Goal: Task Accomplishment & Management: Manage account settings

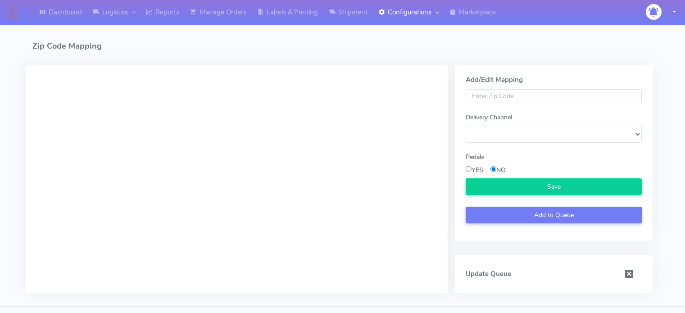
scroll to position [20, 0]
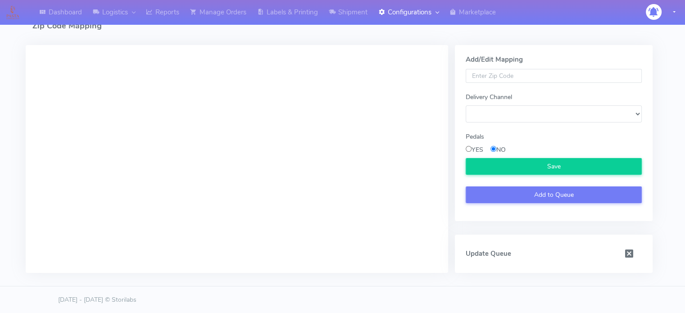
select select
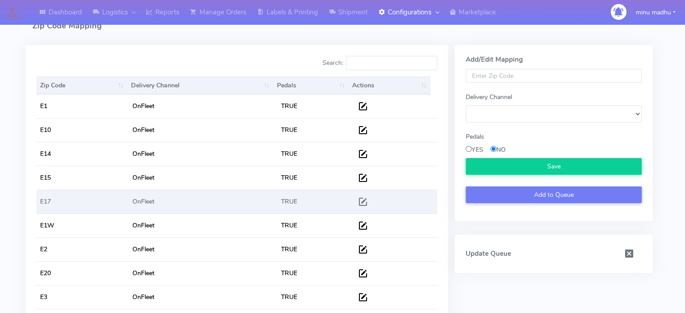
scroll to position [0, 0]
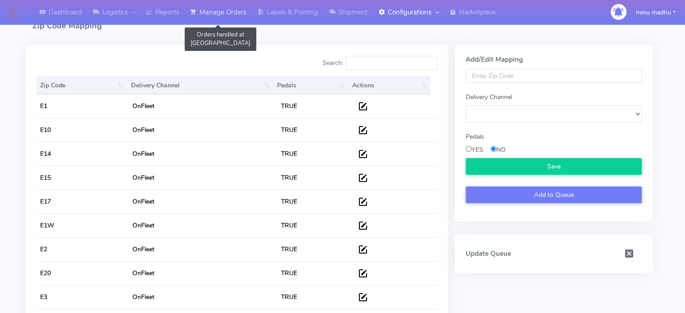
click at [211, 10] on link "Manage Orders" at bounding box center [218, 12] width 67 height 25
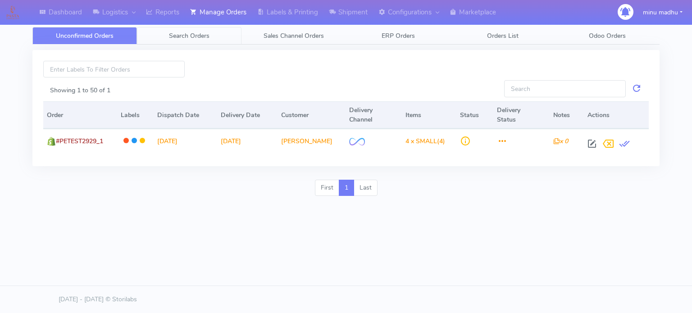
click at [181, 39] on span "Search Orders" at bounding box center [189, 36] width 41 height 9
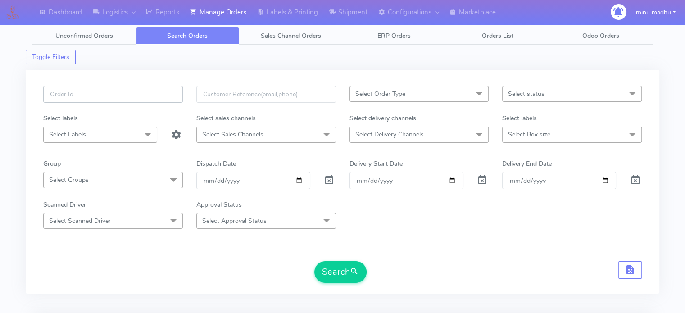
click at [143, 94] on input "text" at bounding box center [113, 94] width 140 height 17
paste input "#2494ATAVI"
type input "#2494ATAVI"
click at [330, 183] on span at bounding box center [329, 182] width 11 height 9
click at [337, 264] on button "Search" at bounding box center [340, 272] width 52 height 22
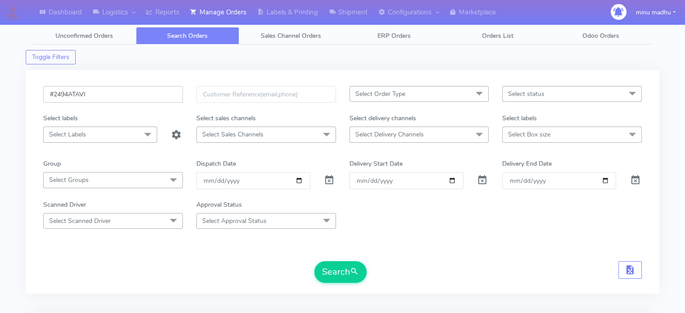
drag, startPoint x: 124, startPoint y: 99, endPoint x: 43, endPoint y: 101, distance: 81.1
click at [43, 101] on input "#2494ATAVI" at bounding box center [113, 94] width 140 height 17
paste input "5"
type input "#2495ATAVI"
click at [332, 271] on button "Search" at bounding box center [340, 272] width 52 height 22
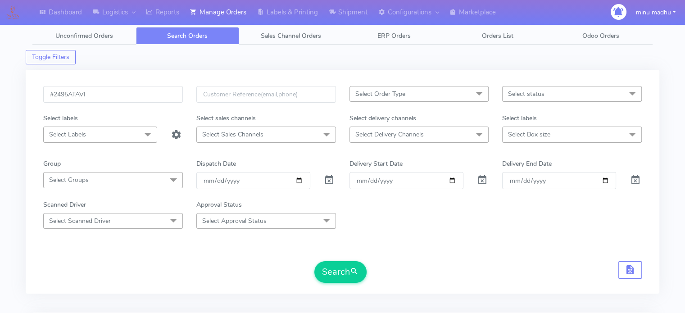
scroll to position [108, 0]
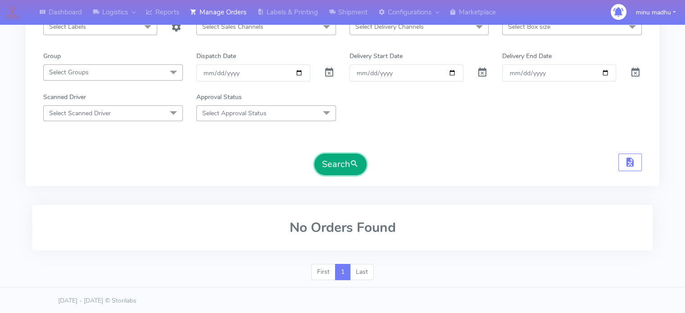
click at [333, 160] on button "Search" at bounding box center [340, 165] width 52 height 22
click at [334, 164] on button "Search" at bounding box center [340, 165] width 52 height 22
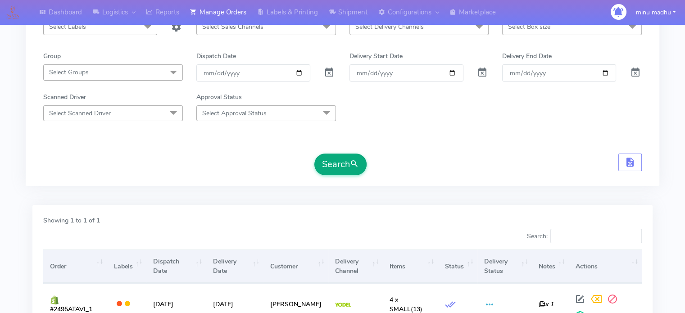
scroll to position [145, 0]
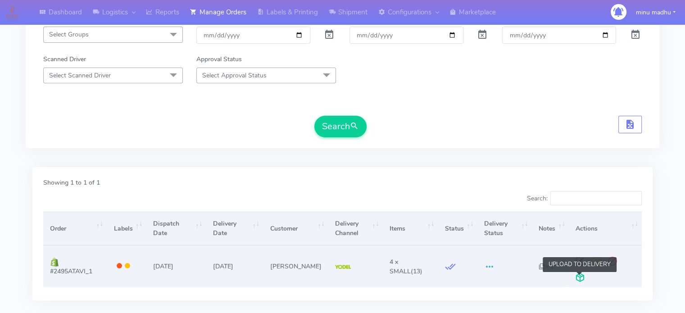
click at [579, 279] on span at bounding box center [580, 279] width 16 height 9
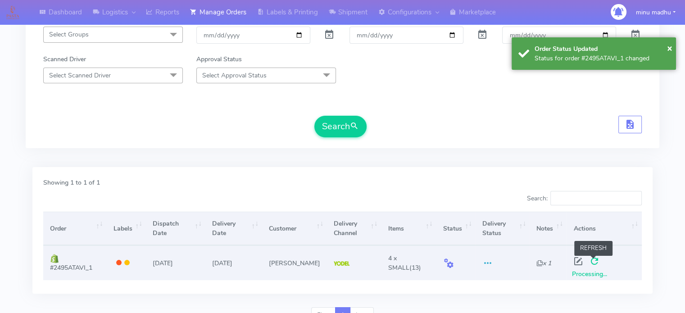
click at [591, 264] on span at bounding box center [594, 263] width 16 height 9
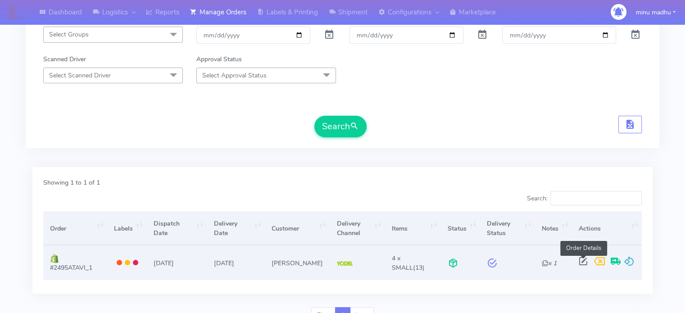
click at [580, 263] on span at bounding box center [583, 263] width 16 height 9
select select "5"
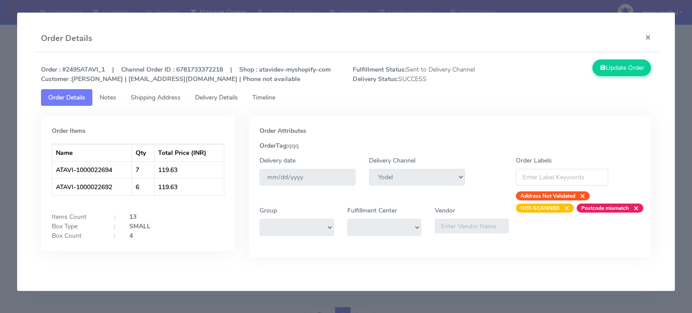
click at [154, 98] on span "Shipping Address" at bounding box center [156, 97] width 50 height 9
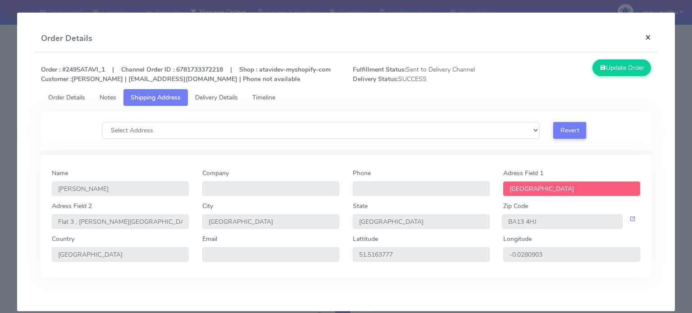
click at [641, 37] on button "×" at bounding box center [648, 37] width 20 height 24
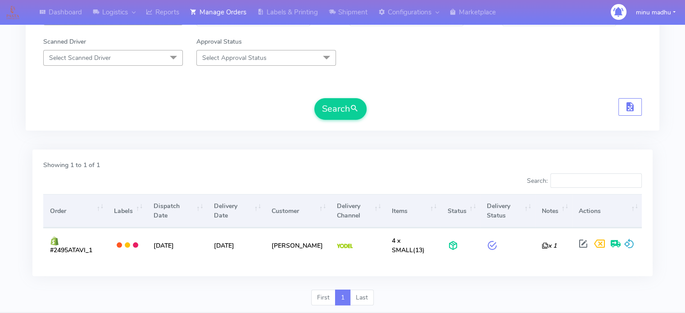
scroll to position [163, 0]
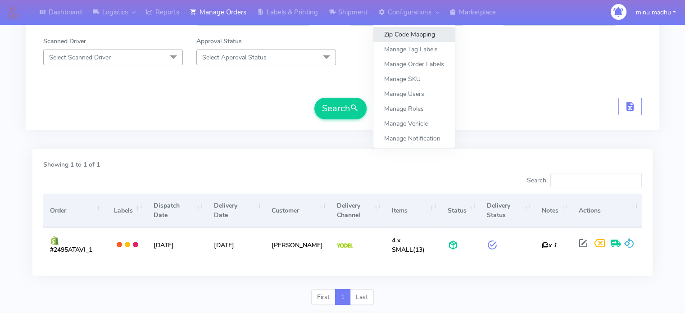
click at [409, 34] on link "Zip Code Mapping" at bounding box center [414, 34] width 82 height 15
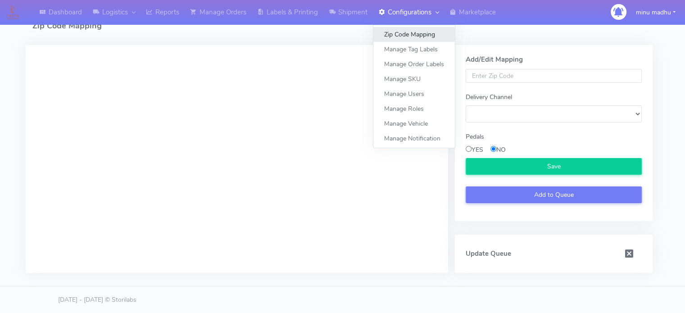
select select
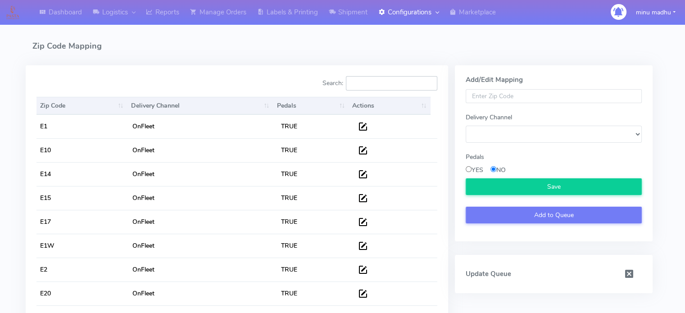
click at [364, 82] on input "Search:" at bounding box center [391, 83] width 91 height 14
type input "royal"
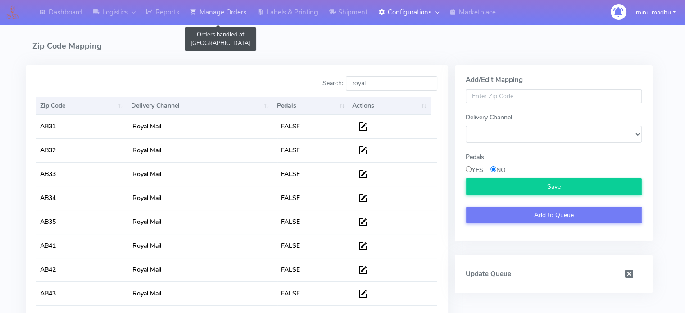
click at [223, 12] on link "Manage Orders" at bounding box center [218, 12] width 67 height 25
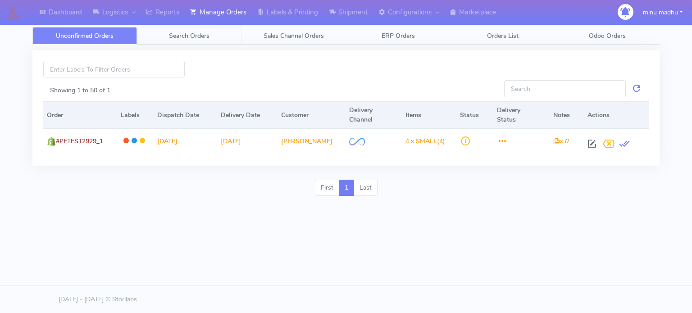
click at [184, 35] on span "Search Orders" at bounding box center [189, 36] width 41 height 9
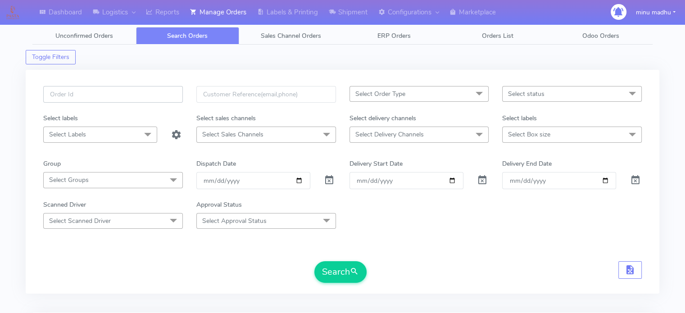
click at [134, 88] on input "text" at bounding box center [113, 94] width 140 height 17
paste input "#2496ATAVI"
type input "#2496ATAVI"
click at [328, 179] on span at bounding box center [329, 182] width 11 height 9
click at [335, 270] on button "Search" at bounding box center [340, 272] width 52 height 22
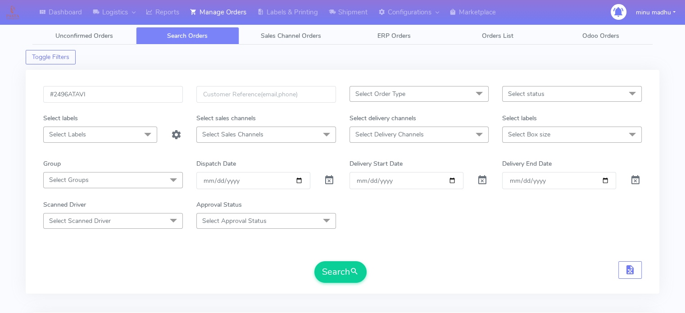
scroll to position [108, 0]
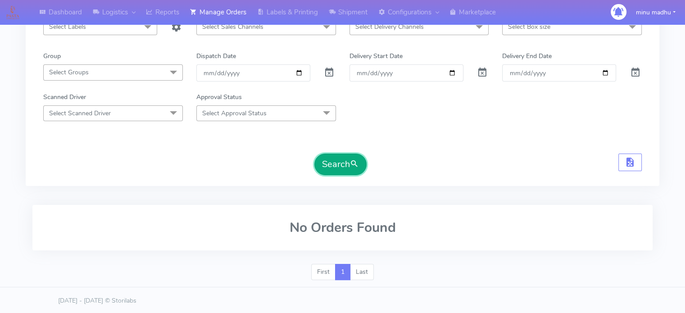
click at [339, 167] on button "Search" at bounding box center [340, 165] width 52 height 22
click at [333, 157] on button "Search" at bounding box center [340, 165] width 52 height 22
click at [332, 164] on button "Search" at bounding box center [340, 165] width 52 height 22
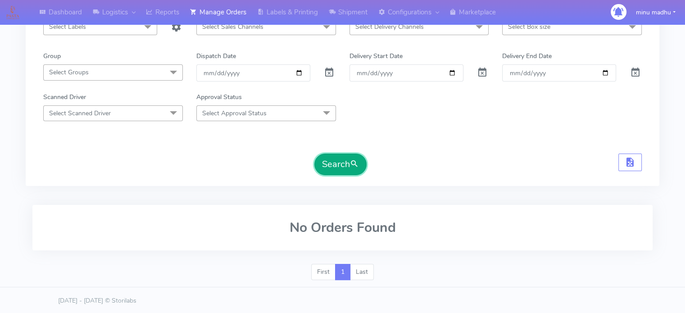
click at [332, 164] on button "Search" at bounding box center [340, 165] width 52 height 22
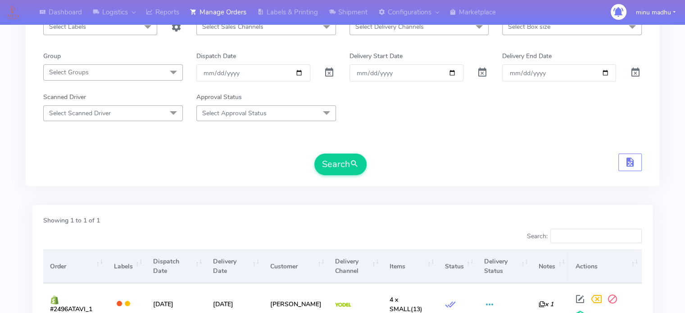
scroll to position [184, 0]
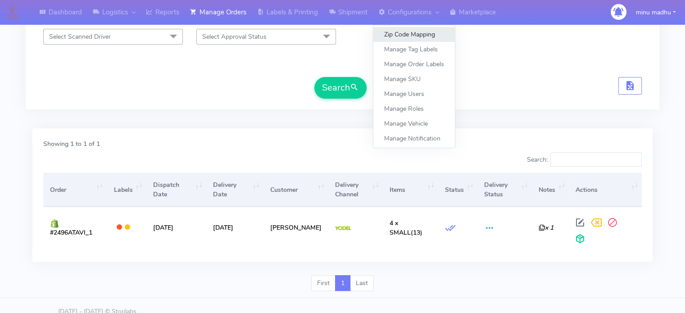
click at [411, 34] on link "Zip Code Mapping" at bounding box center [414, 34] width 82 height 15
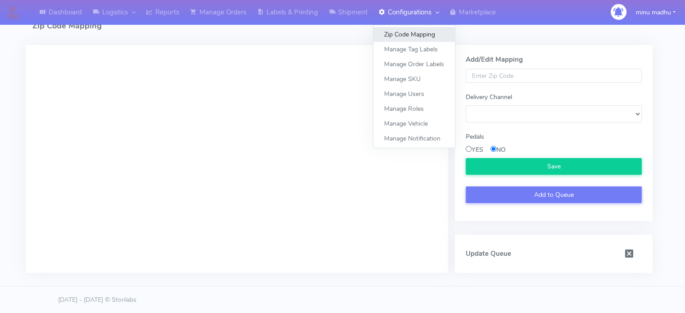
select select
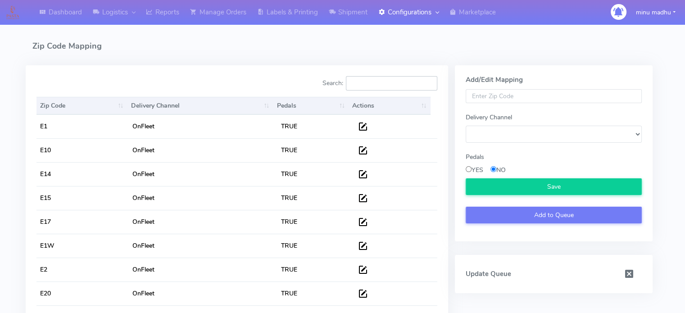
click at [361, 82] on input "Search:" at bounding box center [391, 83] width 91 height 14
type input "royal"
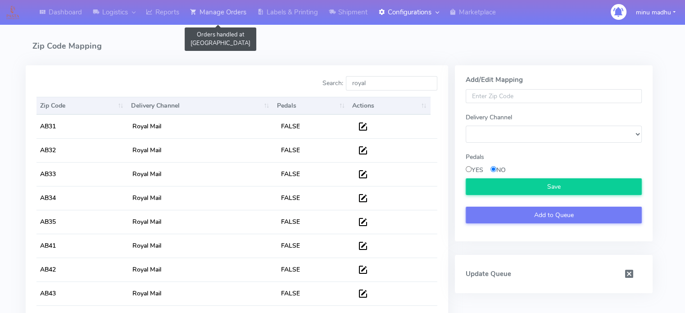
click at [214, 12] on link "Manage Orders" at bounding box center [218, 12] width 67 height 25
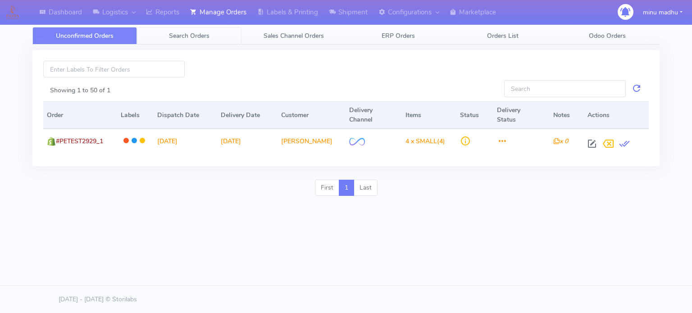
click at [187, 36] on span "Search Orders" at bounding box center [189, 36] width 41 height 9
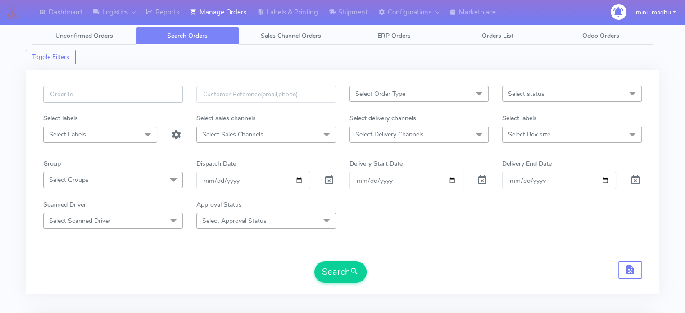
click at [124, 91] on input "text" at bounding box center [113, 94] width 140 height 17
paste input "#PETEST2930"
type input "#PETEST2930"
click at [330, 181] on span at bounding box center [329, 182] width 11 height 9
click at [332, 270] on button "Search" at bounding box center [340, 272] width 52 height 22
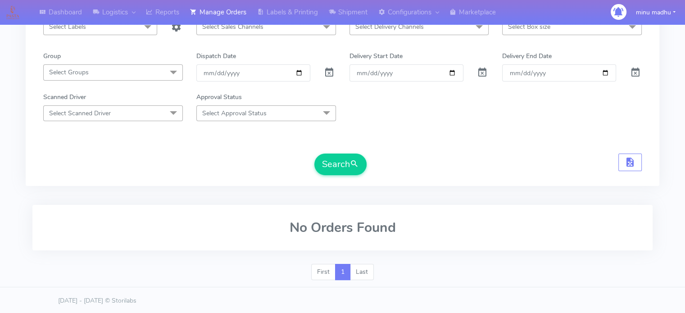
scroll to position [107, 0]
click at [337, 167] on button "Search" at bounding box center [340, 165] width 52 height 22
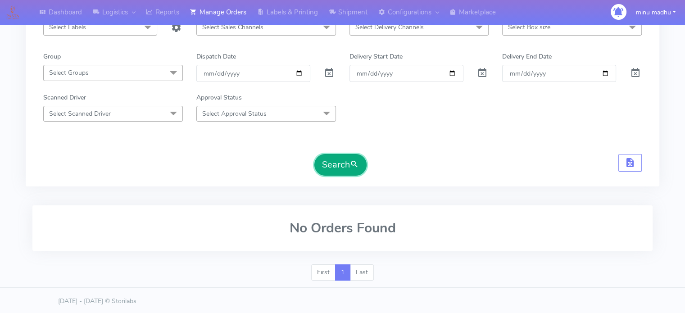
click at [334, 163] on button "Search" at bounding box center [340, 165] width 52 height 22
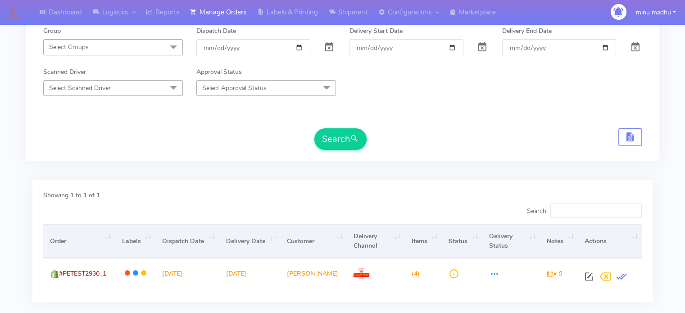
scroll to position [0, 0]
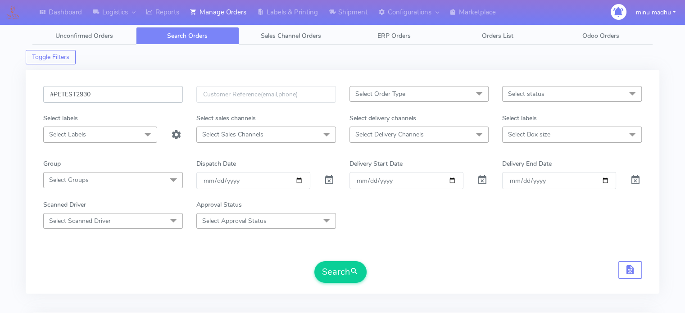
drag, startPoint x: 118, startPoint y: 97, endPoint x: 20, endPoint y: 100, distance: 98.2
click at [20, 100] on div "Dashboard Logistics London Logistics Reports Manage Orders Labels & Printing Sh…" at bounding box center [342, 243] width 685 height 455
paste input "1"
type input "#PETEST2931"
click at [331, 269] on button "Search" at bounding box center [340, 272] width 52 height 22
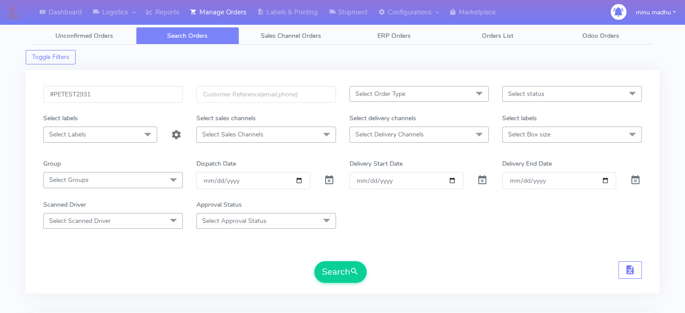
scroll to position [108, 0]
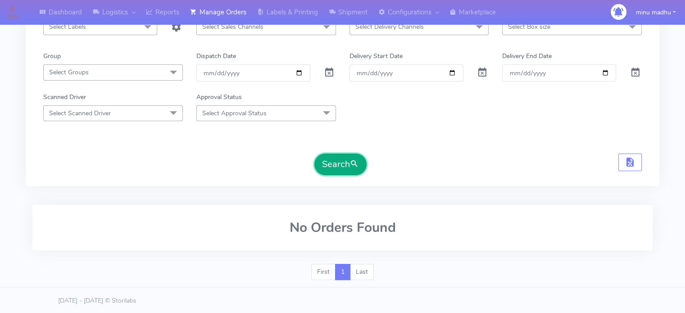
click at [327, 162] on button "Search" at bounding box center [340, 165] width 52 height 22
click at [328, 165] on button "Search" at bounding box center [340, 165] width 52 height 22
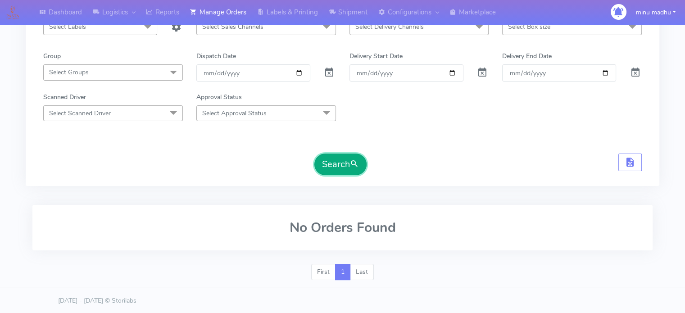
click at [328, 165] on button "Search" at bounding box center [340, 165] width 52 height 22
click at [328, 167] on button "Search" at bounding box center [340, 165] width 52 height 22
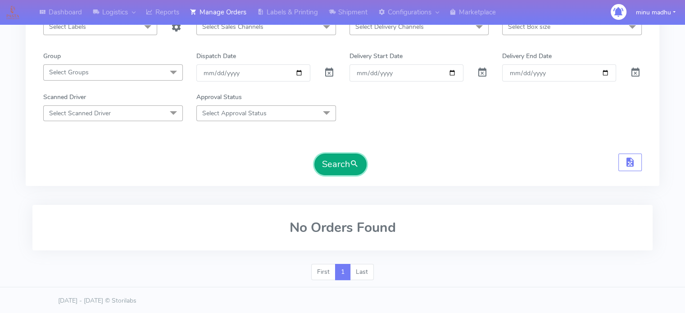
click at [328, 172] on button "Search" at bounding box center [340, 165] width 52 height 22
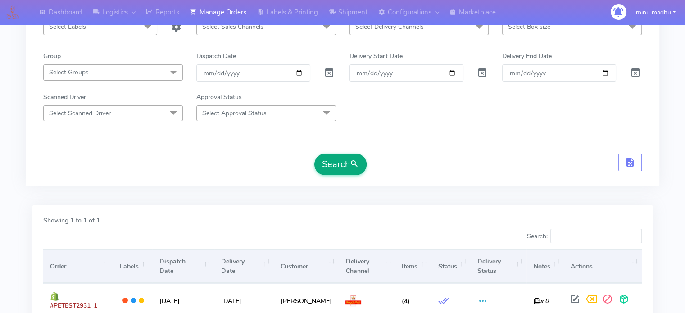
scroll to position [154, 0]
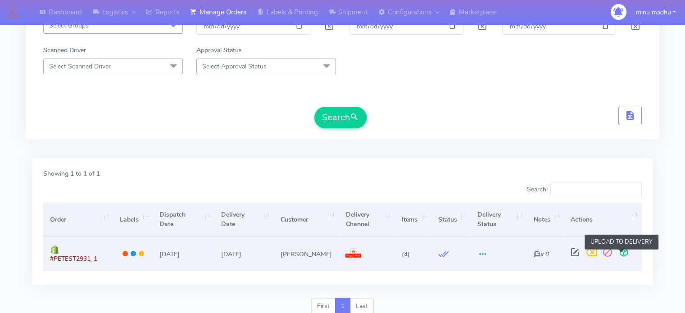
click at [623, 253] on span at bounding box center [624, 254] width 16 height 9
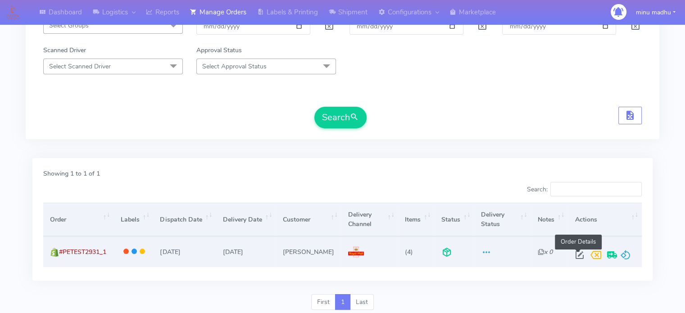
click at [576, 255] on span at bounding box center [580, 257] width 16 height 9
select select "3"
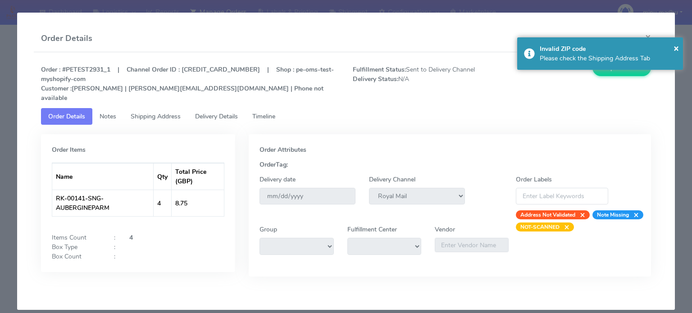
click at [160, 112] on span "Shipping Address" at bounding box center [156, 116] width 50 height 9
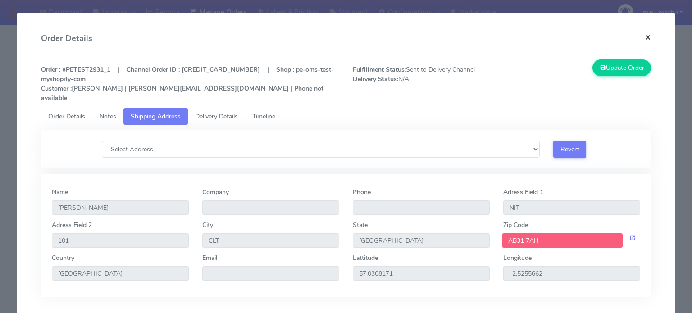
click at [641, 37] on button "×" at bounding box center [648, 37] width 20 height 24
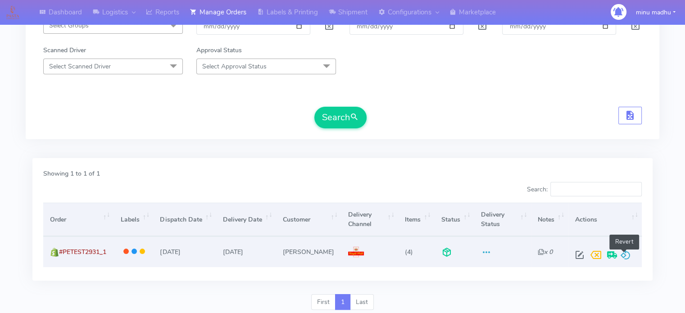
click at [624, 254] on span at bounding box center [625, 257] width 11 height 9
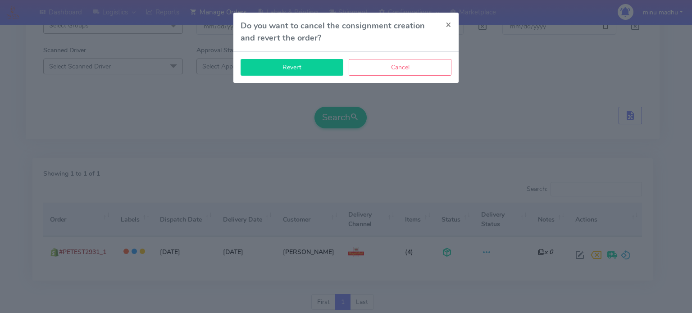
click at [294, 68] on button "Revert" at bounding box center [291, 67] width 103 height 17
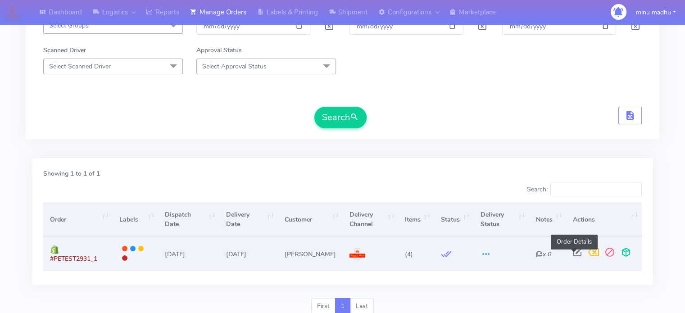
click at [572, 255] on span at bounding box center [577, 254] width 16 height 9
select select "3"
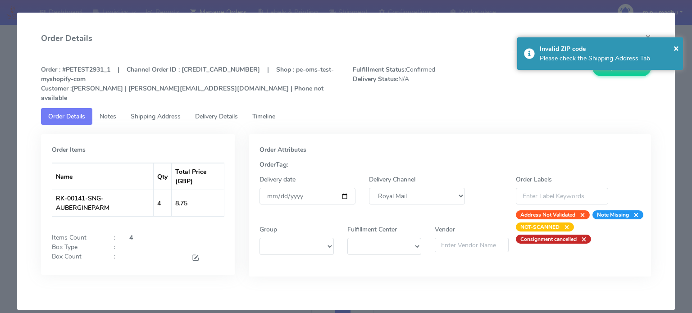
click at [264, 112] on span "Timeline" at bounding box center [263, 116] width 23 height 9
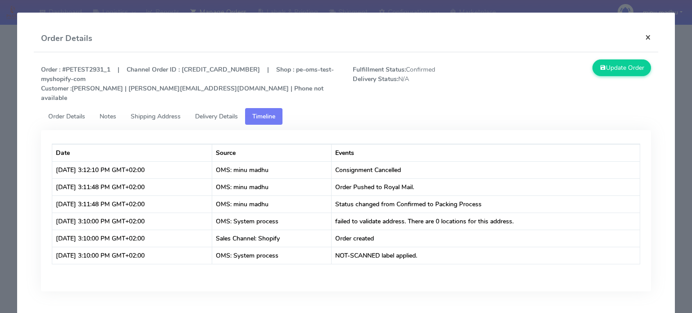
click at [643, 35] on button "×" at bounding box center [648, 37] width 20 height 24
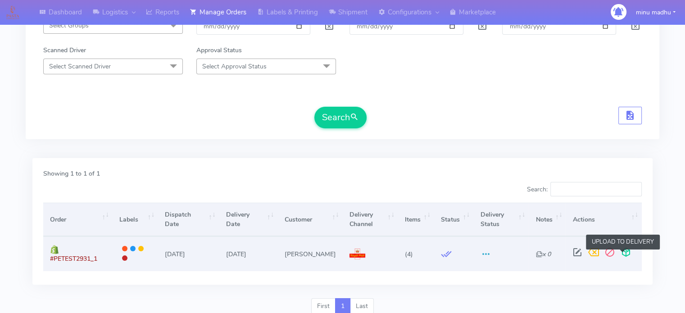
click at [622, 253] on span at bounding box center [626, 254] width 16 height 9
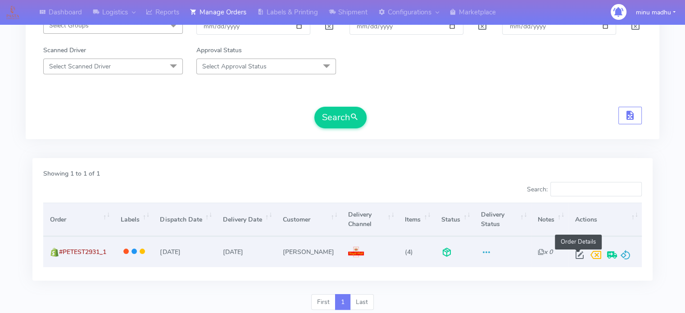
click at [578, 255] on span at bounding box center [580, 257] width 16 height 9
select select "3"
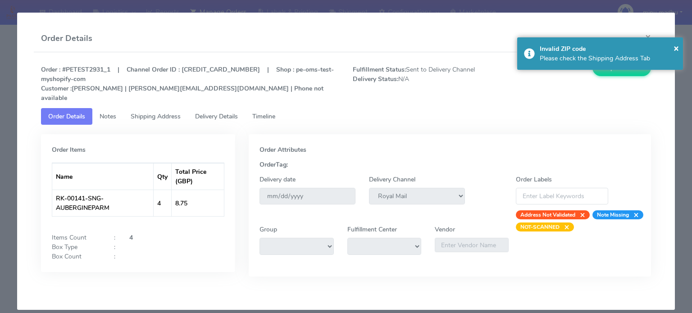
click at [272, 112] on span "Timeline" at bounding box center [263, 116] width 23 height 9
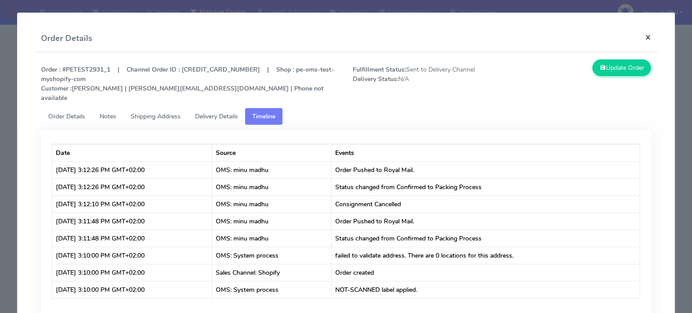
click at [640, 37] on button "×" at bounding box center [648, 37] width 20 height 24
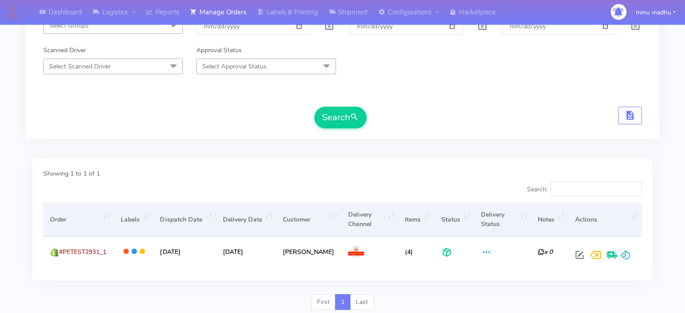
scroll to position [0, 0]
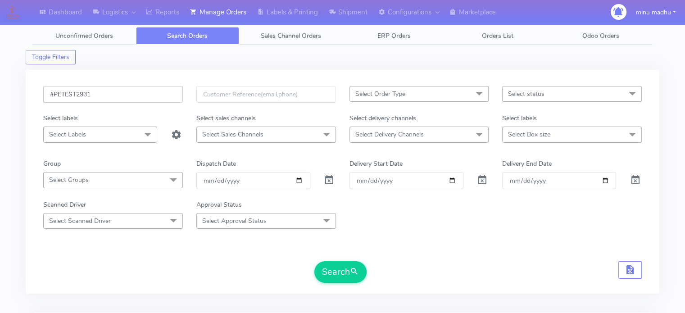
drag, startPoint x: 108, startPoint y: 91, endPoint x: 14, endPoint y: 93, distance: 94.1
click at [14, 93] on div "Dashboard Logistics London Logistics Reports Manage Orders Labels & Printing Sh…" at bounding box center [342, 243] width 685 height 455
paste input "2"
type input "#PETEST2932"
click at [335, 269] on button "Search" at bounding box center [340, 272] width 52 height 22
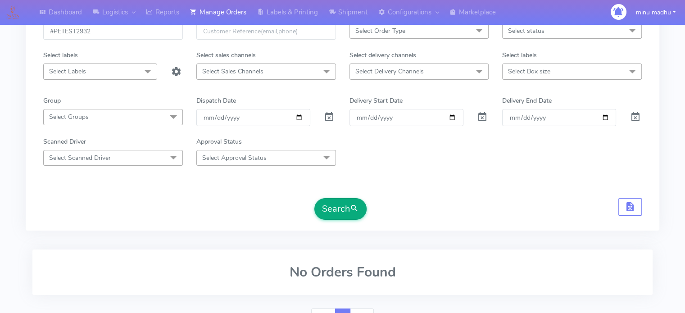
scroll to position [63, 0]
click at [328, 200] on button "Search" at bounding box center [340, 209] width 52 height 22
click at [328, 206] on button "Search" at bounding box center [340, 209] width 52 height 22
click at [327, 192] on form "#PETEST2932 Select Order Type Select All MEALS ATAVI One Off Pasta Club Gift Ki…" at bounding box center [342, 121] width 599 height 197
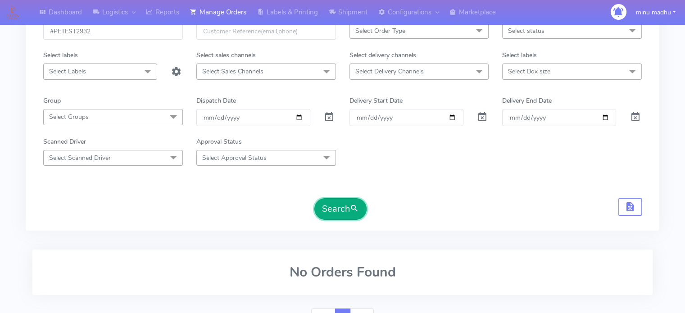
click at [337, 206] on button "Search" at bounding box center [340, 209] width 52 height 22
click at [335, 206] on button "Search" at bounding box center [340, 209] width 52 height 22
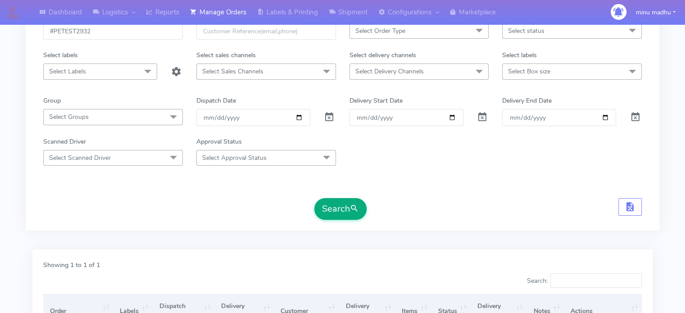
scroll to position [184, 0]
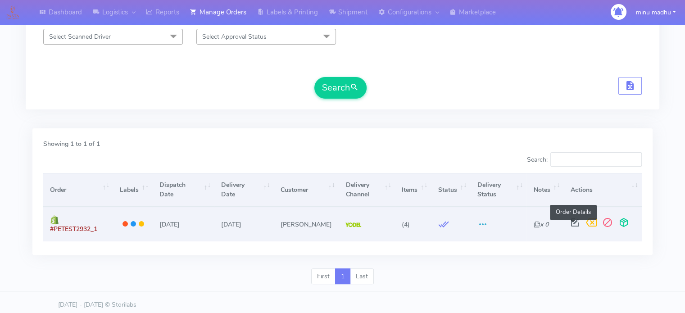
click at [573, 225] on span at bounding box center [575, 224] width 16 height 9
select select "5"
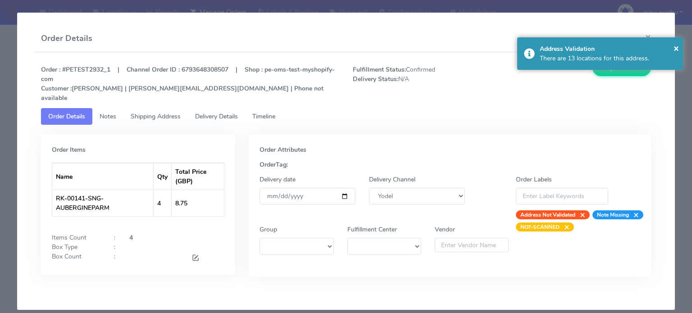
click at [157, 108] on link "Shipping Address" at bounding box center [155, 116] width 64 height 17
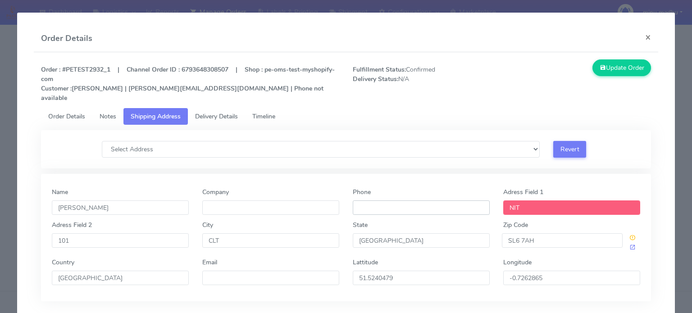
click at [384, 200] on input "Phone" at bounding box center [421, 207] width 137 height 14
type input "+44 777777777"
click at [608, 69] on button "Update Order" at bounding box center [621, 67] width 59 height 17
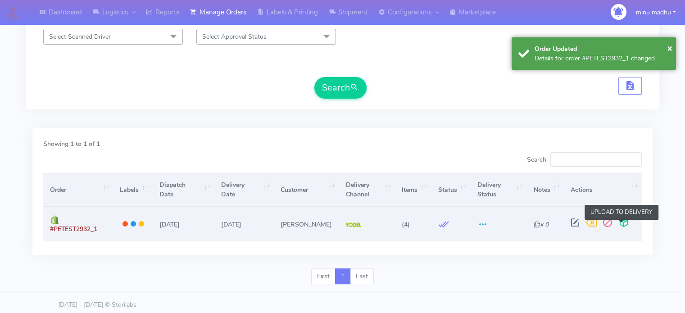
click at [620, 225] on span at bounding box center [624, 224] width 16 height 9
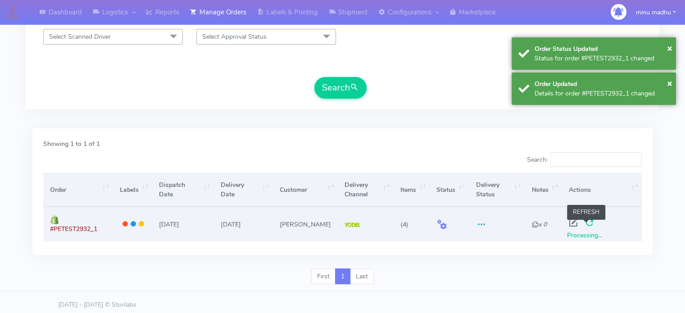
click at [586, 224] on span at bounding box center [589, 224] width 16 height 9
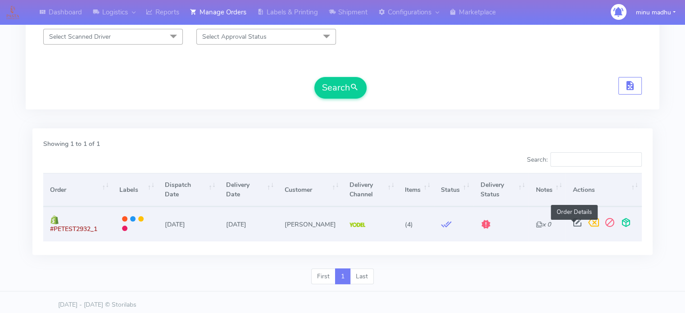
click at [574, 224] on span at bounding box center [577, 224] width 16 height 9
select select "5"
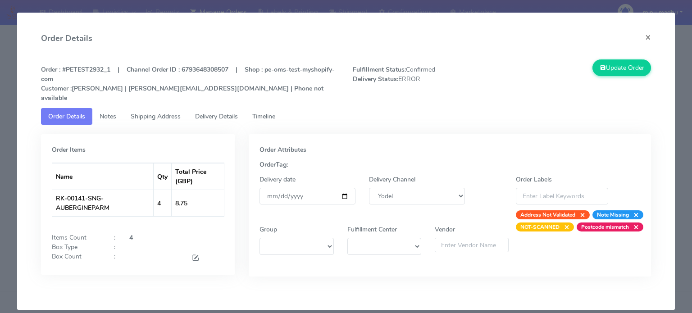
click at [270, 112] on span "Timeline" at bounding box center [263, 116] width 23 height 9
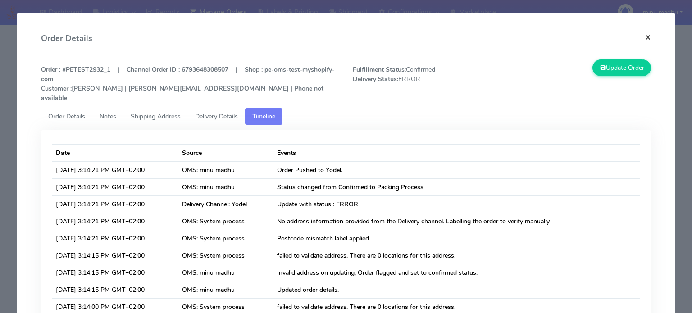
click at [642, 38] on button "×" at bounding box center [648, 37] width 20 height 24
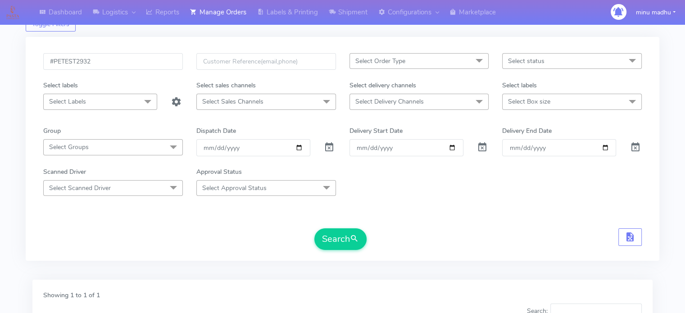
scroll to position [26, 0]
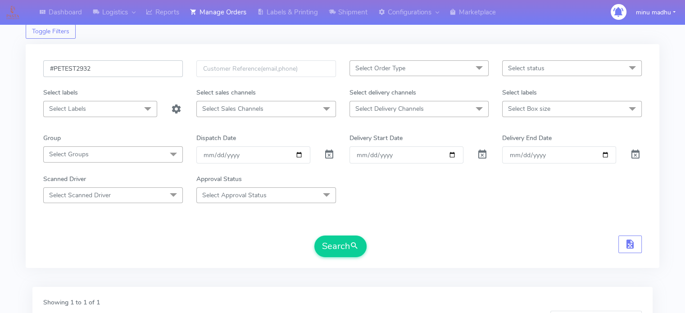
drag, startPoint x: 131, startPoint y: 64, endPoint x: 31, endPoint y: 77, distance: 100.8
click at [31, 77] on div "#PETEST2932 Select Order Type Select All MEALS ATAVI One Off Pasta Club Gift Ki…" at bounding box center [343, 156] width 634 height 224
paste input "2497ATAVI"
click at [331, 246] on button "Search" at bounding box center [340, 247] width 52 height 22
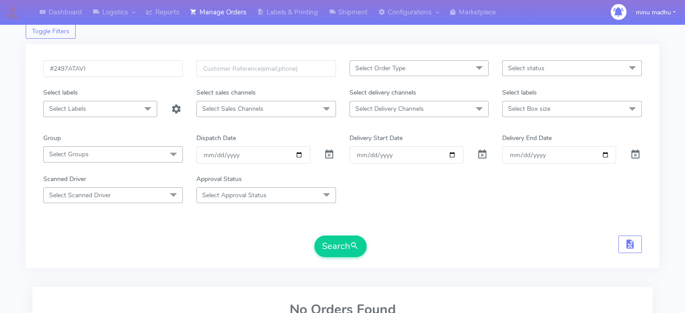
scroll to position [108, 0]
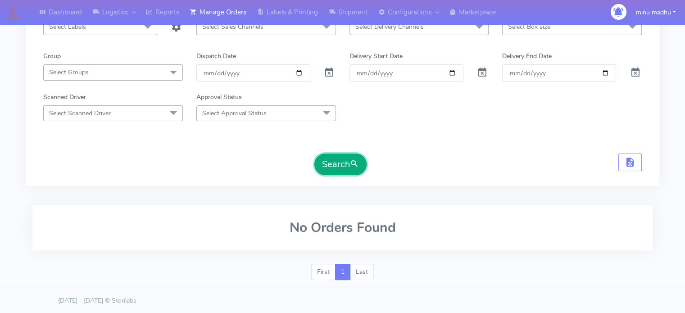
click at [336, 159] on button "Search" at bounding box center [340, 165] width 52 height 22
click at [339, 163] on button "Search" at bounding box center [340, 165] width 52 height 22
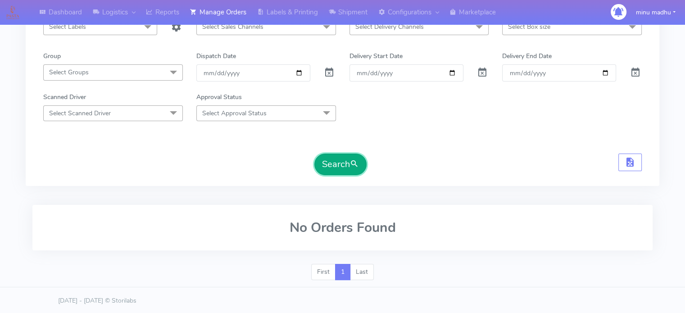
click at [339, 163] on button "Search" at bounding box center [340, 165] width 52 height 22
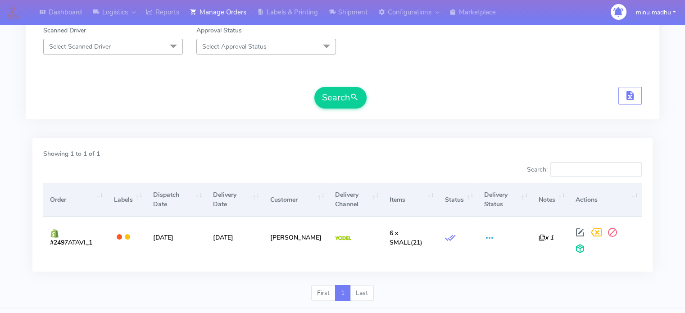
scroll to position [0, 0]
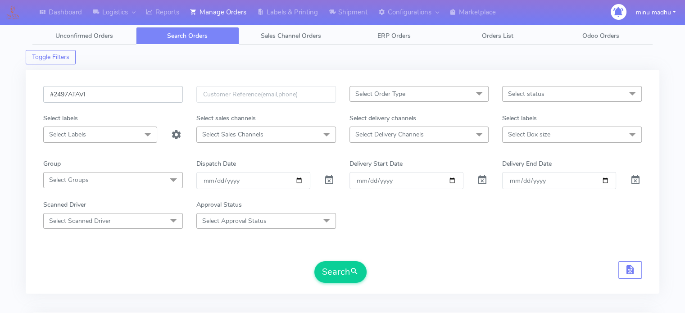
click at [68, 92] on input "#2497ATAVI" at bounding box center [113, 94] width 140 height 17
type input "#2498ATAVI"
click at [335, 268] on button "Search" at bounding box center [340, 272] width 52 height 22
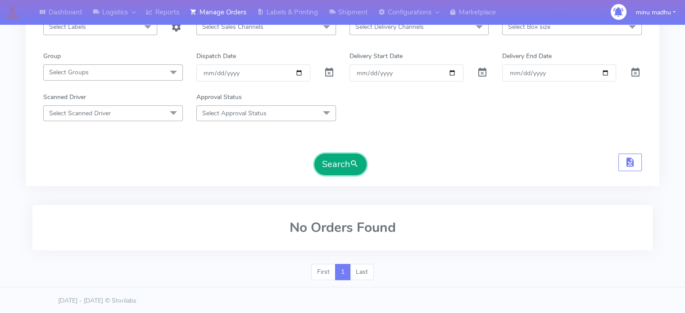
click at [335, 168] on button "Search" at bounding box center [340, 165] width 52 height 22
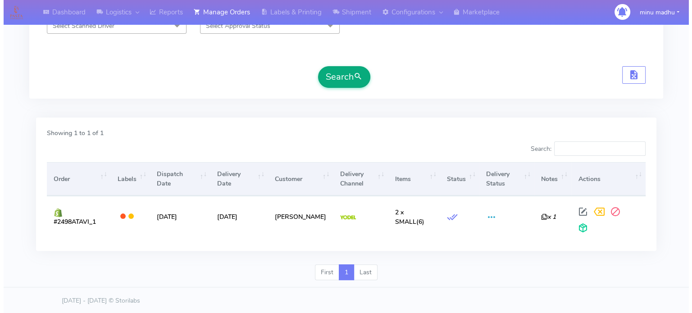
scroll to position [195, 0]
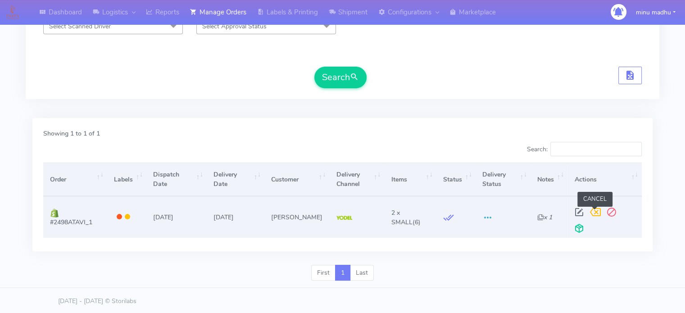
click at [596, 211] on span at bounding box center [595, 214] width 16 height 9
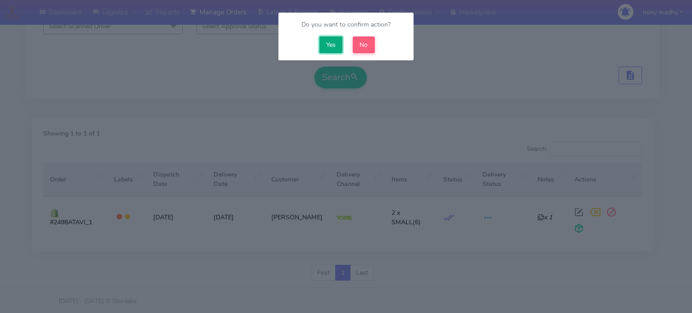
click at [332, 45] on button "Yes" at bounding box center [330, 44] width 23 height 17
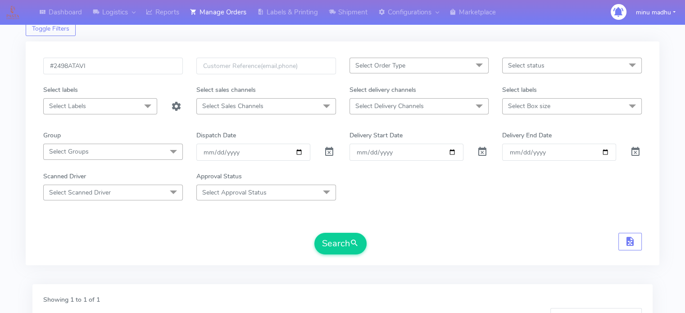
scroll to position [176, 0]
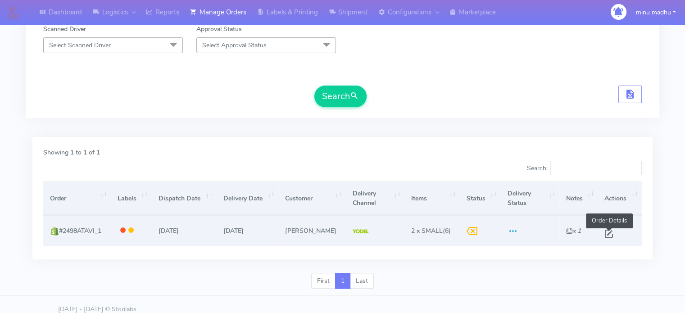
click at [612, 235] on span at bounding box center [609, 235] width 16 height 9
select select "5"
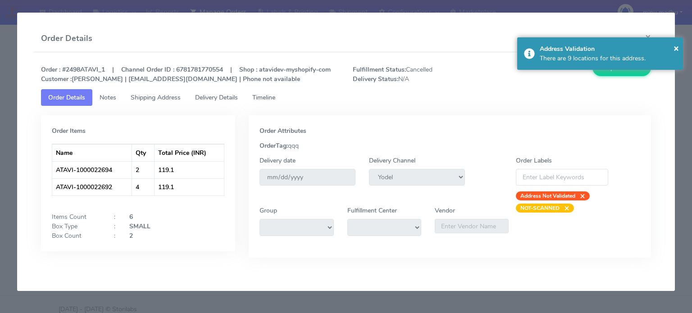
click at [269, 95] on span "Timeline" at bounding box center [263, 97] width 23 height 9
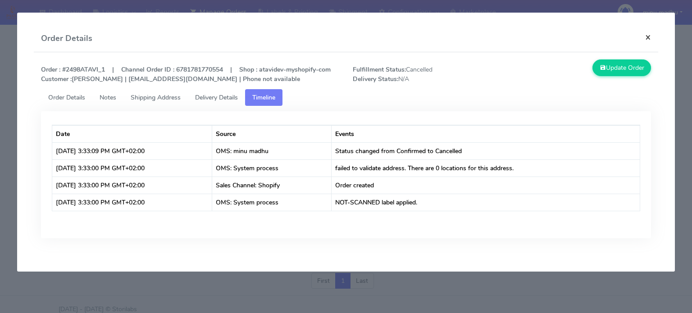
click at [647, 37] on button "×" at bounding box center [648, 37] width 20 height 24
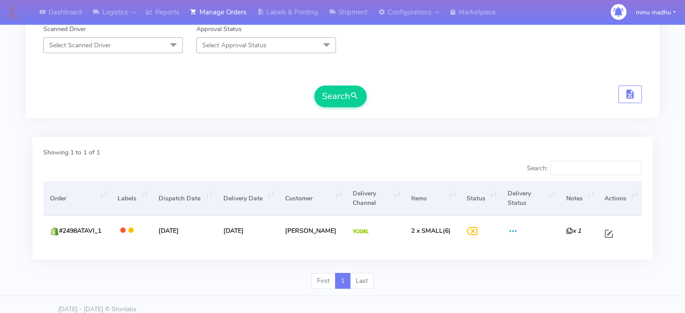
scroll to position [0, 0]
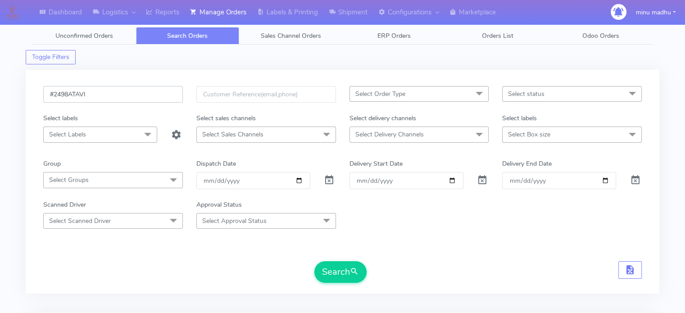
click at [68, 94] on input "#2498ATAVI" at bounding box center [113, 94] width 140 height 17
click at [326, 272] on button "Search" at bounding box center [340, 272] width 52 height 22
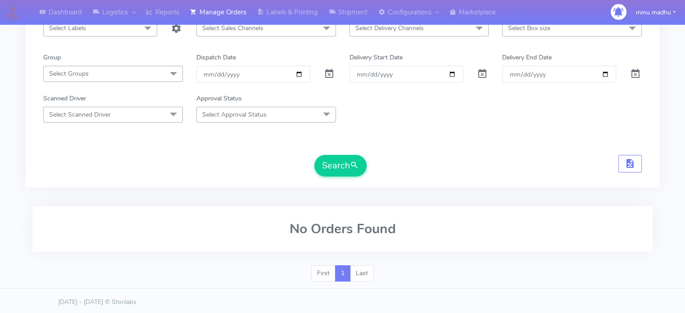
scroll to position [107, 0]
click at [337, 164] on button "Search" at bounding box center [340, 165] width 52 height 22
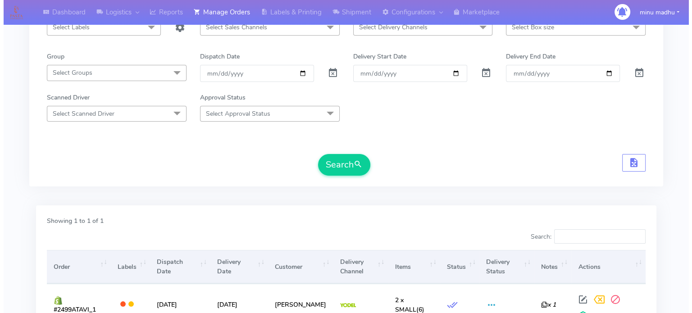
scroll to position [191, 0]
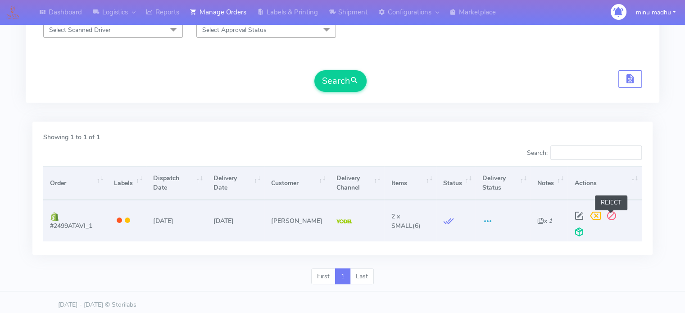
click at [611, 214] on span at bounding box center [611, 217] width 16 height 9
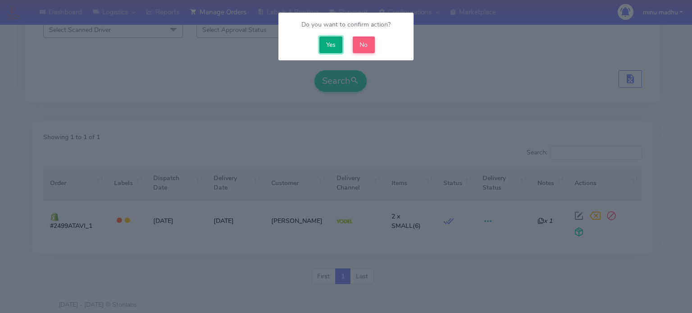
click at [328, 40] on button "Yes" at bounding box center [330, 44] width 23 height 17
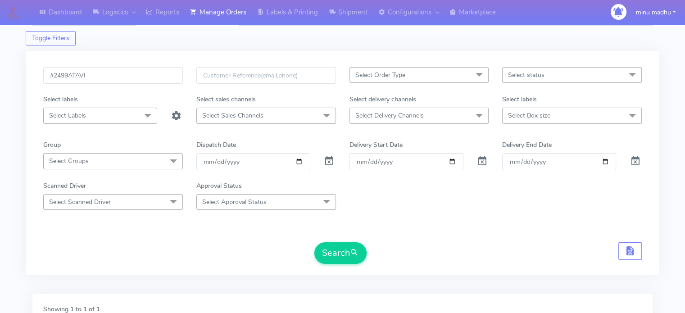
scroll to position [0, 0]
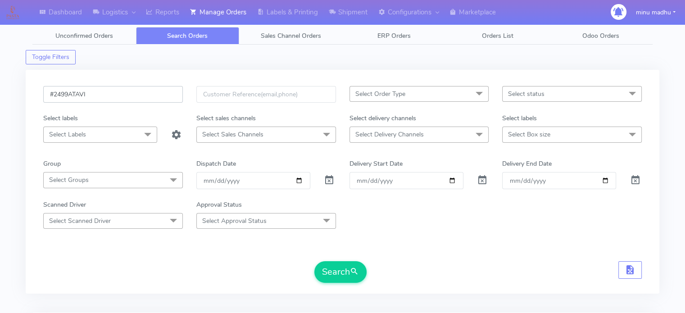
drag, startPoint x: 108, startPoint y: 97, endPoint x: 55, endPoint y: 91, distance: 53.0
click at [55, 91] on input "#2499ATAVI" at bounding box center [113, 94] width 140 height 17
paste input "500"
type input "#2500ATAVI"
click at [332, 272] on button "Search" at bounding box center [340, 272] width 52 height 22
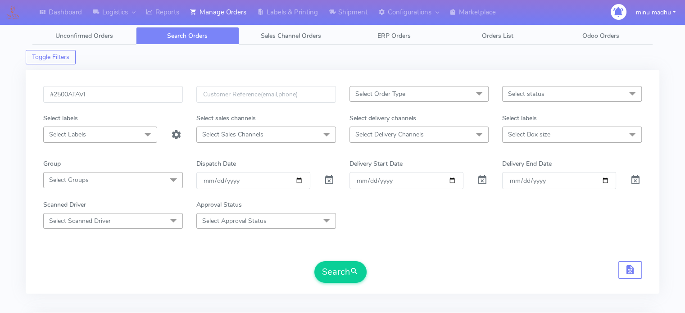
scroll to position [108, 0]
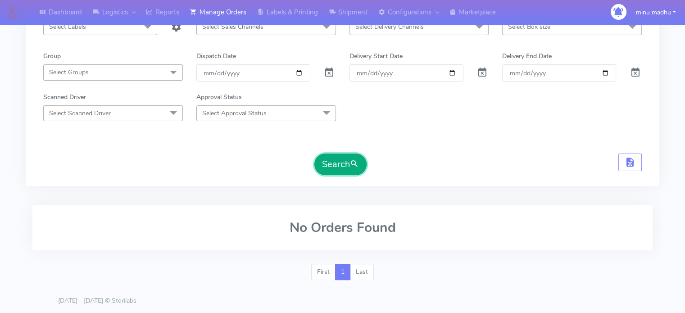
click at [336, 164] on button "Search" at bounding box center [340, 165] width 52 height 22
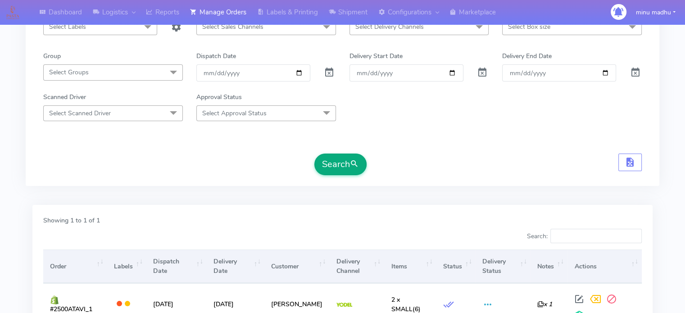
scroll to position [156, 0]
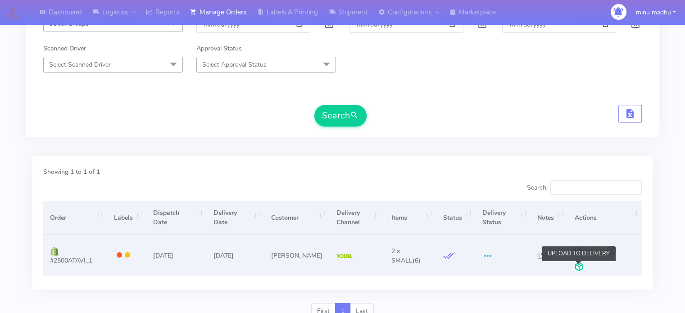
click at [579, 267] on span at bounding box center [579, 268] width 16 height 9
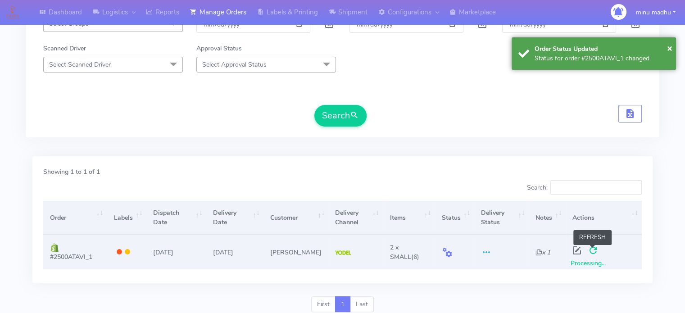
click at [595, 256] on span at bounding box center [593, 252] width 16 height 9
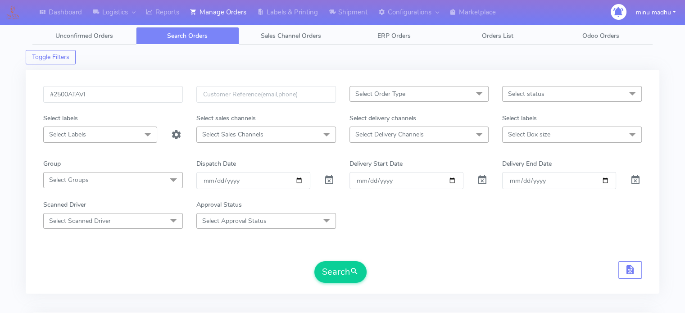
scroll to position [130, 0]
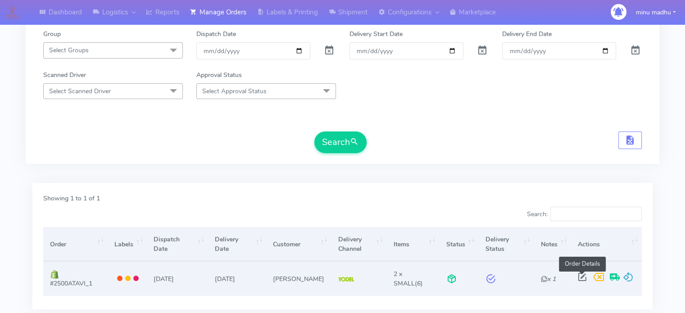
click at [585, 275] on span at bounding box center [582, 279] width 16 height 9
select select "5"
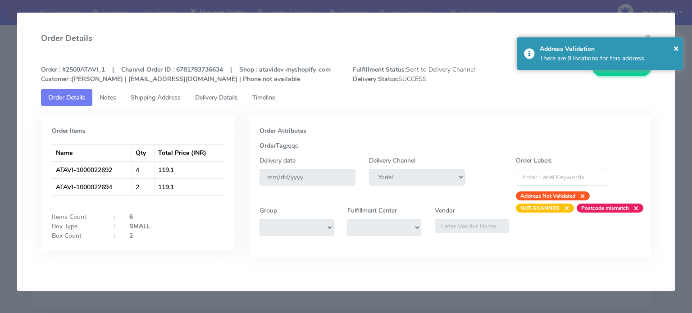
click at [268, 99] on span "Timeline" at bounding box center [263, 97] width 23 height 9
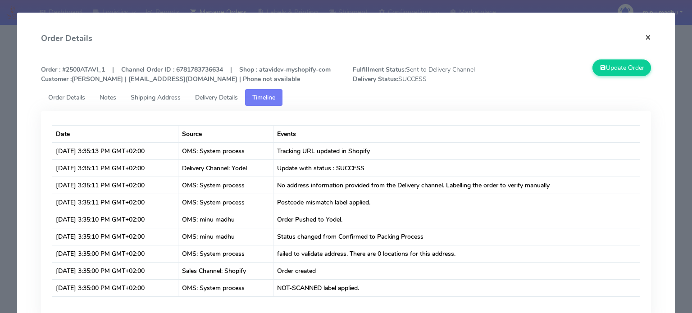
click at [642, 36] on button "×" at bounding box center [648, 37] width 20 height 24
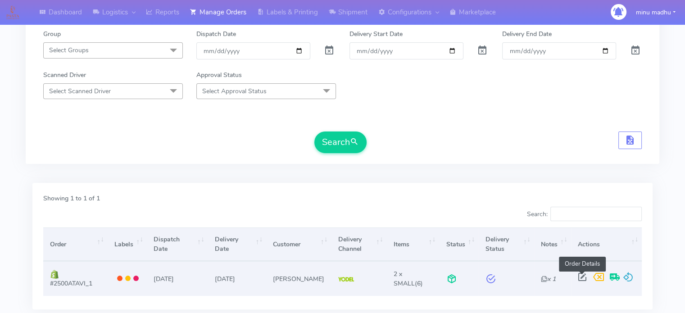
click at [580, 275] on span at bounding box center [582, 279] width 16 height 9
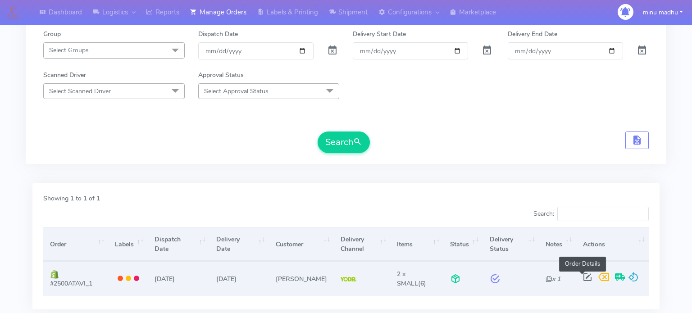
select select "5"
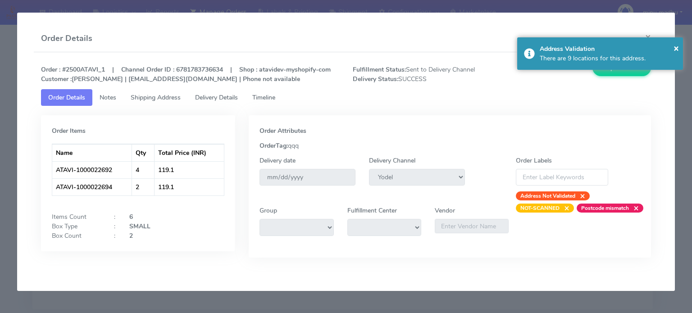
click at [222, 98] on span "Delivery Details" at bounding box center [216, 97] width 43 height 9
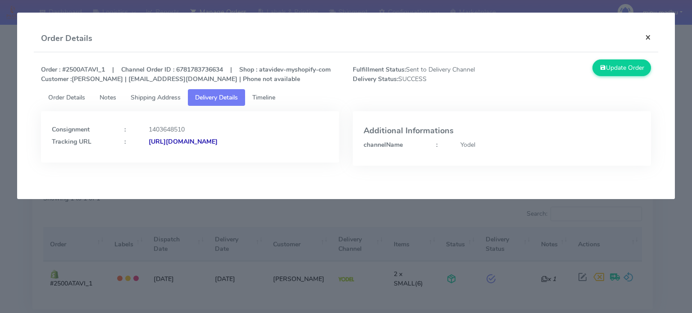
click at [648, 38] on button "×" at bounding box center [648, 37] width 20 height 24
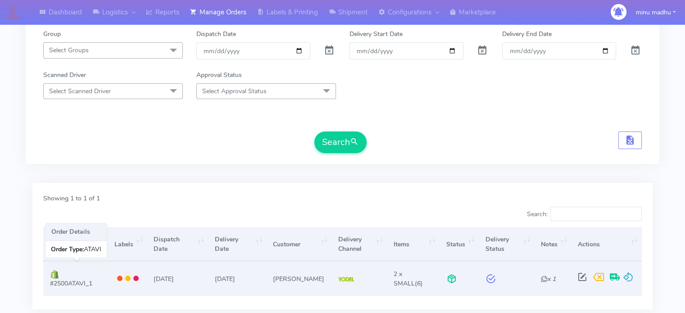
drag, startPoint x: 94, startPoint y: 290, endPoint x: 49, endPoint y: 286, distance: 45.2
click at [49, 286] on td "#2500ATAVI_1" at bounding box center [75, 278] width 64 height 34
copy span "#2500ATAVI_1"
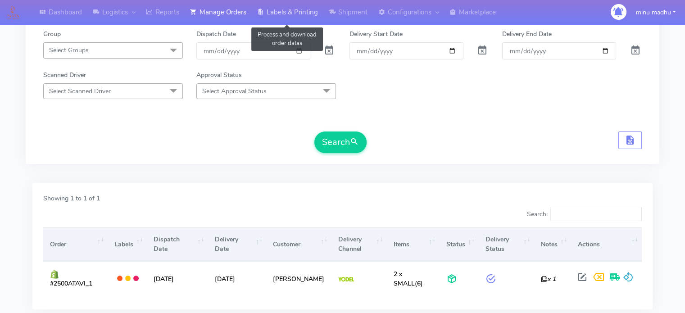
click at [297, 13] on link "Labels & Printing" at bounding box center [288, 12] width 72 height 25
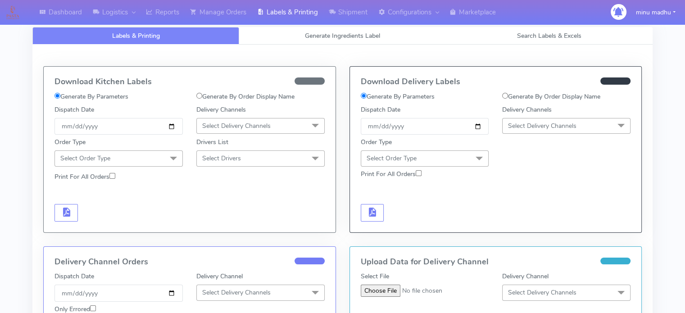
click at [199, 93] on input "Generate By Order Display Name" at bounding box center [199, 96] width 6 height 6
radio input "true"
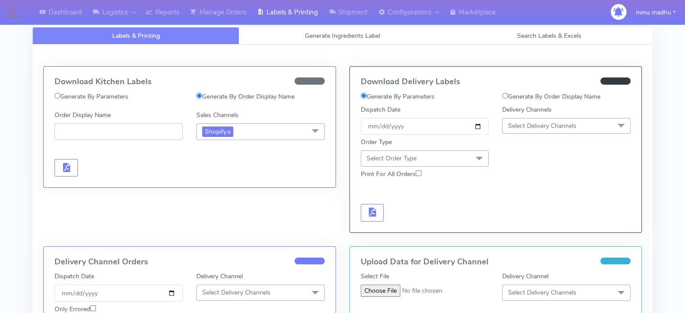
click at [141, 134] on input "Order Display Name" at bounding box center [118, 131] width 128 height 17
paste input "#2500ATAVI_1"
type input "#2500ATAVI_1"
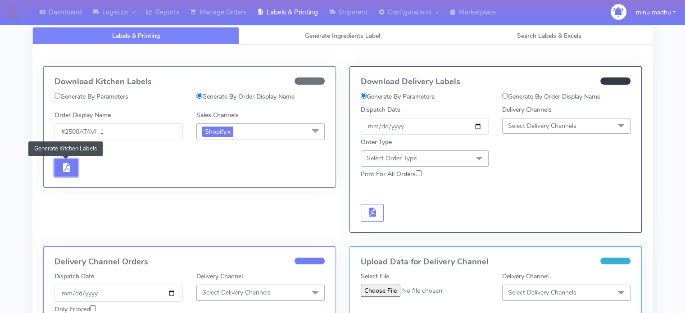
click at [67, 167] on span "button" at bounding box center [66, 169] width 11 height 9
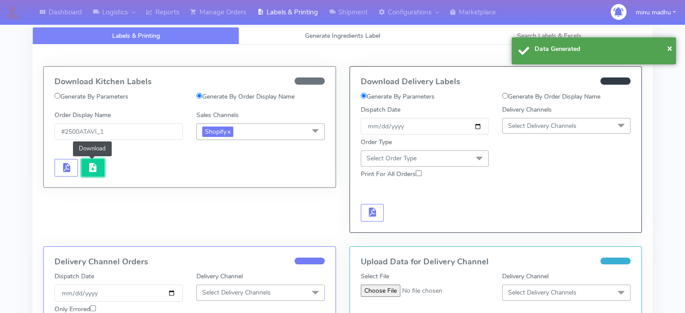
click at [94, 166] on span "button" at bounding box center [92, 169] width 11 height 9
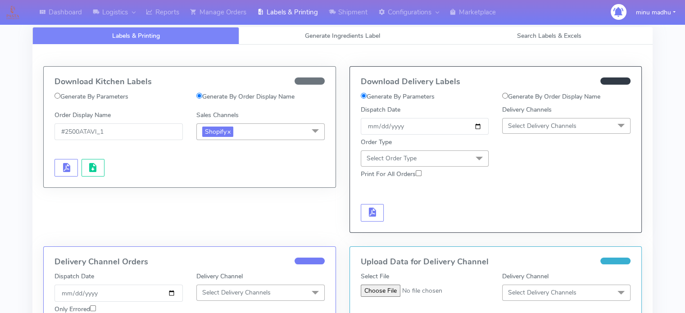
click at [505, 96] on input "Generate By Order Display Name" at bounding box center [505, 96] width 6 height 6
radio input "true"
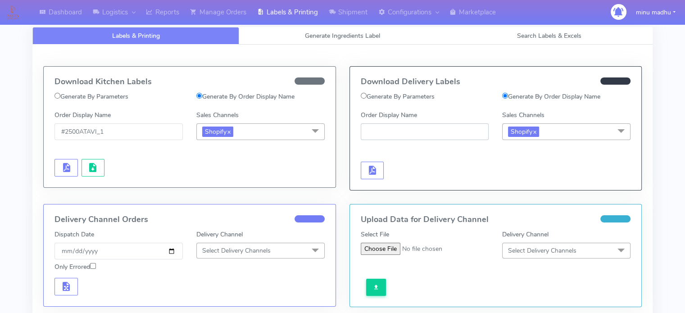
click at [412, 134] on input "Order Display Name" at bounding box center [425, 131] width 128 height 17
paste input "#2500ATAVI_1"
type input "#2500ATAVI_1"
click at [368, 171] on span "button" at bounding box center [372, 172] width 11 height 9
click at [398, 171] on span "button" at bounding box center [399, 172] width 11 height 9
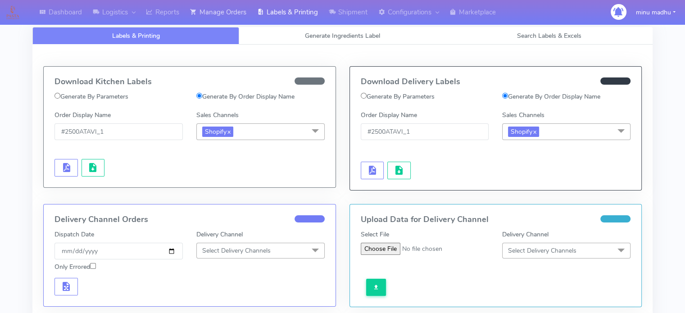
click at [224, 12] on link "Manage Orders" at bounding box center [218, 12] width 67 height 25
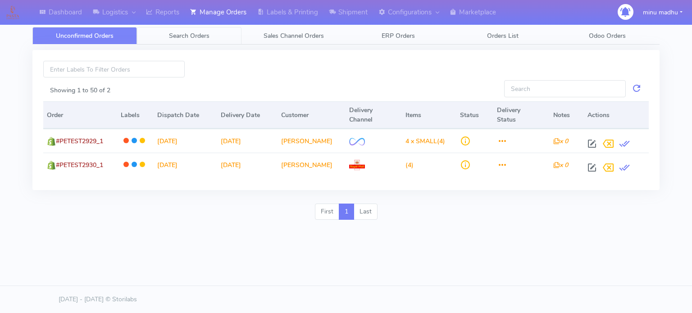
click at [184, 36] on span "Search Orders" at bounding box center [189, 36] width 41 height 9
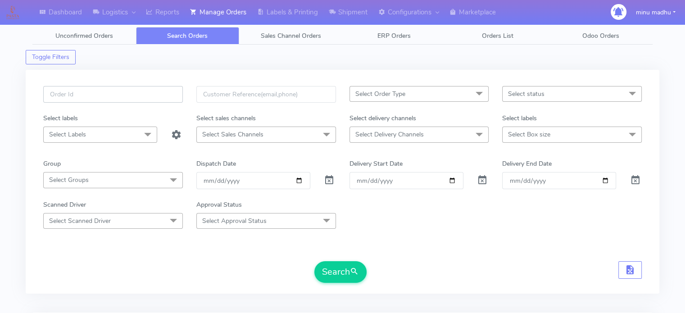
click at [145, 96] on input "text" at bounding box center [113, 94] width 140 height 17
paste input "#2500ATAVI_1"
type input "#2500ATAVI_1"
click at [331, 180] on span at bounding box center [329, 182] width 11 height 9
click at [337, 277] on button "Search" at bounding box center [340, 272] width 52 height 22
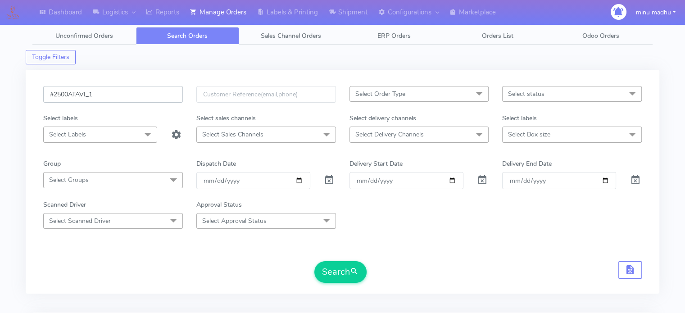
drag, startPoint x: 129, startPoint y: 98, endPoint x: 43, endPoint y: 95, distance: 86.1
click at [43, 95] on div "#2500ATAVI_1" at bounding box center [112, 99] width 153 height 27
paste input "1ATAVI"
type input "#2501ATAVI"
click at [331, 268] on button "Search" at bounding box center [340, 272] width 52 height 22
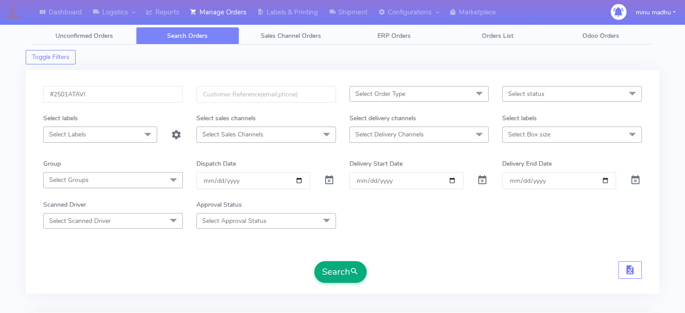
scroll to position [108, 0]
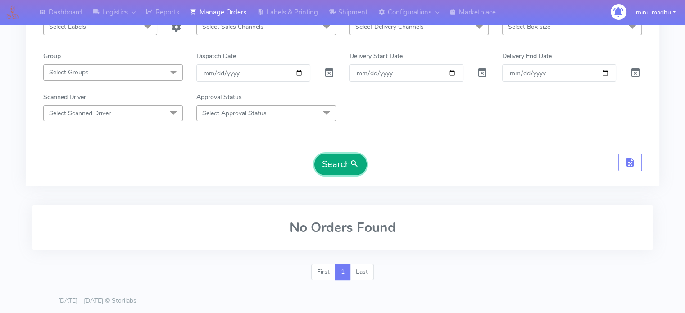
click at [335, 156] on button "Search" at bounding box center [340, 165] width 52 height 22
click at [329, 159] on button "Search" at bounding box center [340, 165] width 52 height 22
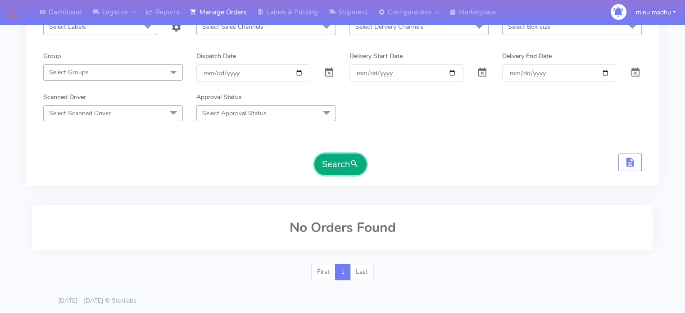
click at [329, 159] on button "Search" at bounding box center [340, 165] width 52 height 22
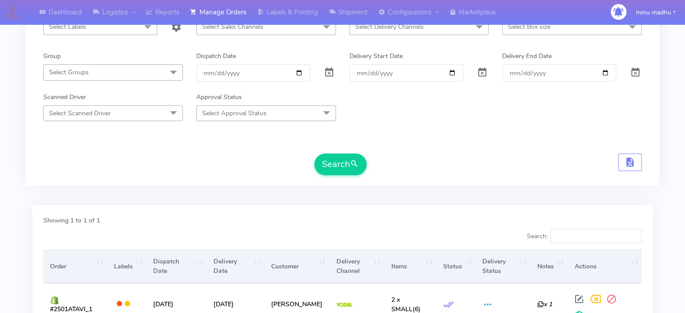
scroll to position [195, 0]
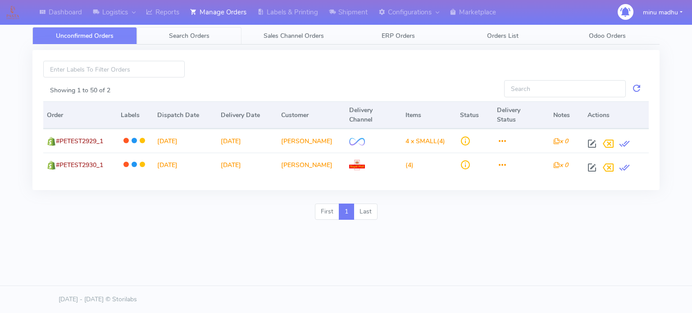
click at [195, 37] on span "Search Orders" at bounding box center [189, 36] width 41 height 9
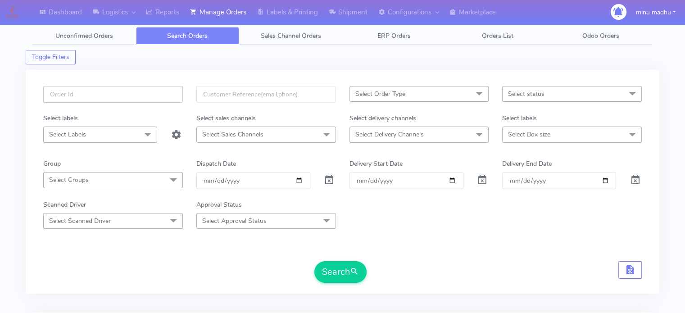
click at [136, 95] on input "text" at bounding box center [113, 94] width 140 height 17
paste input "#2501ATAVI"
type input "#2501ATAVI"
click at [330, 181] on span at bounding box center [329, 182] width 11 height 9
click at [337, 274] on button "Search" at bounding box center [340, 272] width 52 height 22
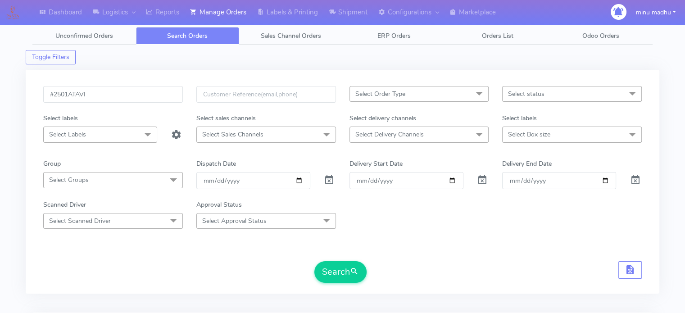
scroll to position [136, 0]
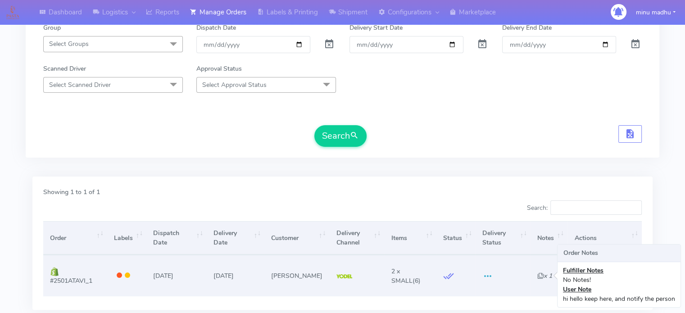
click at [549, 278] on icon "x 1" at bounding box center [544, 276] width 15 height 9
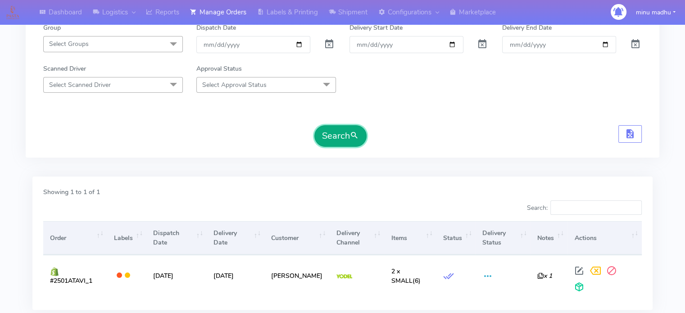
click at [340, 138] on button "Search" at bounding box center [340, 136] width 52 height 22
click at [339, 132] on button "Search" at bounding box center [340, 136] width 52 height 22
click at [335, 141] on button "Search" at bounding box center [340, 136] width 52 height 22
click at [339, 136] on button "Search" at bounding box center [340, 136] width 52 height 22
click at [330, 136] on button "Search" at bounding box center [340, 136] width 52 height 22
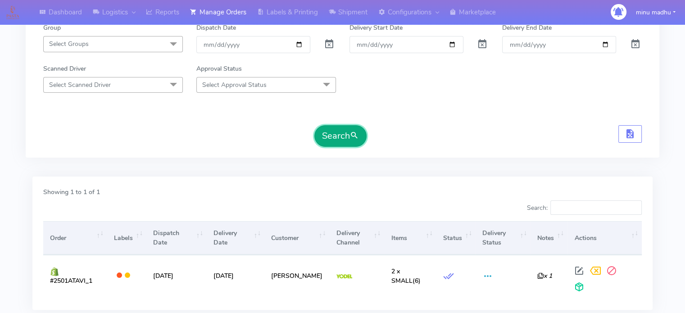
click at [337, 139] on button "Search" at bounding box center [340, 136] width 52 height 22
click at [332, 141] on button "Search" at bounding box center [340, 136] width 52 height 22
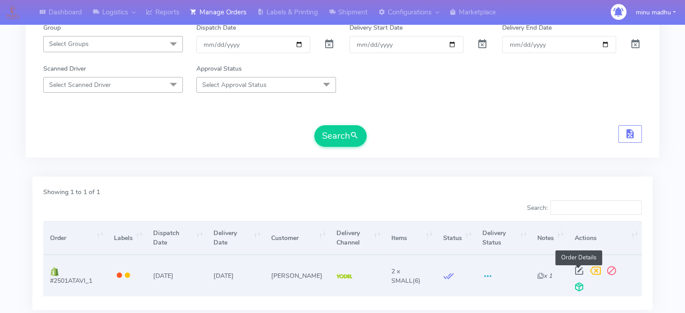
click at [582, 268] on span at bounding box center [579, 272] width 16 height 9
select select "5"
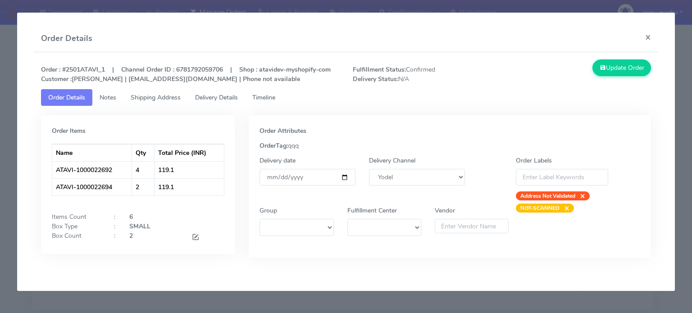
click at [161, 95] on span "Shipping Address" at bounding box center [156, 97] width 50 height 9
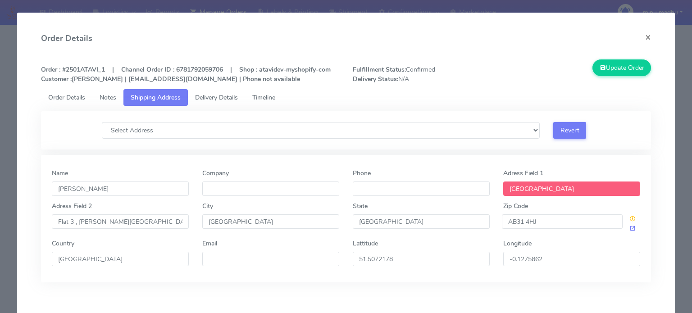
click at [104, 99] on span "Notes" at bounding box center [108, 97] width 17 height 9
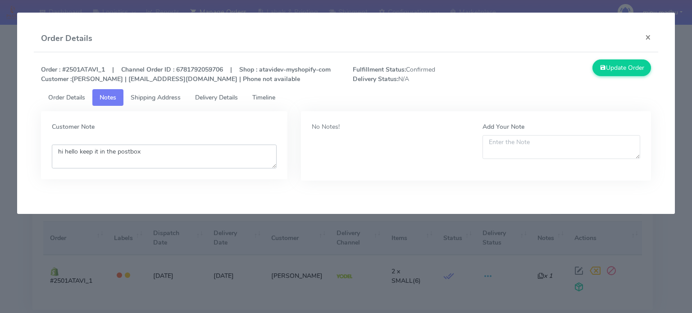
click at [156, 158] on textarea "hi hello keep it in the postbox" at bounding box center [164, 157] width 225 height 24
type textarea "hi hello keep it in the postbox and inform"
click at [615, 63] on button "Update Order" at bounding box center [621, 67] width 59 height 17
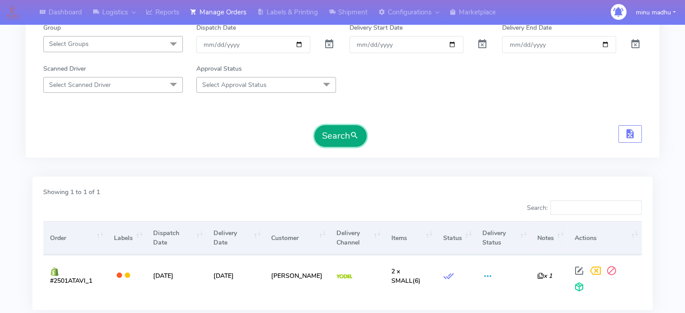
click at [340, 129] on button "Search" at bounding box center [340, 136] width 52 height 22
click at [331, 135] on button "Search" at bounding box center [340, 136] width 52 height 22
click at [324, 125] on button "Search" at bounding box center [340, 136] width 52 height 22
click at [336, 138] on button "Search" at bounding box center [340, 136] width 52 height 22
click at [337, 138] on button "Search" at bounding box center [340, 136] width 52 height 22
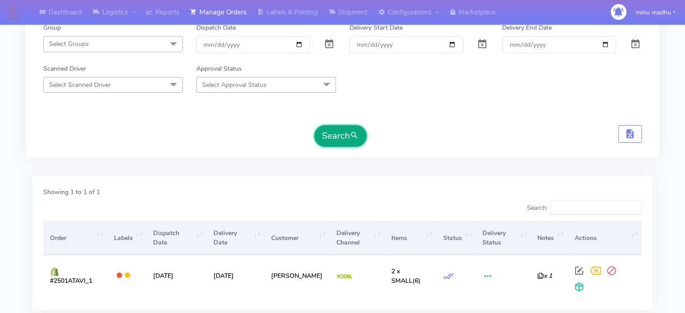
click at [340, 139] on button "Search" at bounding box center [340, 136] width 52 height 22
click at [322, 134] on button "Search" at bounding box center [340, 136] width 52 height 22
click at [339, 134] on button "Search" at bounding box center [340, 136] width 52 height 22
click at [345, 140] on button "Search" at bounding box center [340, 136] width 52 height 22
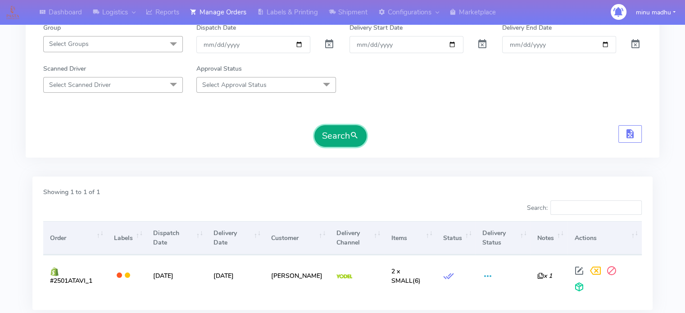
click at [338, 140] on button "Search" at bounding box center [340, 136] width 52 height 22
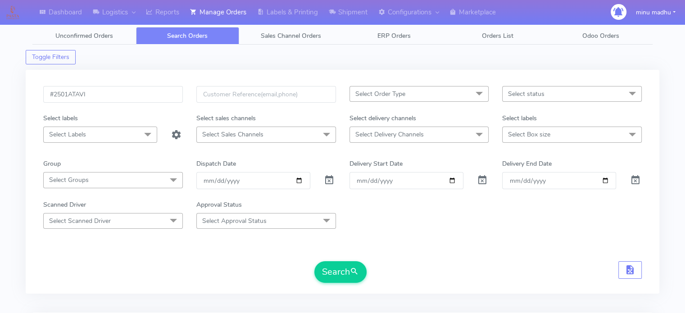
click at [423, 94] on span "Select Order Type" at bounding box center [419, 94] width 140 height 16
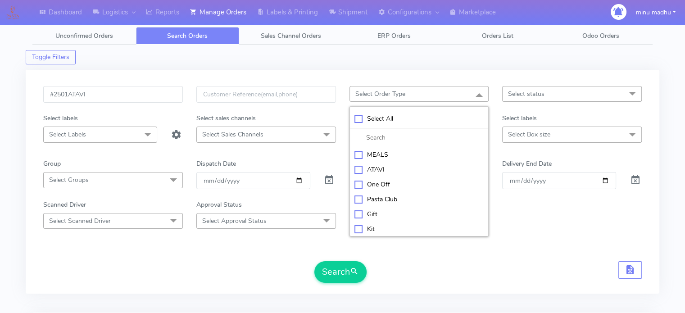
click at [358, 168] on div "ATAVI" at bounding box center [419, 169] width 130 height 9
checkbox input "true"
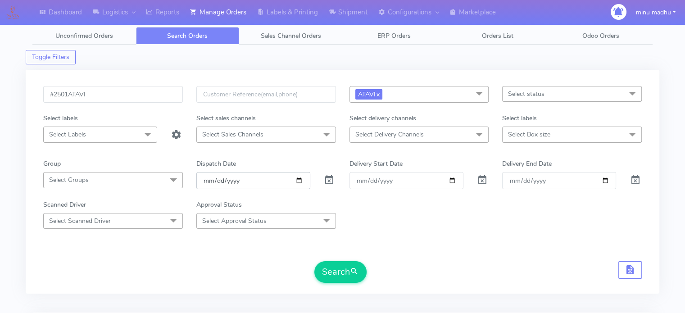
click at [301, 179] on input "date" at bounding box center [253, 180] width 114 height 17
type input "[DATE]"
drag, startPoint x: 108, startPoint y: 99, endPoint x: 31, endPoint y: 93, distance: 77.6
click at [31, 93] on div "#2501ATAVI ATAVI x Select All MEALS ATAVI One Off Pasta Club Gift Kit Event Unk…" at bounding box center [343, 182] width 634 height 224
click at [334, 273] on button "Search" at bounding box center [340, 272] width 52 height 22
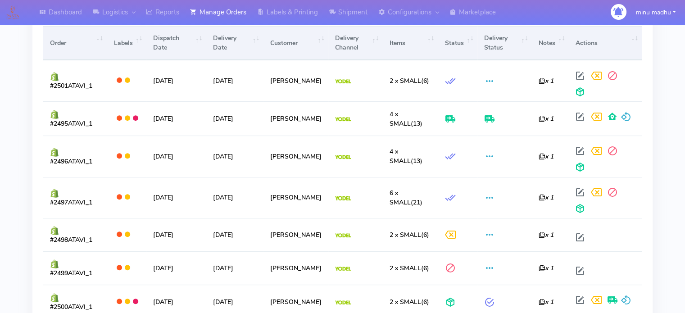
scroll to position [331, 0]
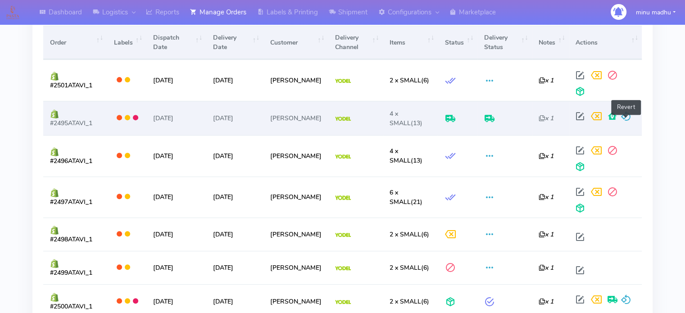
click at [627, 120] on span at bounding box center [626, 118] width 11 height 9
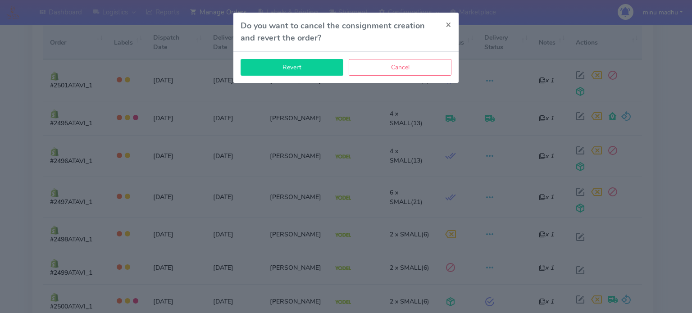
click at [310, 65] on button "Revert" at bounding box center [291, 67] width 103 height 17
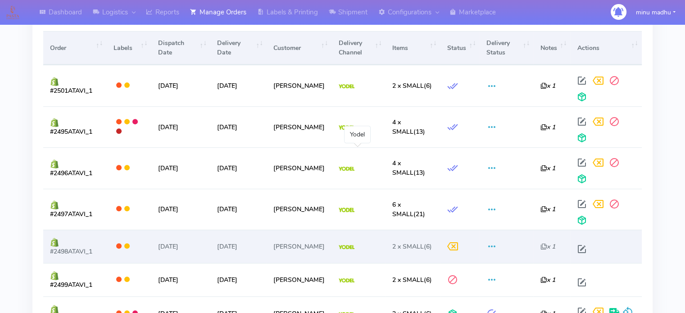
scroll to position [327, 0]
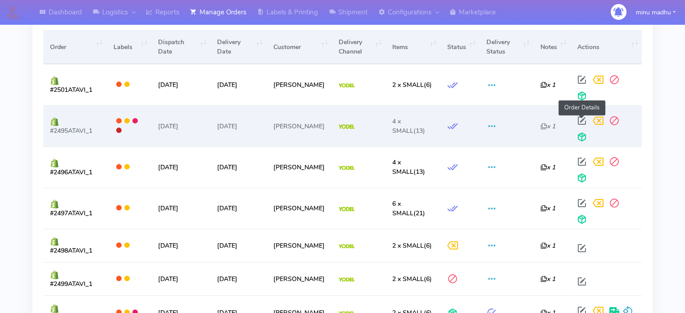
click at [582, 118] on span at bounding box center [582, 122] width 16 height 9
select select "5"
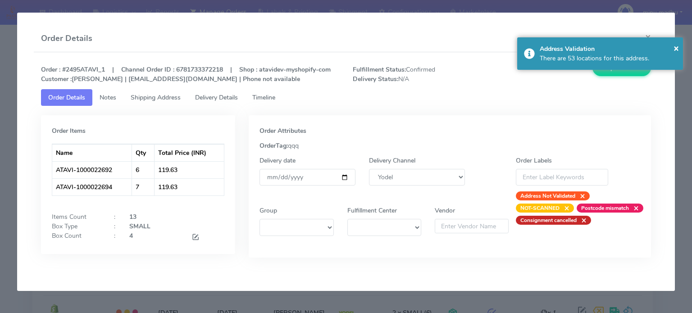
click at [274, 96] on span "Timeline" at bounding box center [263, 97] width 23 height 9
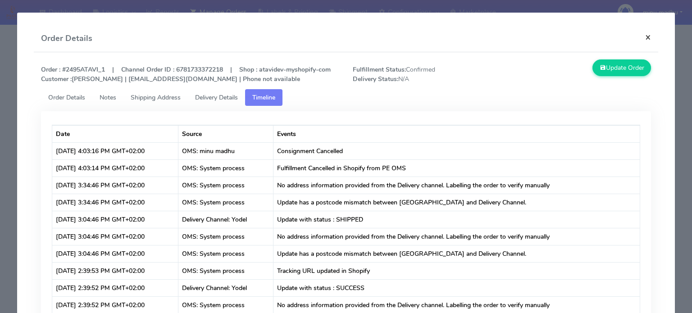
click at [644, 36] on button "×" at bounding box center [648, 37] width 20 height 24
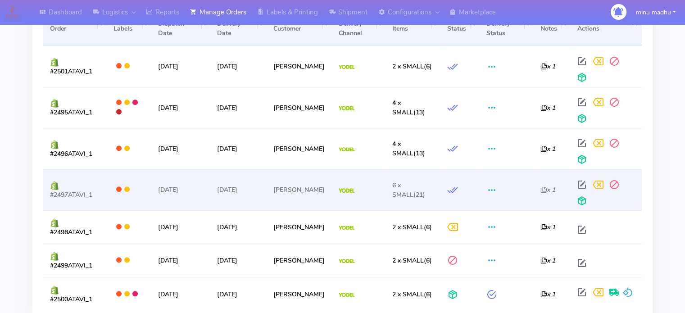
scroll to position [346, 0]
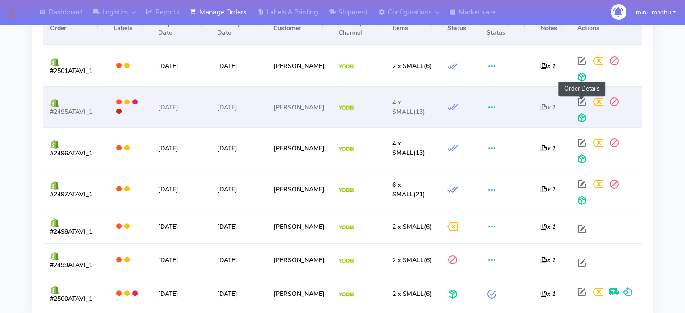
click at [581, 100] on span at bounding box center [582, 104] width 16 height 9
select select "5"
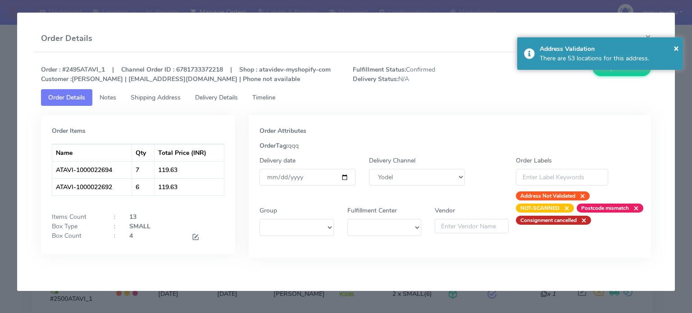
click at [231, 97] on span "Delivery Details" at bounding box center [216, 97] width 43 height 9
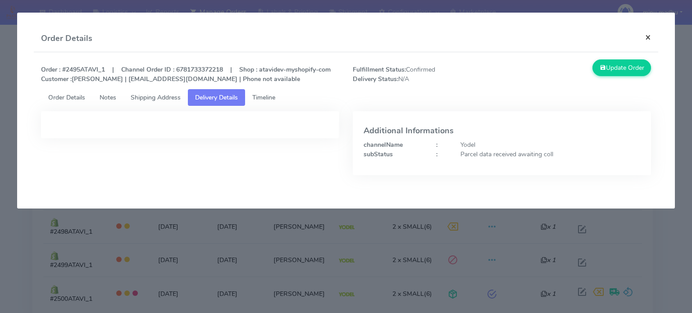
click at [646, 40] on button "×" at bounding box center [648, 37] width 20 height 24
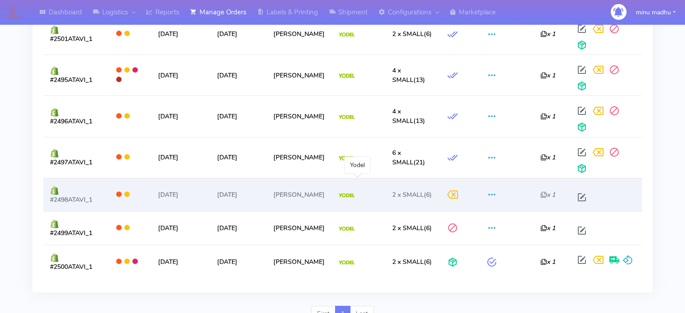
scroll to position [378, 0]
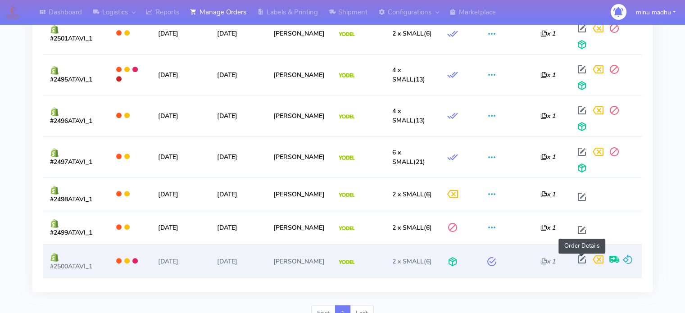
click at [580, 257] on span at bounding box center [582, 261] width 16 height 9
select select "5"
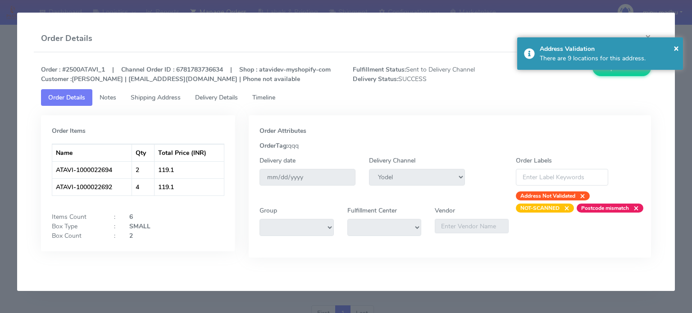
click at [221, 97] on span "Delivery Details" at bounding box center [216, 97] width 43 height 9
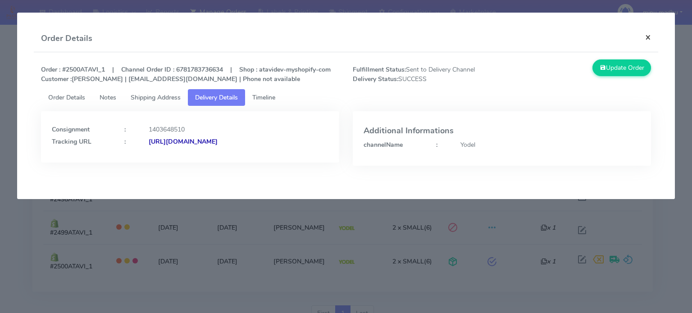
click at [649, 36] on button "×" at bounding box center [648, 37] width 20 height 24
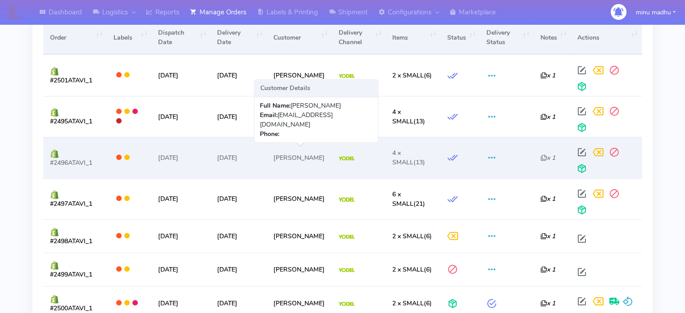
scroll to position [405, 0]
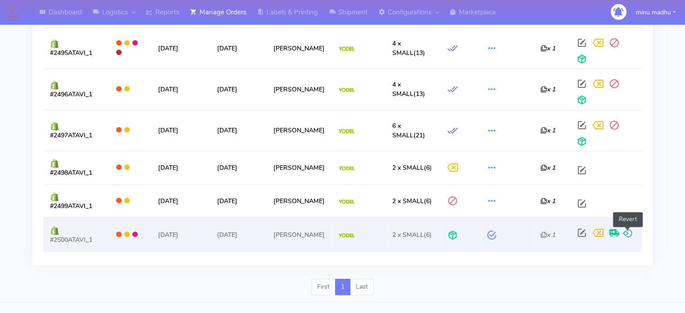
click at [627, 231] on span at bounding box center [627, 235] width 11 height 9
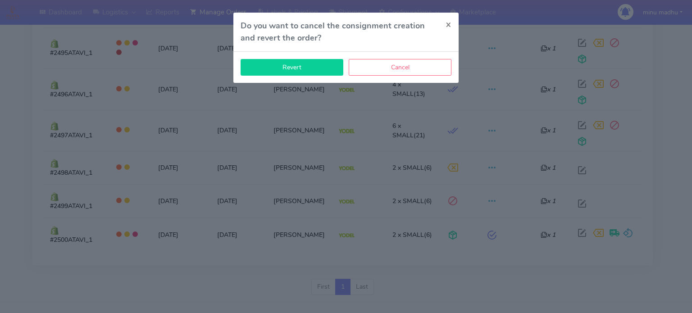
click at [308, 67] on button "Revert" at bounding box center [291, 67] width 103 height 17
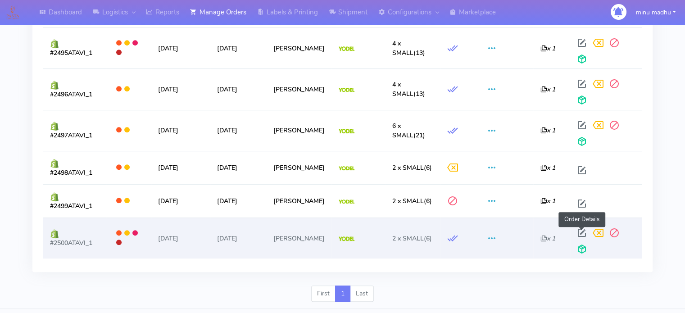
click at [582, 232] on span at bounding box center [582, 235] width 16 height 9
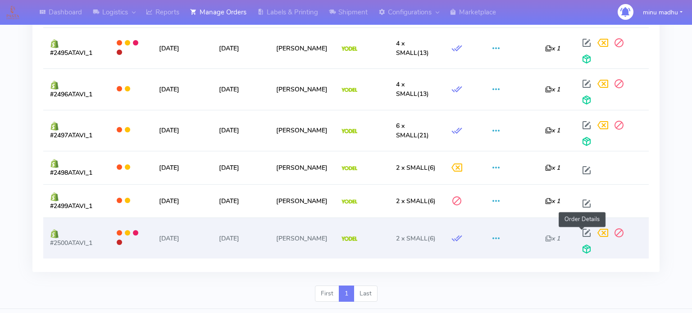
select select "5"
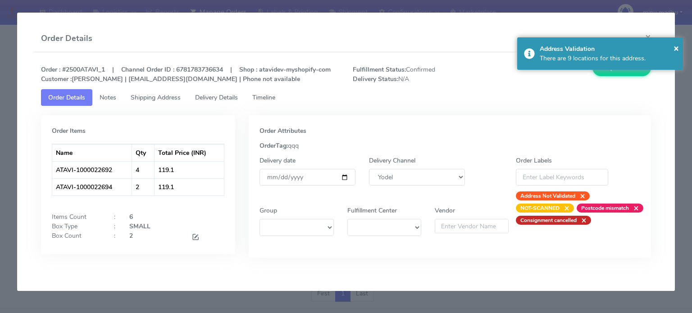
click at [214, 96] on span "Delivery Details" at bounding box center [216, 97] width 43 height 9
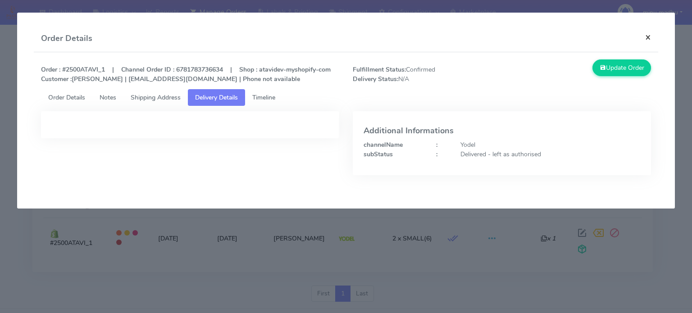
click at [650, 36] on button "×" at bounding box center [648, 37] width 20 height 24
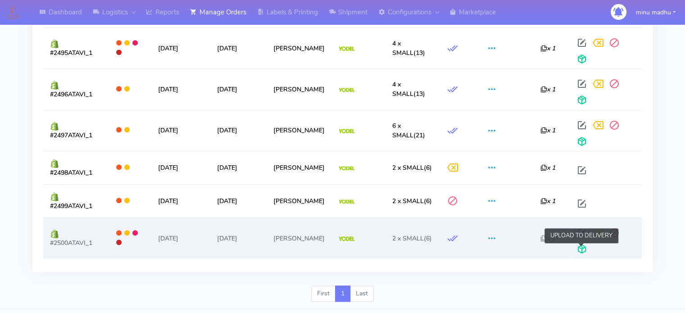
click at [583, 247] on span at bounding box center [582, 251] width 16 height 9
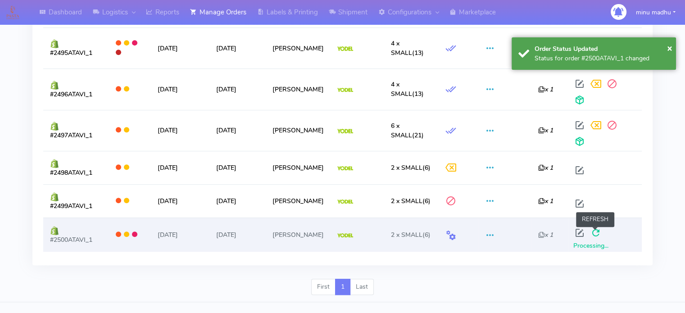
click at [599, 237] on span at bounding box center [596, 235] width 16 height 9
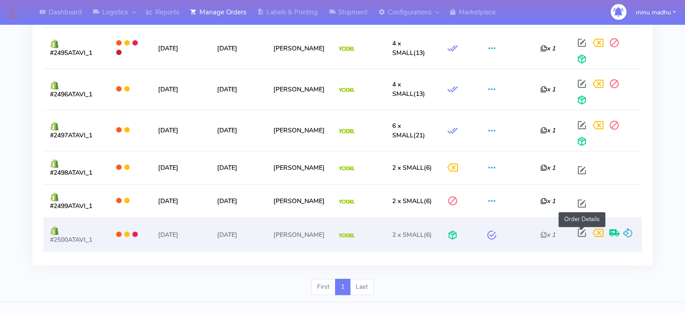
click at [581, 232] on span at bounding box center [582, 235] width 16 height 9
select select "5"
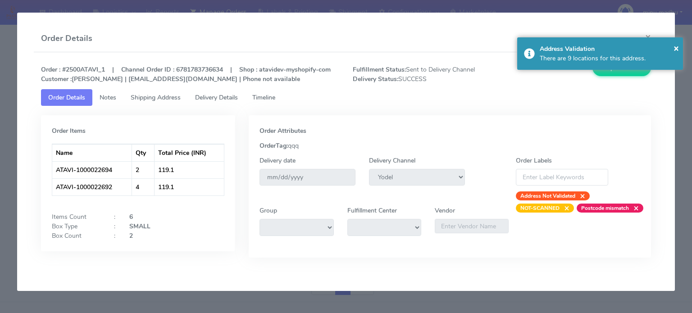
click at [227, 97] on span "Delivery Details" at bounding box center [216, 97] width 43 height 9
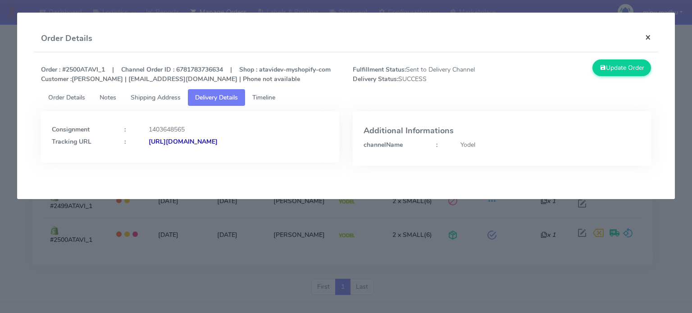
click at [648, 39] on button "×" at bounding box center [648, 37] width 20 height 24
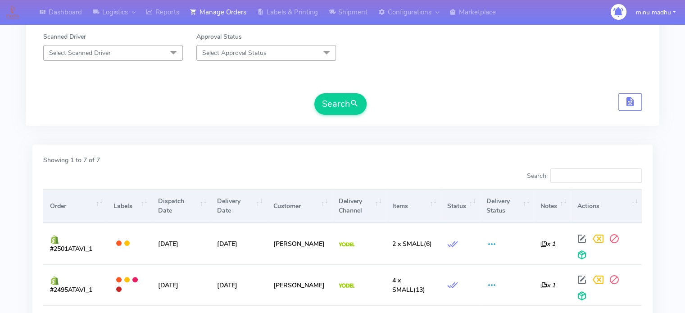
scroll to position [0, 0]
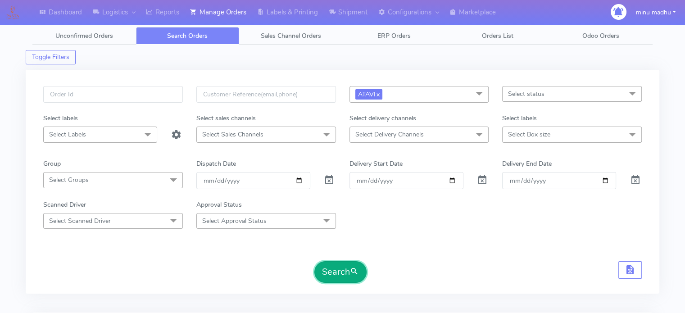
click at [332, 271] on button "Search" at bounding box center [340, 272] width 52 height 22
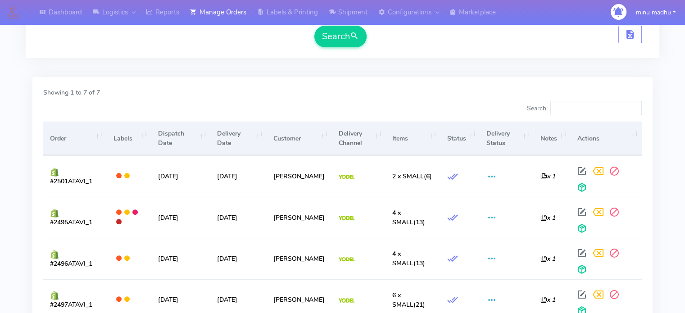
scroll to position [204, 0]
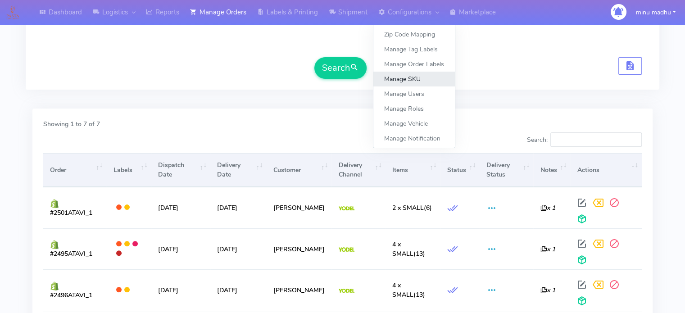
click at [407, 82] on link "Manage SKU" at bounding box center [414, 79] width 82 height 15
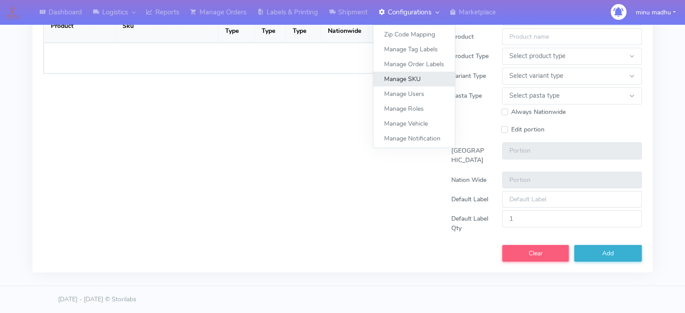
select select
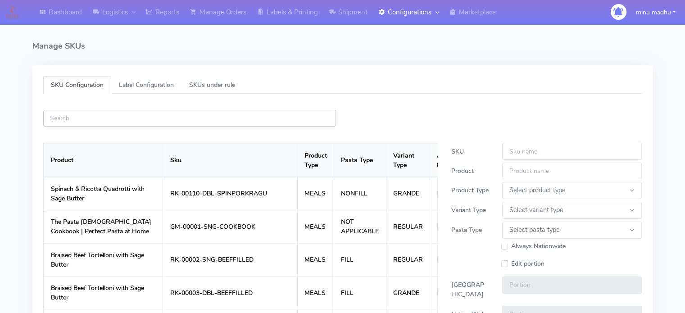
click at [209, 117] on input "text" at bounding box center [189, 118] width 293 height 17
paste input "ATAVI-1000022694"
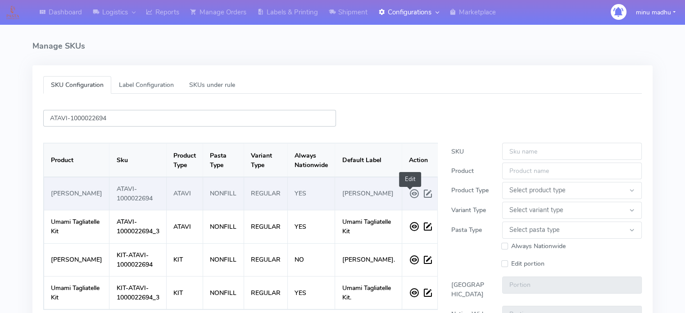
type input "ATAVI-1000022694"
click at [422, 200] on span at bounding box center [429, 194] width 14 height 16
type input "ATAVI-1000022694"
type input "[PERSON_NAME]"
select select
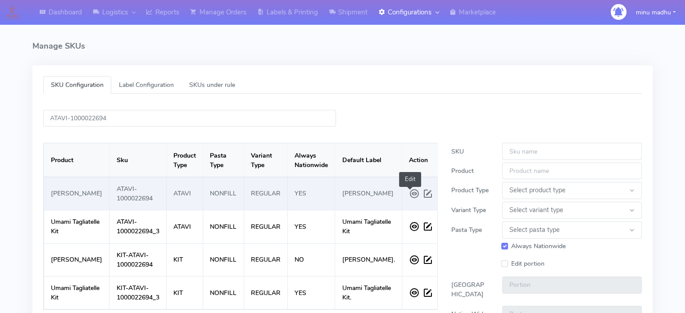
select select "REGULAR"
select select "NONFILL"
checkbox input "true"
select select "SMALL"
type input "1.0"
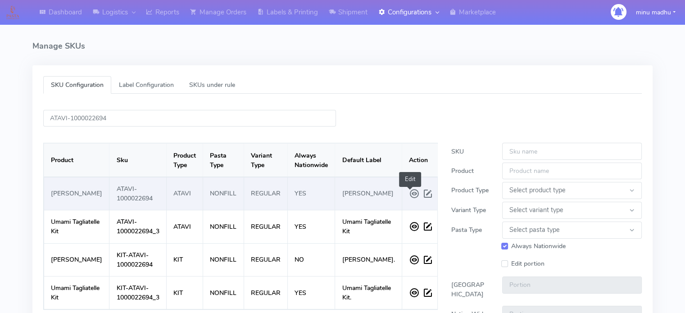
type input "1.0"
type input "[PERSON_NAME]"
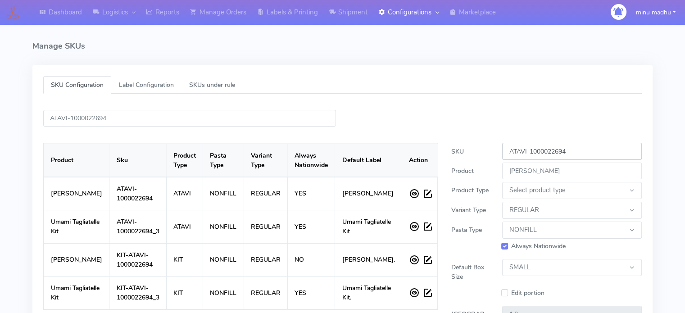
click at [602, 150] on input "ATAVI-1000022694" at bounding box center [572, 151] width 140 height 17
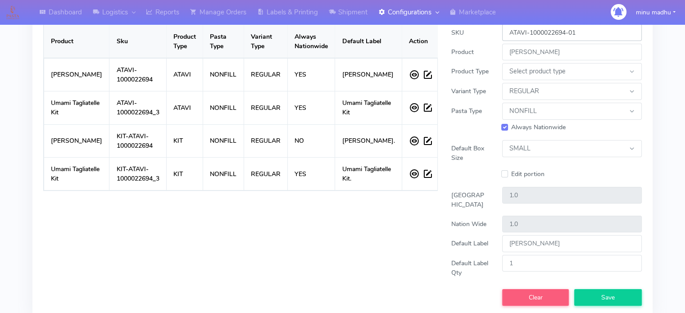
scroll to position [121, 0]
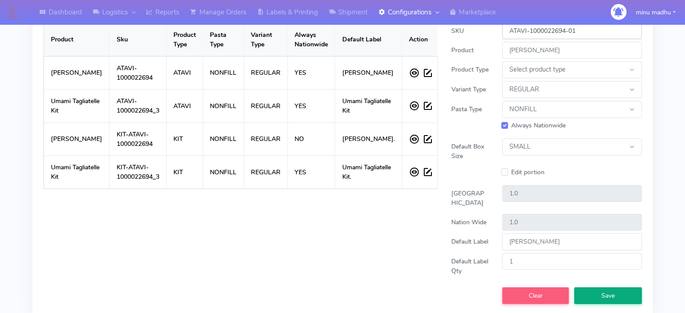
type input "ATAVI-1000022694-01"
click at [599, 303] on button "Save" at bounding box center [608, 295] width 68 height 17
select select
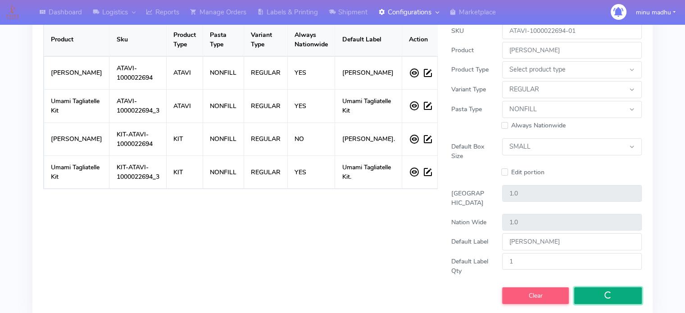
checkbox input "false"
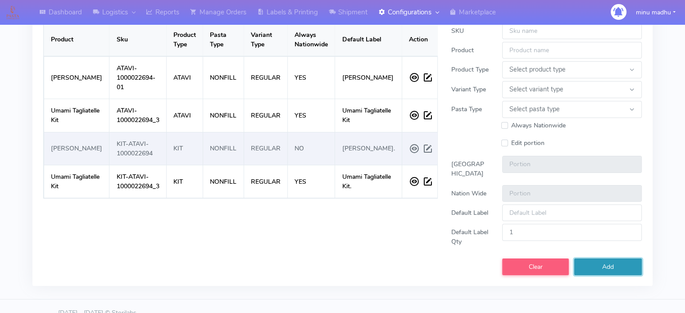
scroll to position [0, 0]
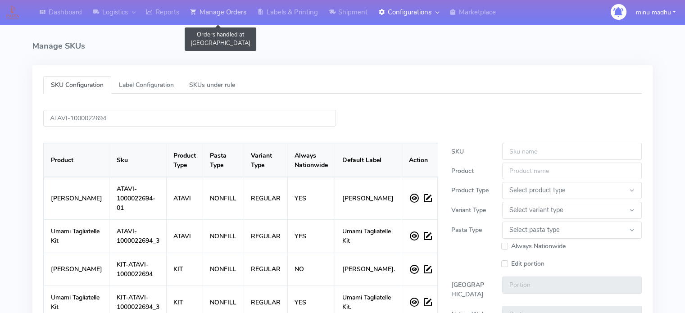
click at [224, 14] on link "Manage Orders" at bounding box center [218, 12] width 67 height 25
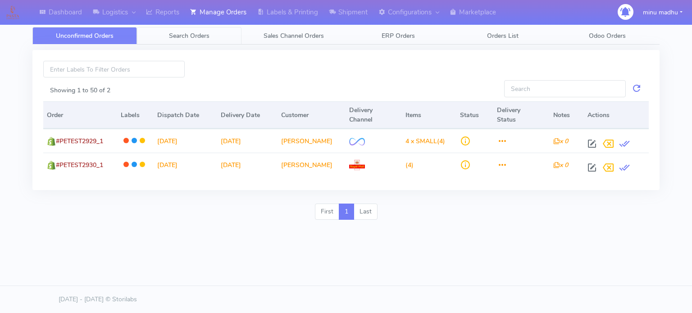
click at [190, 37] on span "Search Orders" at bounding box center [189, 36] width 41 height 9
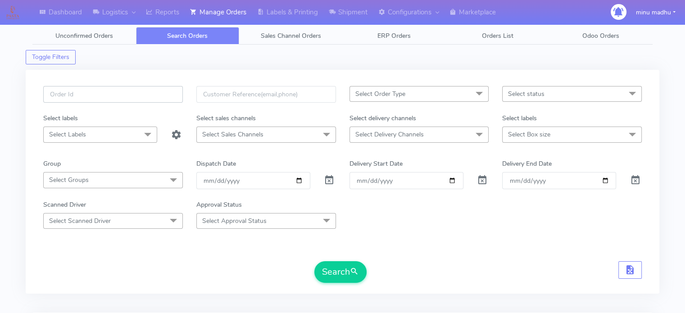
click at [133, 99] on input "text" at bounding box center [113, 94] width 140 height 17
paste input "#2502ATAVI Complete"
type input "#2502ATAVI"
click at [327, 181] on span at bounding box center [329, 182] width 11 height 9
click at [332, 270] on button "Search" at bounding box center [340, 272] width 52 height 22
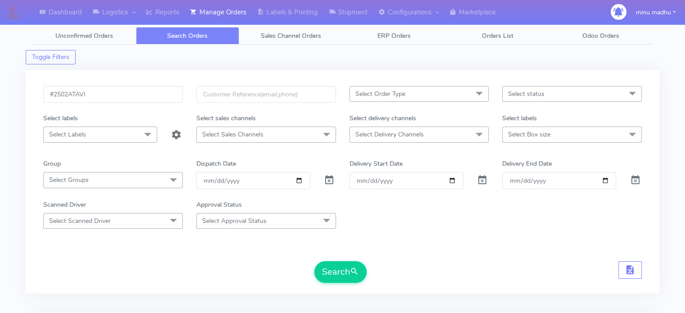
scroll to position [108, 0]
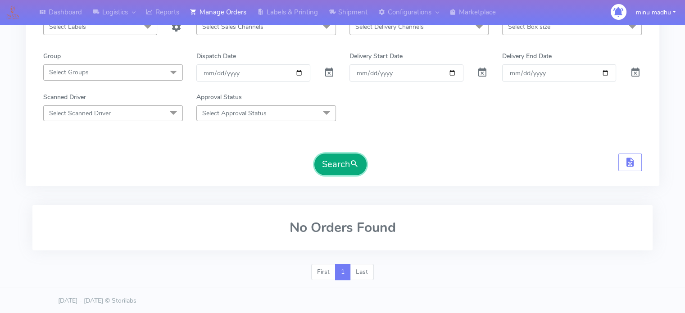
click at [334, 160] on button "Search" at bounding box center [340, 165] width 52 height 22
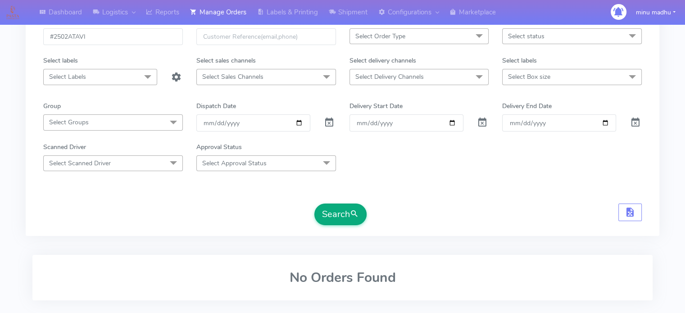
scroll to position [18, 0]
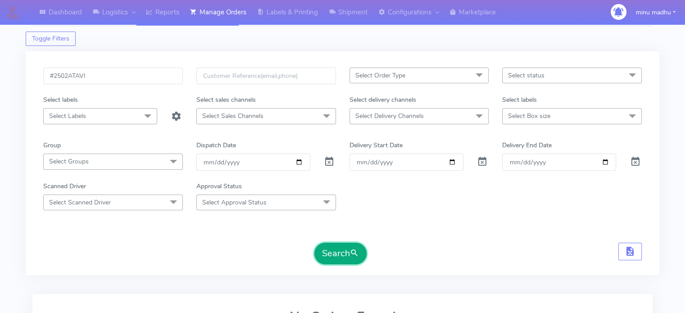
click at [340, 259] on button "Search" at bounding box center [340, 254] width 52 height 22
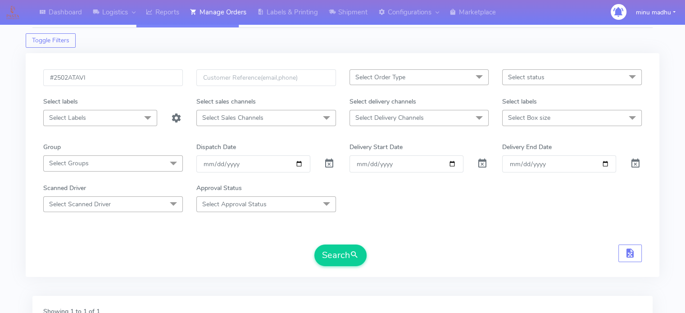
scroll to position [0, 0]
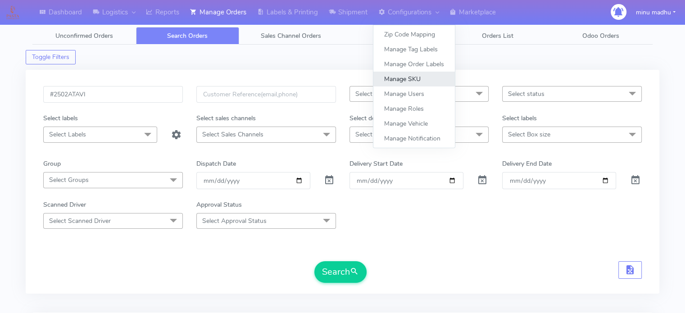
click at [415, 77] on link "Manage SKU" at bounding box center [414, 79] width 82 height 15
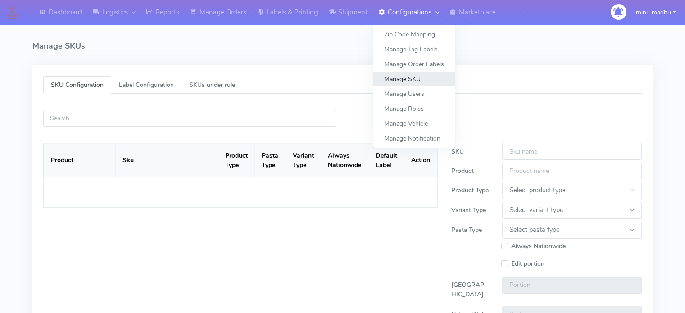
select select
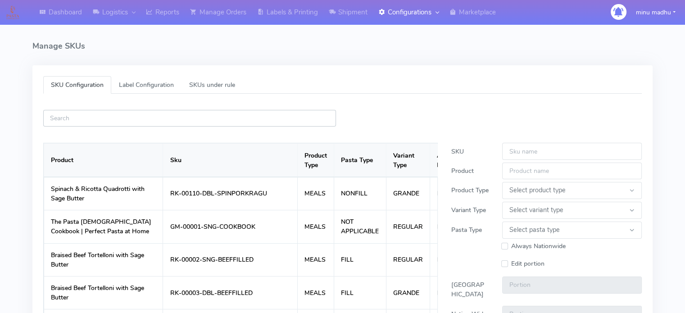
click at [235, 118] on input "text" at bounding box center [189, 118] width 293 height 17
click at [167, 115] on input "text" at bounding box center [189, 118] width 293 height 17
paste input "ATAVI-1000022694"
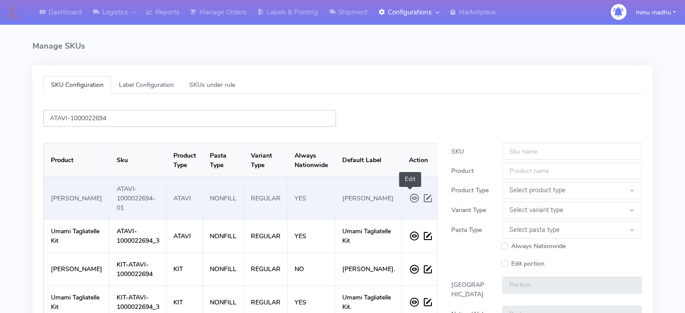
type input "ATAVI-1000022694"
click at [422, 198] on span at bounding box center [429, 198] width 14 height 16
type input "ATAVI-1000022694-01"
type input "[PERSON_NAME]"
select select
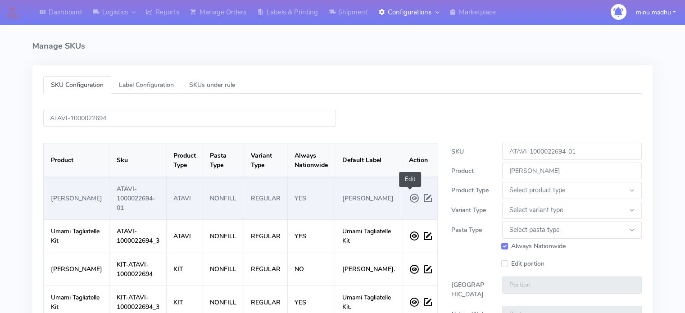
select select "REGULAR"
select select "NONFILL"
checkbox input "true"
select select "SMALL"
type input "1.0"
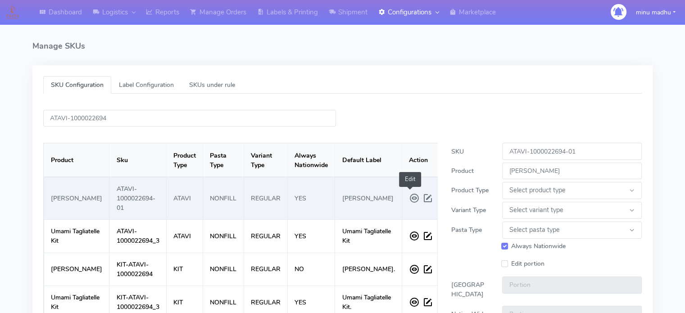
type input "1.0"
type input "[PERSON_NAME]"
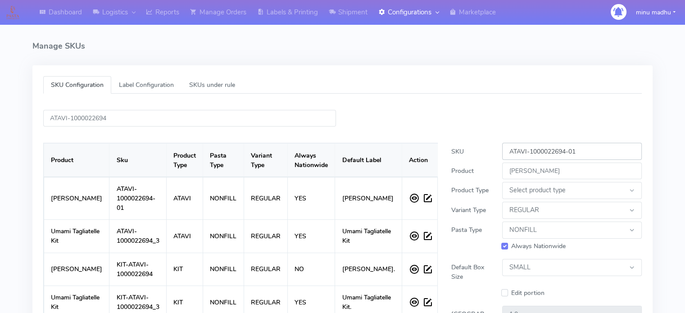
click at [604, 154] on input "ATAVI-1000022694-01" at bounding box center [572, 151] width 140 height 17
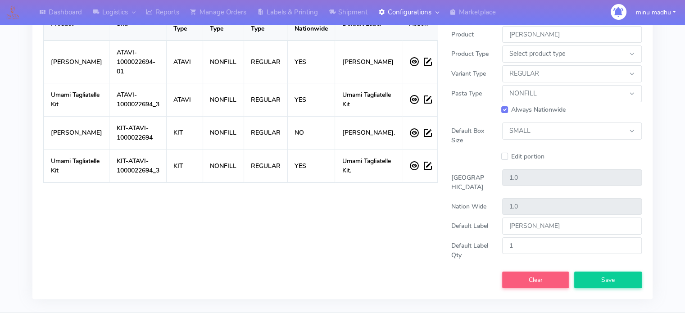
scroll to position [137, 0]
type input "ATAVI-1000022694"
click at [602, 284] on span "Save" at bounding box center [608, 279] width 14 height 9
select select
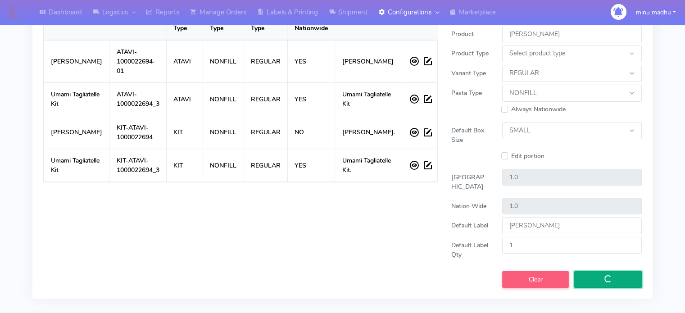
select select
checkbox input "false"
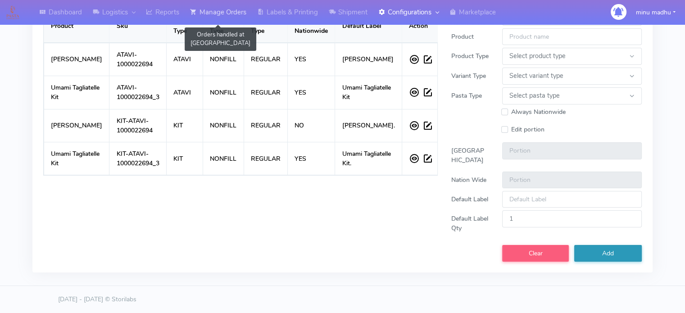
click at [224, 12] on link "Manage Orders" at bounding box center [218, 12] width 67 height 25
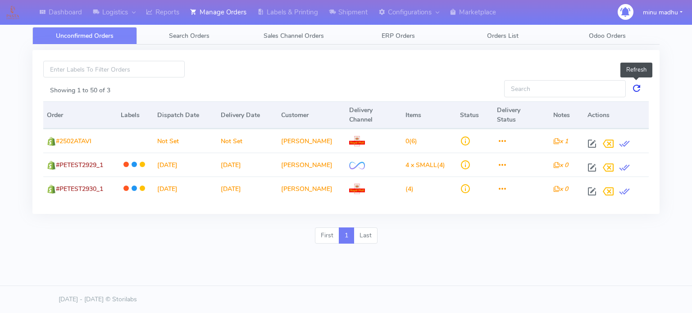
click at [636, 91] on link at bounding box center [636, 88] width 11 height 17
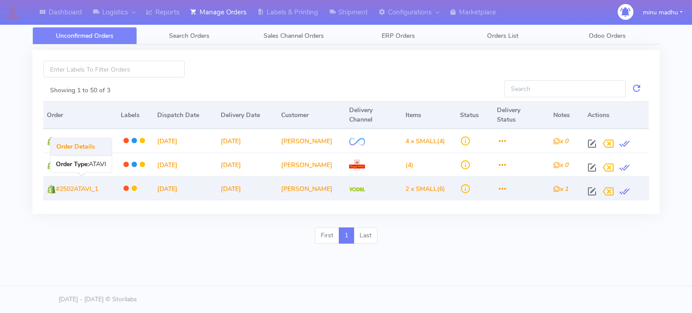
drag, startPoint x: 103, startPoint y: 190, endPoint x: 56, endPoint y: 190, distance: 46.8
click at [56, 190] on td "#2502ATAVI_1" at bounding box center [80, 189] width 74 height 24
copy span "#2502ATAVI_1"
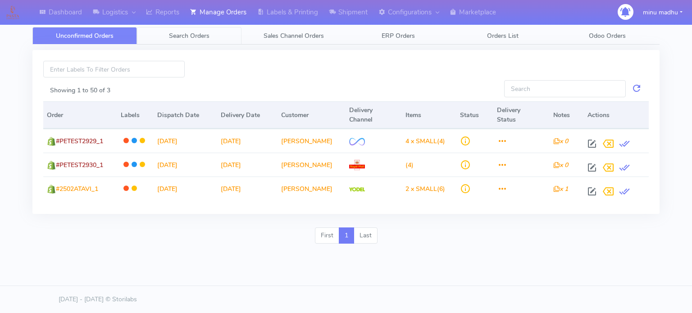
click at [195, 39] on span "Search Orders" at bounding box center [189, 36] width 41 height 9
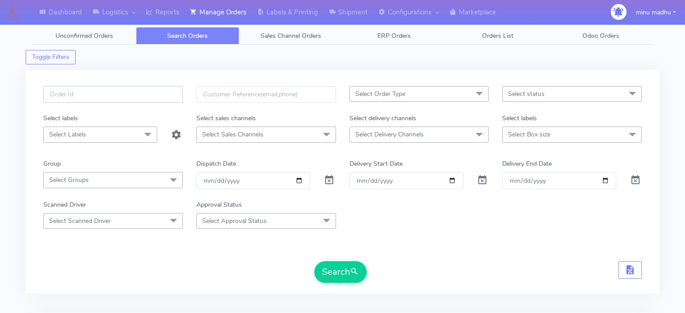
click at [140, 93] on input "text" at bounding box center [113, 94] width 140 height 17
paste input "#2502ATAVI_1"
type input "#2502ATAVI_1"
click at [328, 180] on span at bounding box center [329, 182] width 11 height 9
click at [332, 265] on button "Search" at bounding box center [340, 272] width 52 height 22
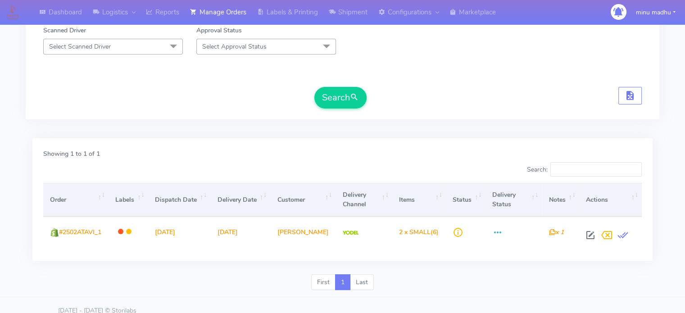
scroll to position [175, 0]
click at [341, 100] on button "Search" at bounding box center [340, 97] width 52 height 22
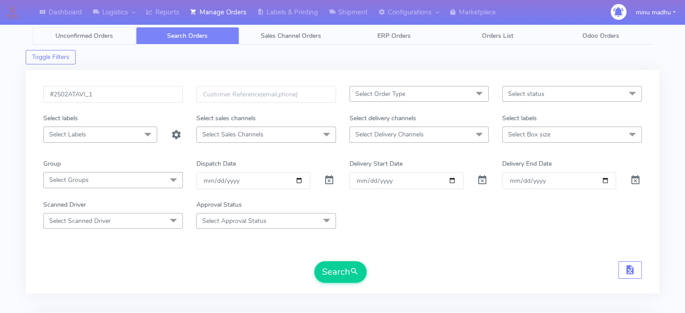
click at [86, 36] on span "Unconfirmed Orders" at bounding box center [84, 36] width 58 height 9
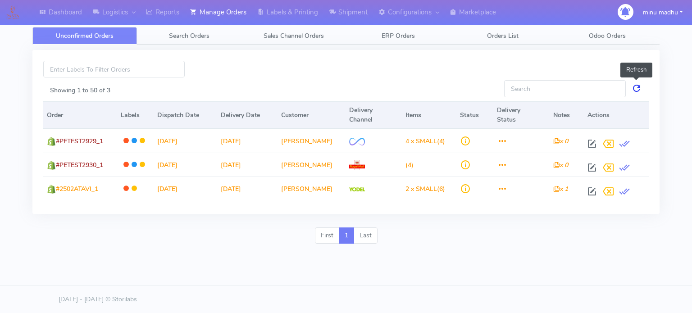
click at [631, 93] on link at bounding box center [636, 88] width 11 height 17
click at [635, 90] on link at bounding box center [636, 88] width 11 height 17
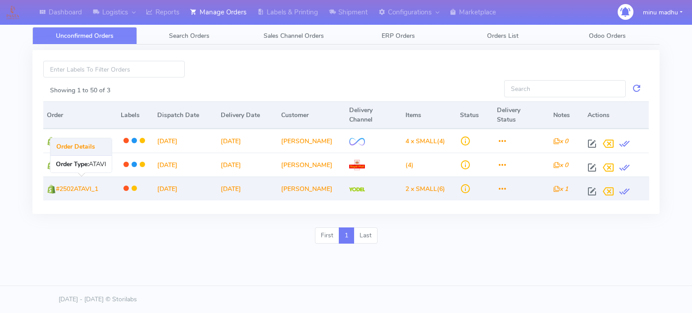
drag, startPoint x: 103, startPoint y: 189, endPoint x: 57, endPoint y: 192, distance: 46.5
click at [57, 192] on td "#2502ATAVI_1" at bounding box center [80, 189] width 74 height 24
copy span "#2502ATAVI_1"
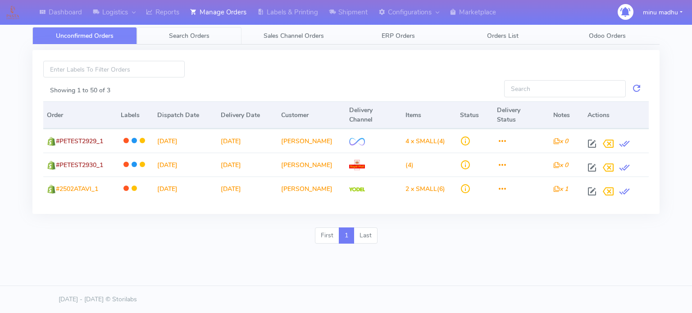
click at [192, 32] on span "Search Orders" at bounding box center [189, 36] width 41 height 9
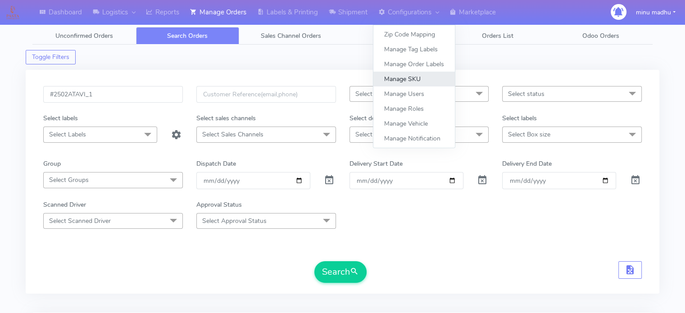
click at [404, 79] on link "Manage SKU" at bounding box center [414, 79] width 82 height 15
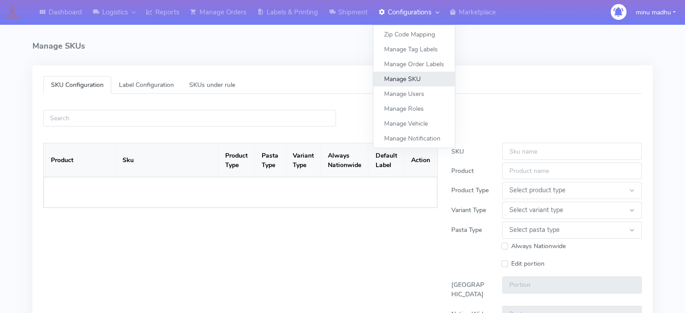
select select
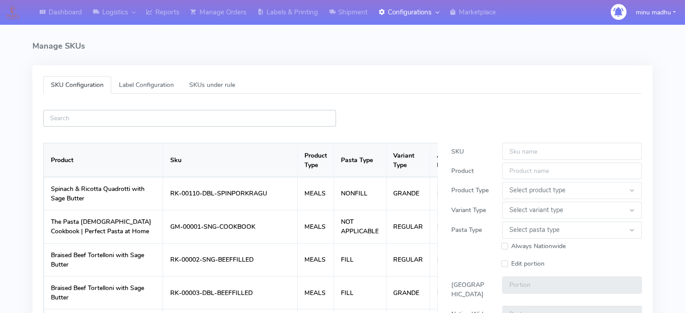
click at [270, 122] on input "text" at bounding box center [189, 118] width 293 height 17
paste input "ATAVI-1000022694"
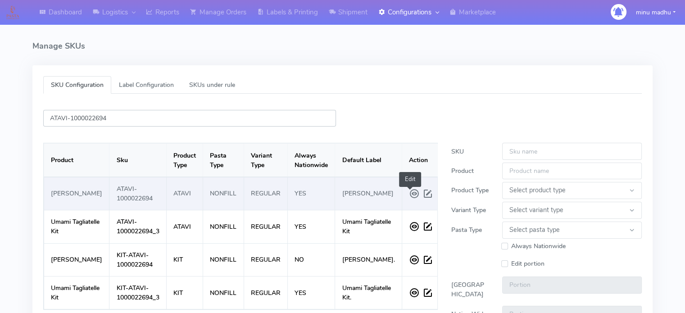
type input "ATAVI-1000022694"
click at [422, 195] on span at bounding box center [429, 194] width 14 height 16
type input "ATAVI-1000022694"
type input "[PERSON_NAME]"
select select
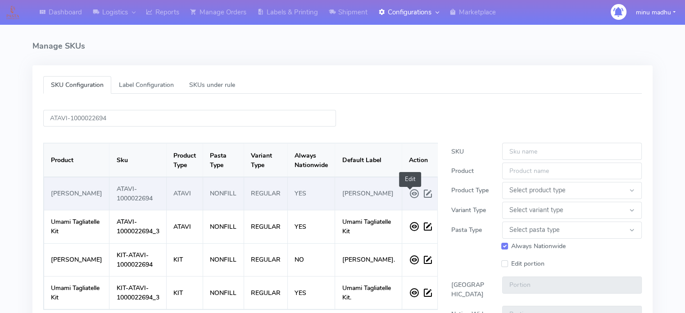
select select "REGULAR"
select select "NONFILL"
checkbox input "true"
select select "SMALL"
type input "1.0"
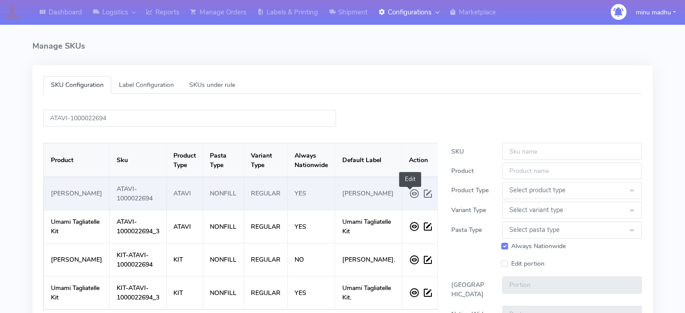
type input "1.0"
type input "[PERSON_NAME]"
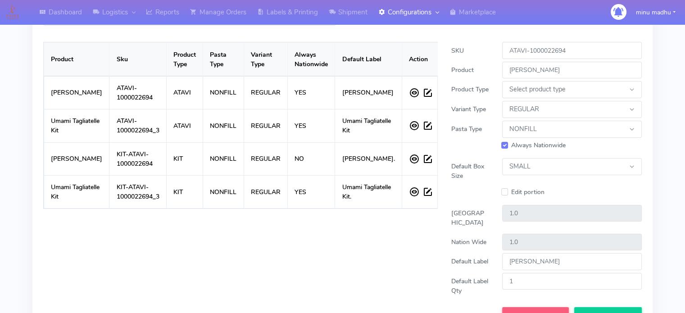
scroll to position [172, 0]
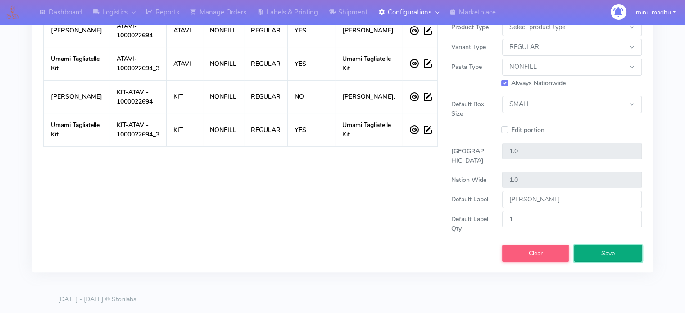
click at [601, 252] on span "Save" at bounding box center [608, 253] width 14 height 9
select select
checkbox input "false"
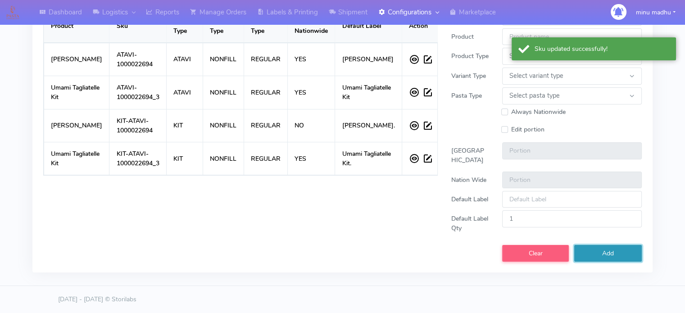
scroll to position [142, 0]
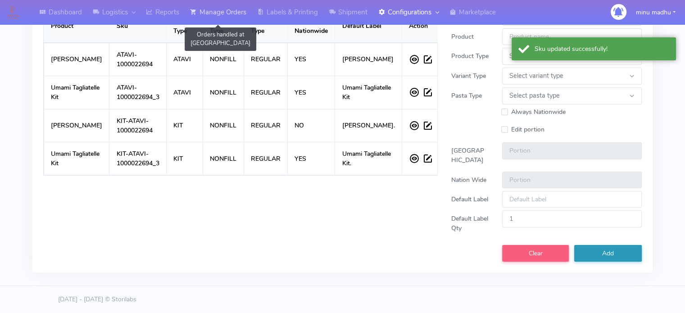
click at [222, 7] on link "Manage Orders" at bounding box center [218, 12] width 67 height 25
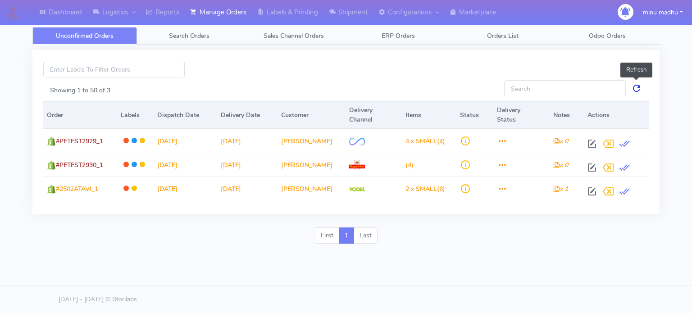
click at [632, 88] on link at bounding box center [636, 88] width 11 height 17
click at [637, 88] on link at bounding box center [636, 88] width 11 height 17
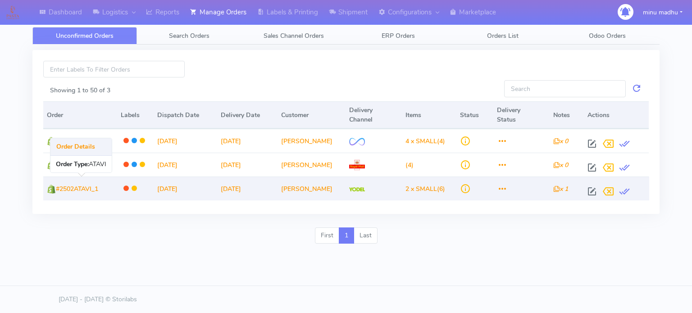
drag, startPoint x: 103, startPoint y: 189, endPoint x: 57, endPoint y: 190, distance: 45.5
click at [57, 190] on td "#2502ATAVI_1" at bounding box center [80, 189] width 74 height 24
copy span "#2502ATAVI_1"
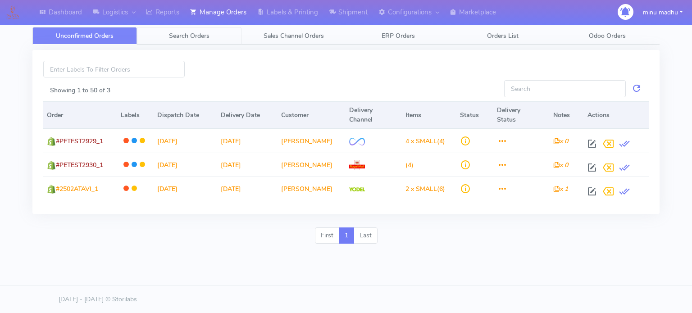
click at [190, 35] on span "Search Orders" at bounding box center [189, 36] width 41 height 9
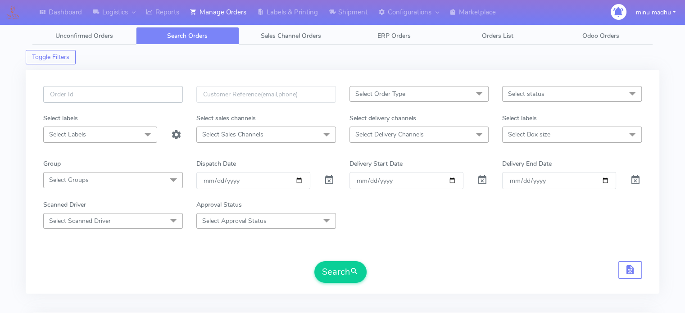
click at [135, 94] on input "text" at bounding box center [113, 94] width 140 height 17
paste input "#2502ATAVI_1"
type input "#2502ATAVI_1"
click at [328, 178] on span at bounding box center [329, 182] width 11 height 9
click at [344, 265] on button "Search" at bounding box center [340, 272] width 52 height 22
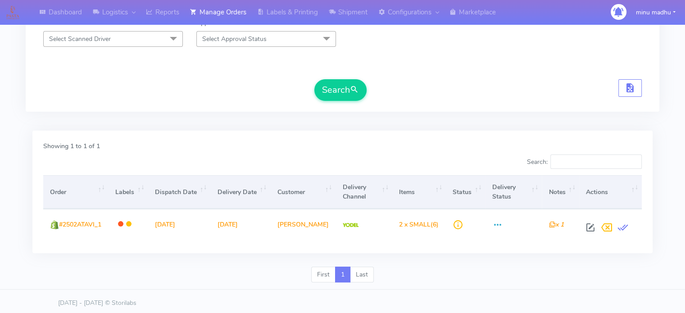
scroll to position [184, 0]
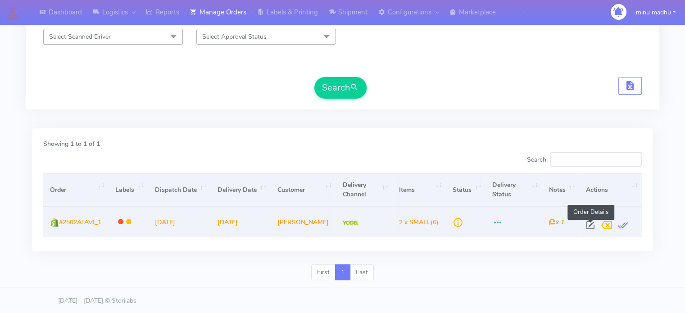
click at [588, 226] on span at bounding box center [590, 227] width 16 height 9
select select "5"
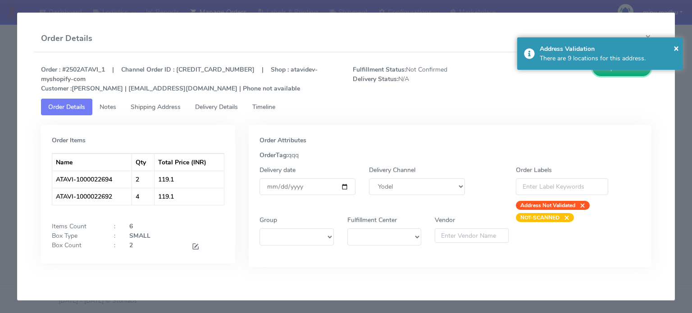
click at [621, 73] on button "Update Order" at bounding box center [621, 67] width 59 height 17
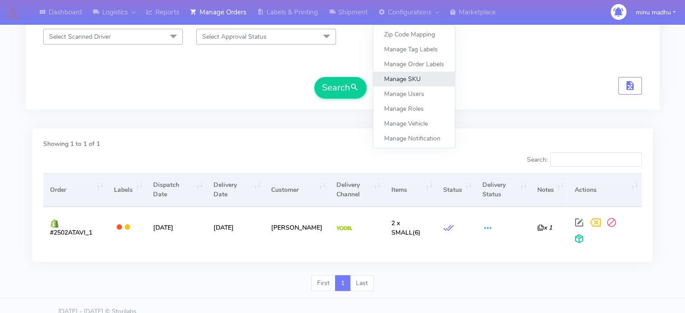
click at [407, 82] on link "Manage SKU" at bounding box center [414, 79] width 82 height 15
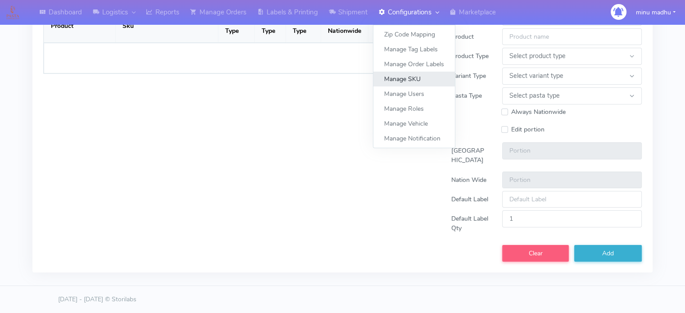
select select
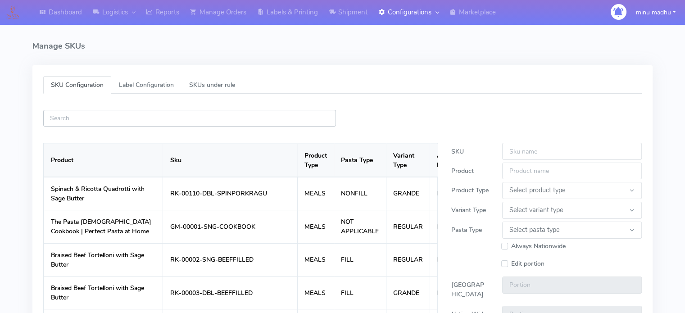
click at [200, 122] on input "text" at bounding box center [189, 118] width 293 height 17
paste input "ATAVI-1000022694"
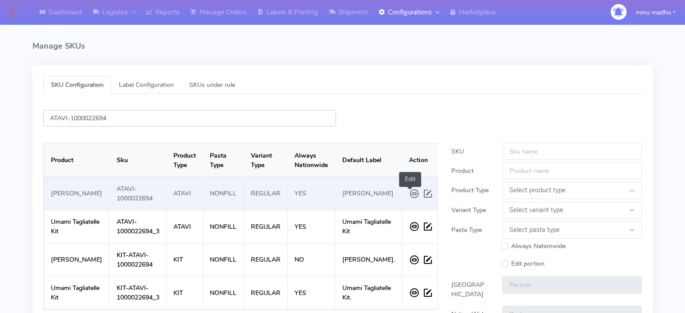
type input "ATAVI-1000022694"
click at [422, 200] on span at bounding box center [429, 194] width 14 height 16
type input "ATAVI-1000022694"
type input "[PERSON_NAME]"
select select
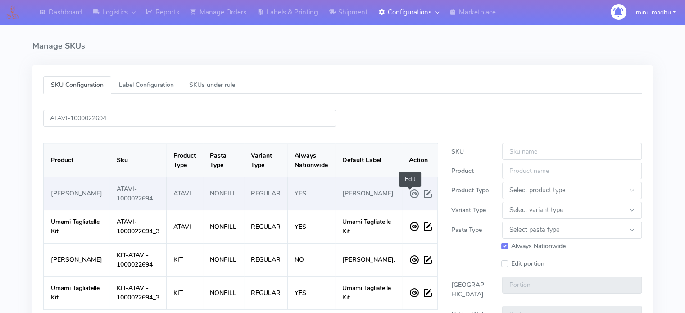
select select "REGULAR"
select select "NONFILL"
checkbox input "true"
select select "SMALL"
type input "1.0"
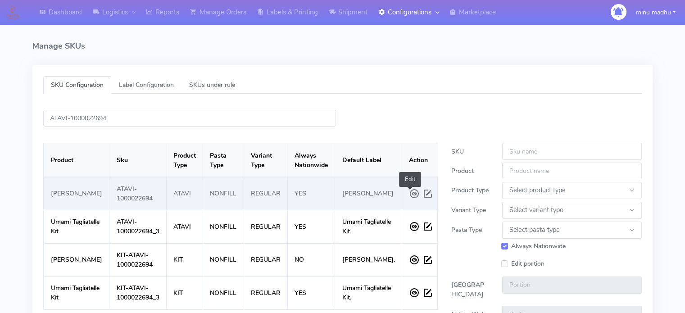
type input "1.0"
type input "[PERSON_NAME]"
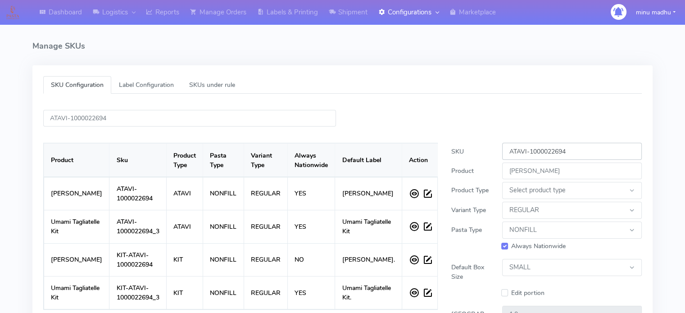
click at [576, 152] on input "ATAVI-1000022694" at bounding box center [572, 151] width 140 height 17
click at [576, 152] on input "ATAVI-1000022694-00" at bounding box center [572, 151] width 140 height 17
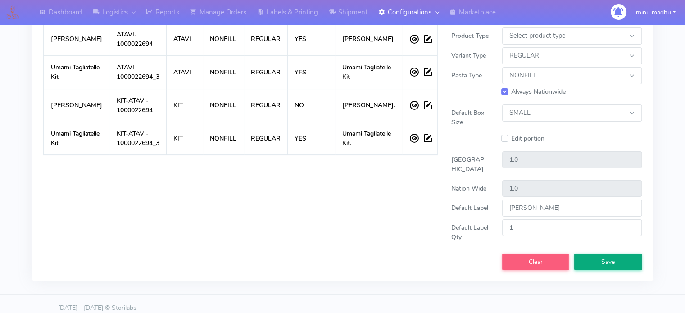
type input "ATAVI-1000022694-00"
click at [594, 266] on button "Save" at bounding box center [608, 262] width 68 height 17
select select
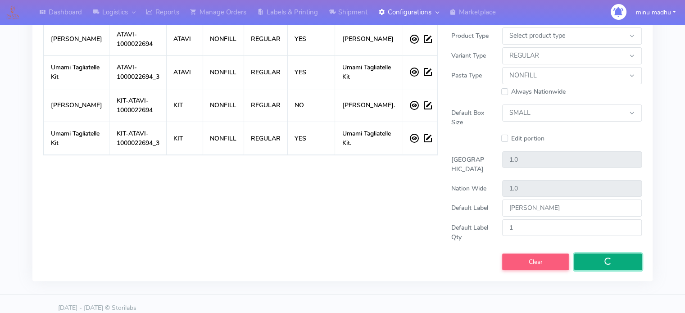
checkbox input "false"
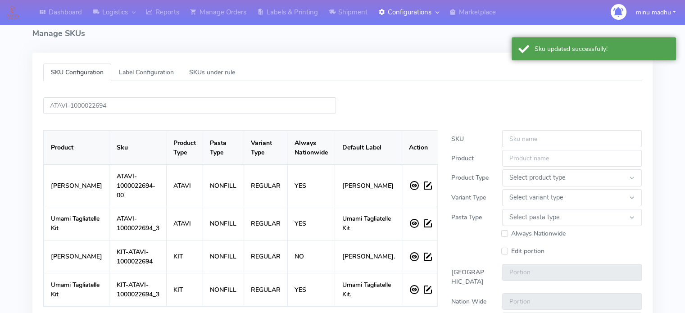
scroll to position [13, 0]
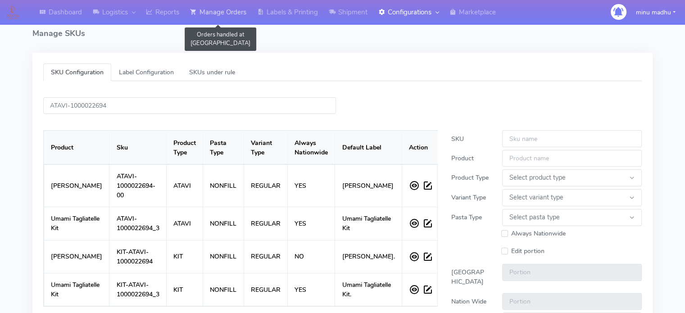
click at [235, 11] on link "Manage Orders" at bounding box center [218, 12] width 67 height 25
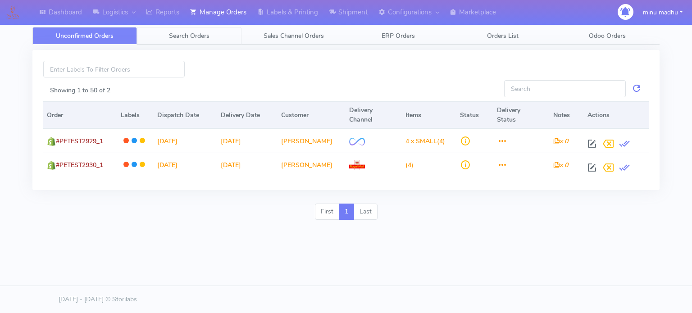
click at [191, 36] on span "Search Orders" at bounding box center [189, 36] width 41 height 9
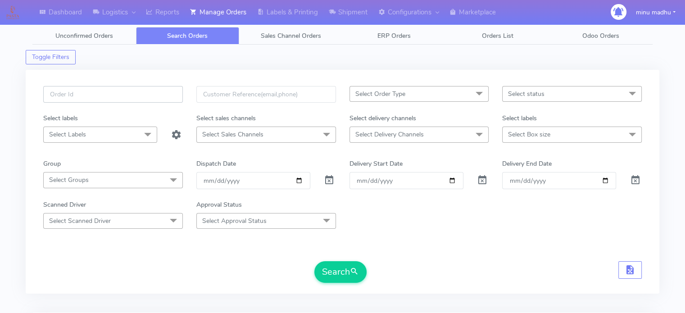
click at [127, 96] on input "text" at bounding box center [113, 94] width 140 height 17
paste input "#2503ATAVI"
type input "#2503ATAVI"
click at [92, 32] on span "Unconfirmed Orders" at bounding box center [84, 36] width 58 height 9
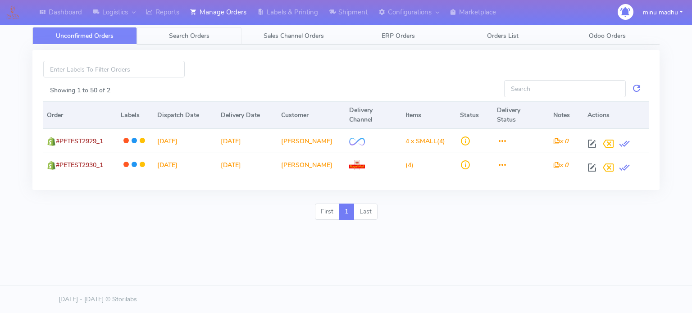
click at [179, 36] on span "Search Orders" at bounding box center [189, 36] width 41 height 9
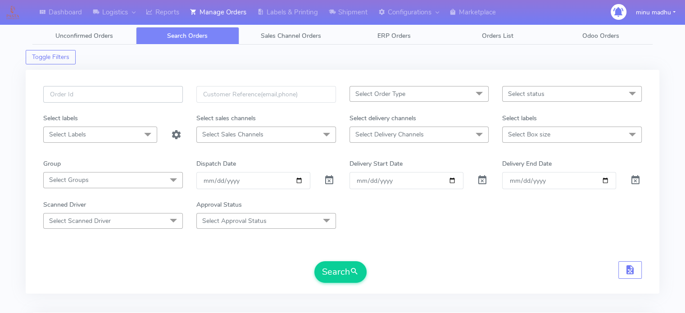
click at [139, 95] on input "text" at bounding box center [113, 94] width 140 height 17
paste input "#2503ATAVI"
type input "#2503ATAVI"
click at [331, 181] on span at bounding box center [329, 182] width 11 height 9
click at [336, 273] on button "Search" at bounding box center [340, 272] width 52 height 22
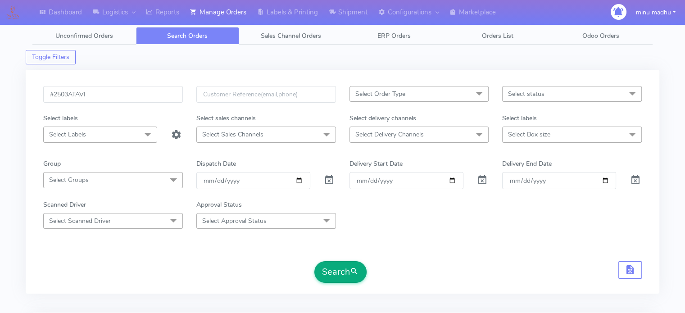
scroll to position [108, 0]
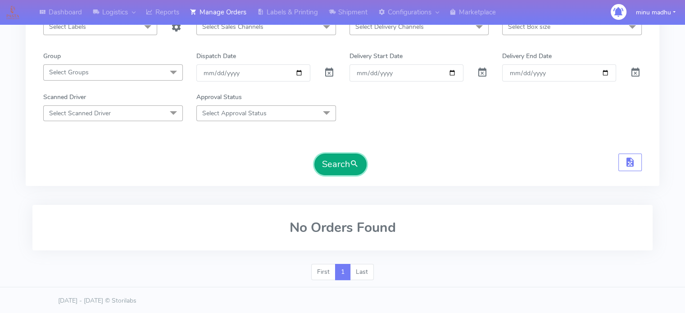
click at [340, 158] on button "Search" at bounding box center [340, 165] width 52 height 22
click at [340, 159] on button "Search" at bounding box center [340, 165] width 52 height 22
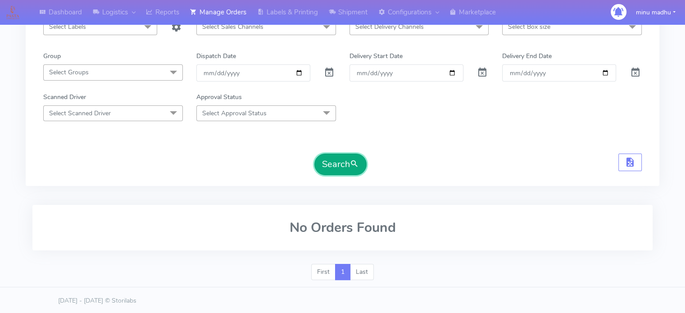
click at [340, 159] on button "Search" at bounding box center [340, 165] width 52 height 22
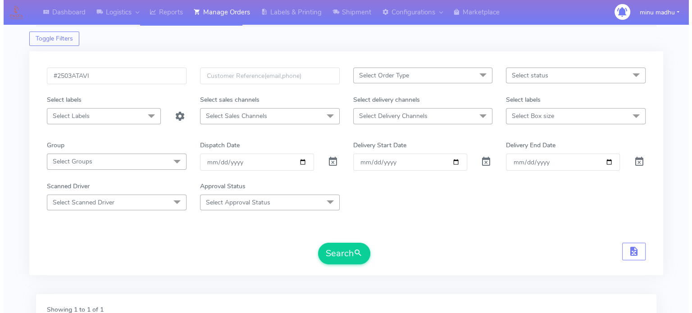
scroll to position [0, 0]
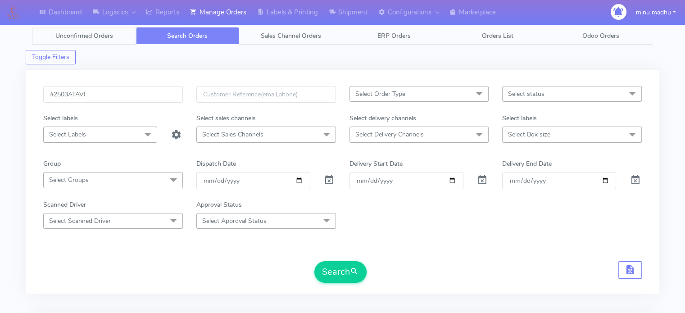
click at [85, 36] on span "Unconfirmed Orders" at bounding box center [84, 36] width 58 height 9
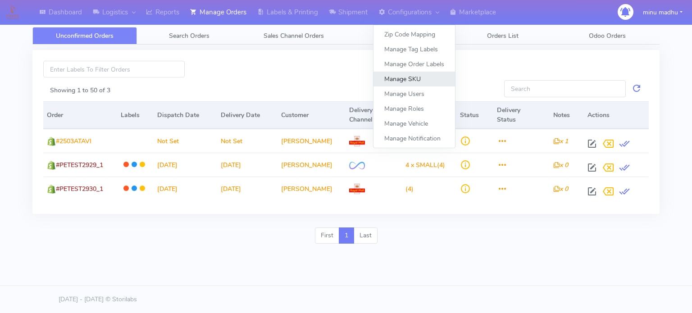
click at [415, 79] on link "Manage SKU" at bounding box center [414, 79] width 82 height 15
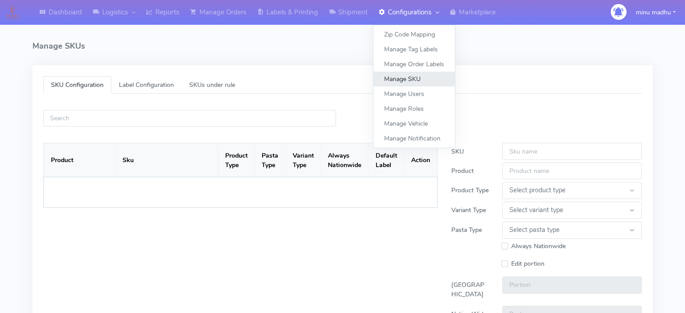
select select
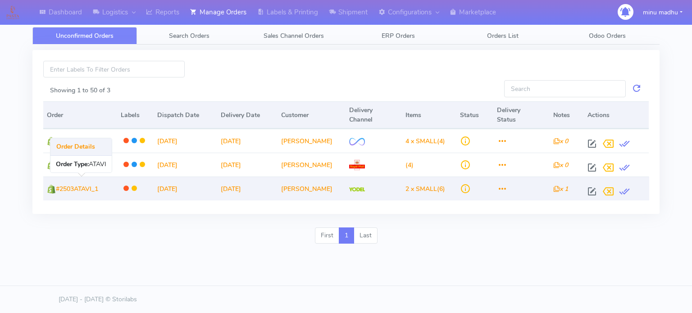
drag, startPoint x: 101, startPoint y: 191, endPoint x: 58, endPoint y: 194, distance: 43.4
click at [58, 194] on td "#2503ATAVI_1" at bounding box center [80, 189] width 74 height 24
copy span "#2503ATAVI_1"
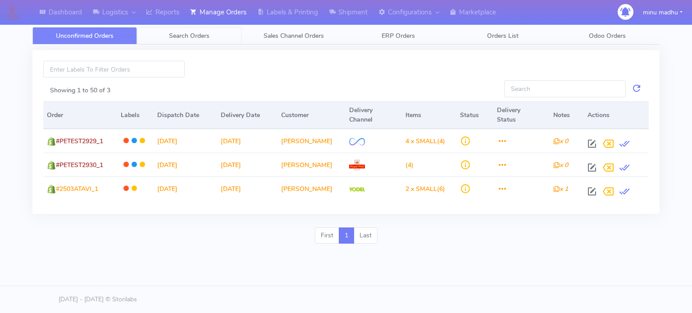
click at [199, 33] on span "Search Orders" at bounding box center [189, 36] width 41 height 9
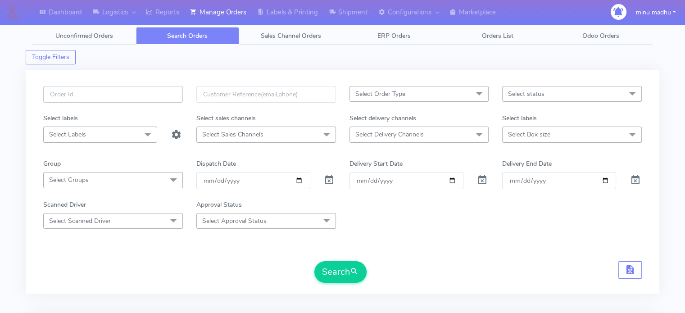
click at [117, 98] on input "text" at bounding box center [113, 94] width 140 height 17
paste input "#2503ATAVI_1"
type input "#2503ATAVI_1"
click at [331, 180] on span at bounding box center [329, 182] width 11 height 9
click at [339, 276] on button "Search" at bounding box center [340, 272] width 52 height 22
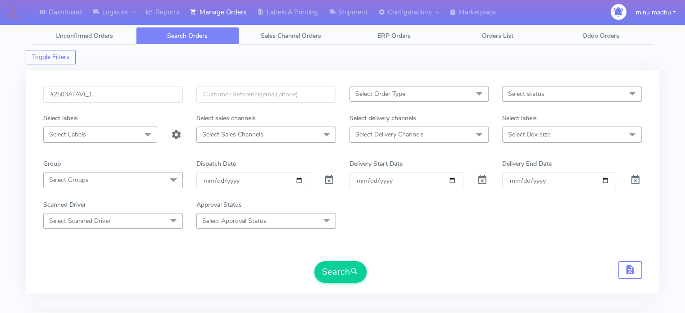
scroll to position [184, 0]
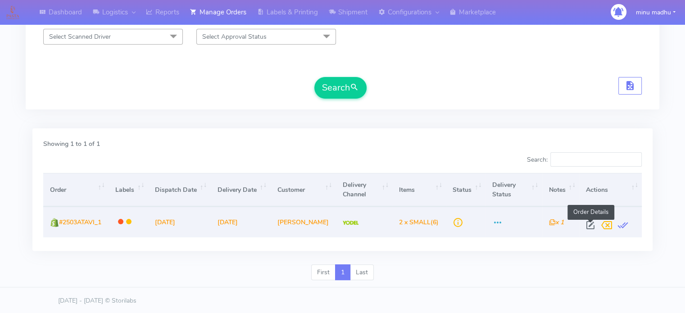
click at [591, 223] on span at bounding box center [590, 227] width 16 height 9
select select "5"
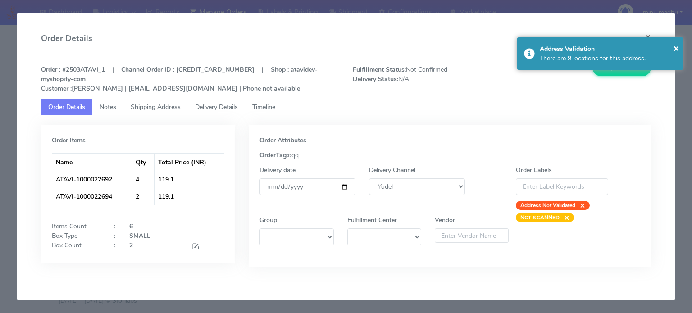
click at [649, 33] on button "×" at bounding box center [648, 37] width 20 height 24
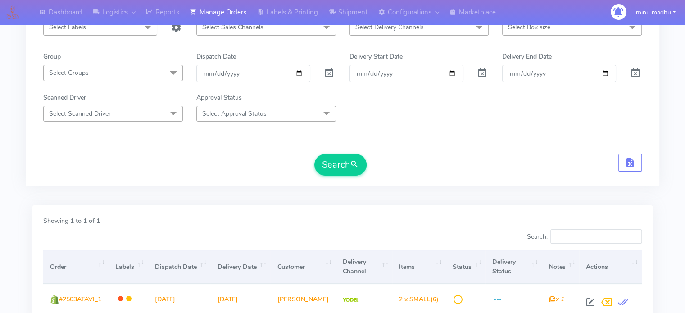
scroll to position [15, 0]
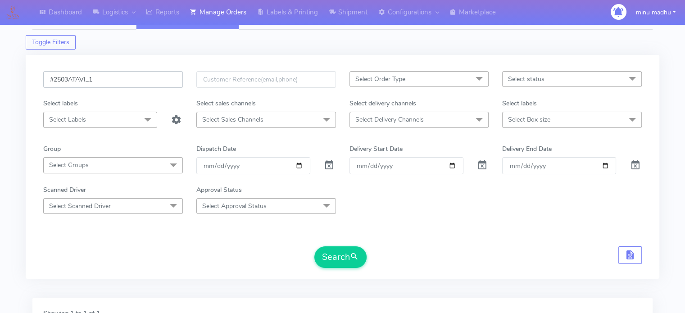
click at [68, 78] on input "#2503ATAVI_1" at bounding box center [113, 79] width 140 height 17
type input "#2495ATAVI_1"
click at [331, 254] on button "Search" at bounding box center [340, 257] width 52 height 22
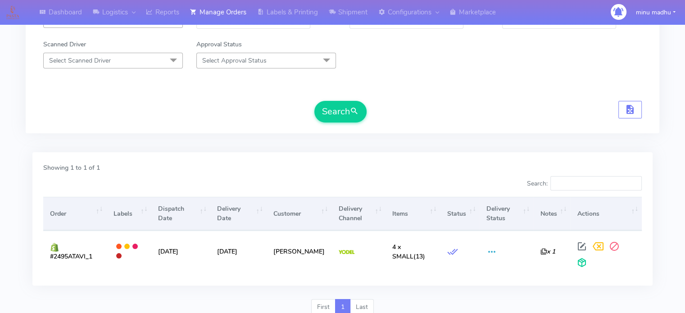
scroll to position [162, 0]
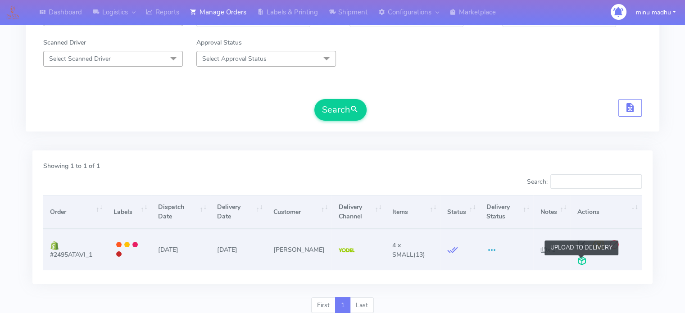
click at [578, 263] on span at bounding box center [582, 263] width 16 height 9
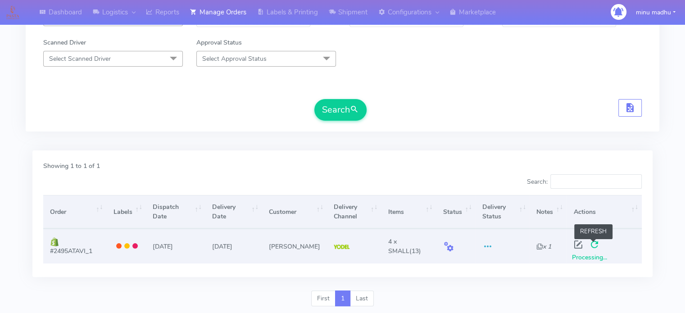
click at [594, 244] on span at bounding box center [594, 246] width 16 height 9
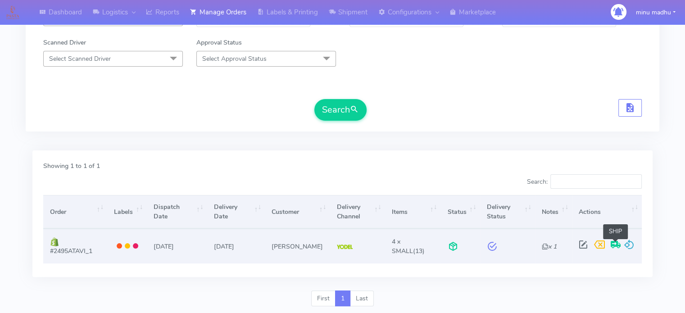
click at [617, 245] on span at bounding box center [616, 246] width 16 height 9
click at [616, 245] on span at bounding box center [616, 246] width 16 height 9
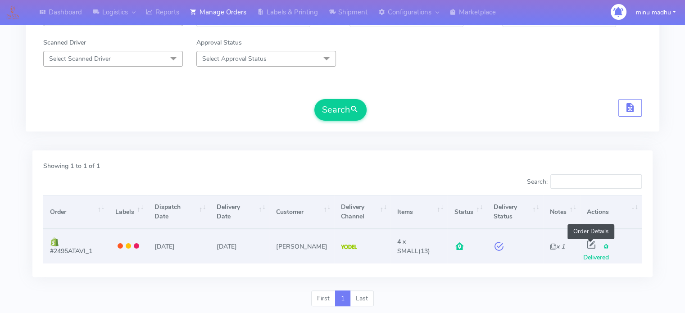
click at [590, 242] on span at bounding box center [591, 246] width 16 height 9
select select "5"
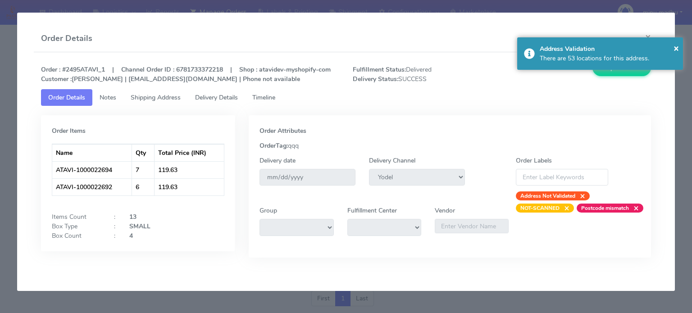
click at [272, 97] on span "Timeline" at bounding box center [263, 97] width 23 height 9
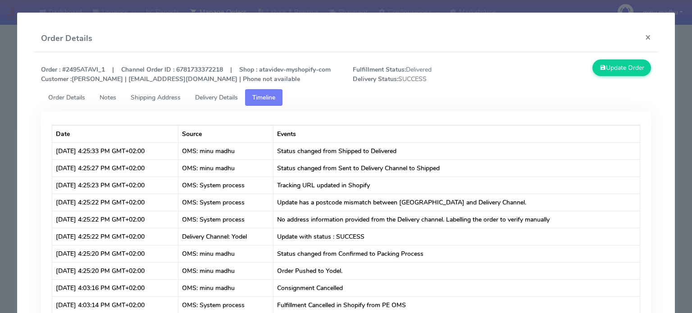
click at [153, 98] on span "Shipping Address" at bounding box center [156, 97] width 50 height 9
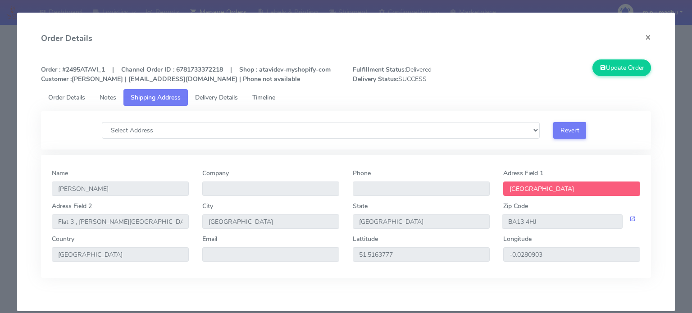
click at [221, 97] on span "Delivery Details" at bounding box center [216, 97] width 43 height 9
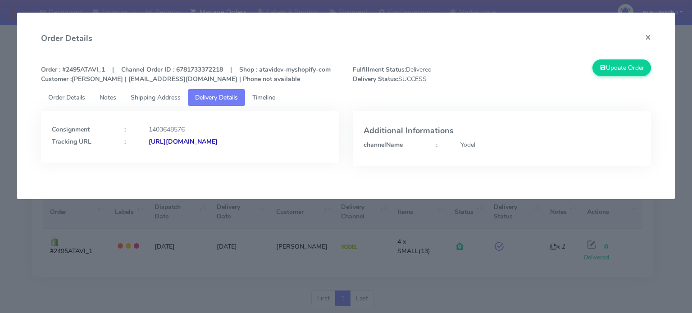
click at [272, 98] on span "Timeline" at bounding box center [263, 97] width 23 height 9
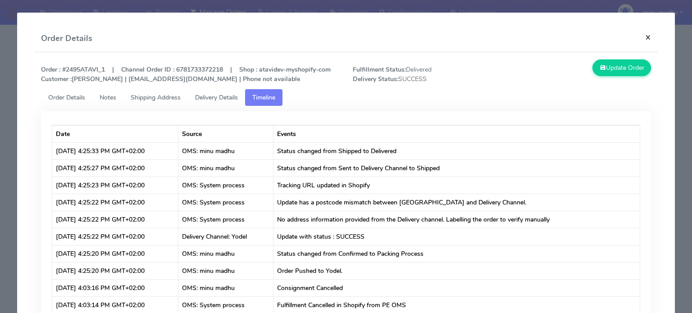
click at [643, 36] on button "×" at bounding box center [648, 37] width 20 height 24
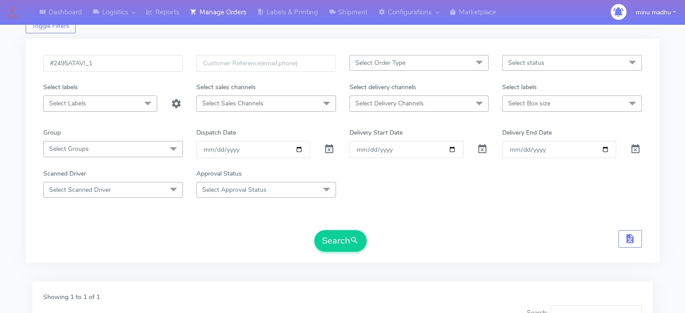
scroll to position [23, 0]
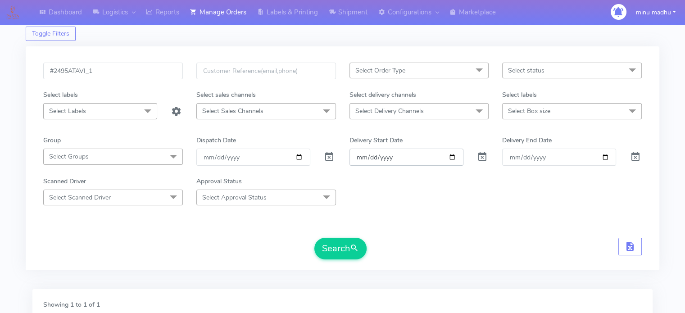
click at [461, 149] on input "Order" at bounding box center [406, 157] width 114 height 17
drag, startPoint x: 115, startPoint y: 69, endPoint x: 38, endPoint y: 70, distance: 77.5
click at [38, 70] on div "#2495ATAVI_1" at bounding box center [112, 76] width 153 height 27
click at [429, 68] on span "Select Order Type" at bounding box center [419, 71] width 140 height 16
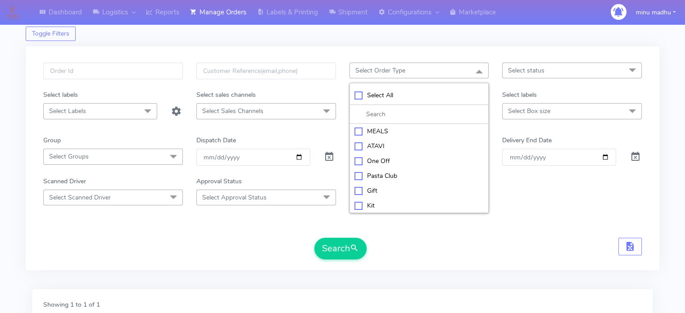
click at [359, 143] on div "ATAVI" at bounding box center [419, 145] width 130 height 9
checkbox input "true"
click at [410, 241] on div "Search" at bounding box center [342, 249] width 599 height 22
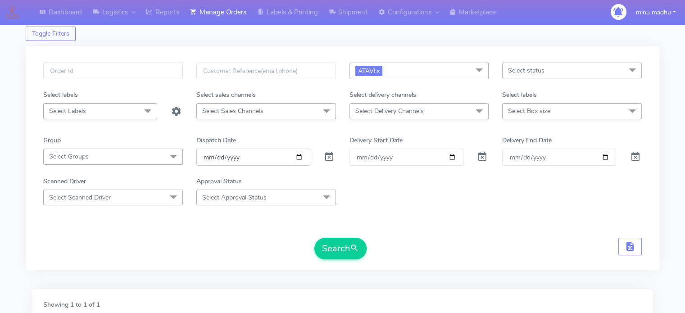
click at [295, 156] on input "date" at bounding box center [253, 157] width 114 height 17
type input "[DATE]"
click at [336, 248] on button "Search" at bounding box center [340, 249] width 52 height 22
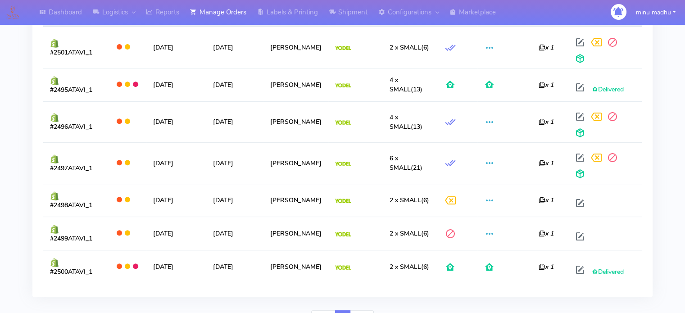
scroll to position [366, 0]
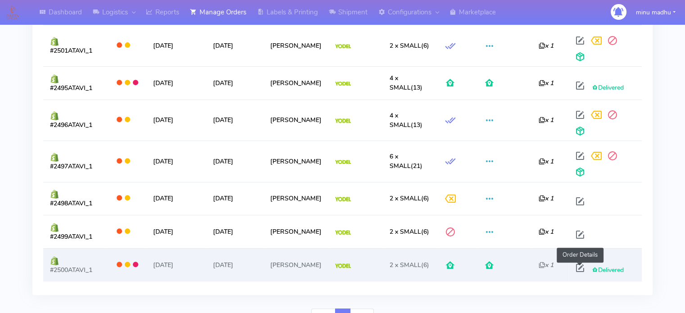
click at [583, 267] on span at bounding box center [580, 270] width 16 height 9
select select "5"
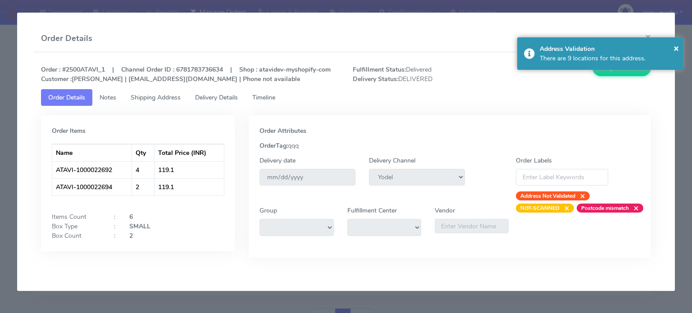
click at [268, 95] on span "Timeline" at bounding box center [263, 97] width 23 height 9
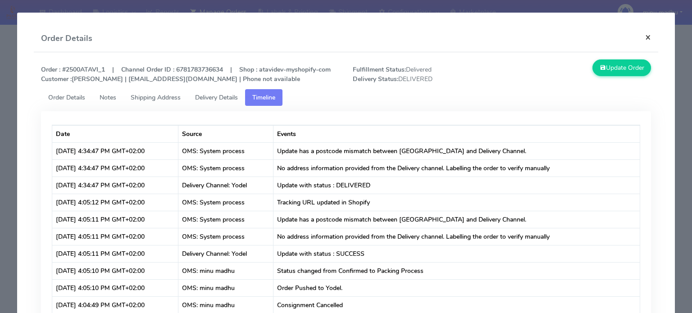
click at [641, 37] on button "×" at bounding box center [648, 37] width 20 height 24
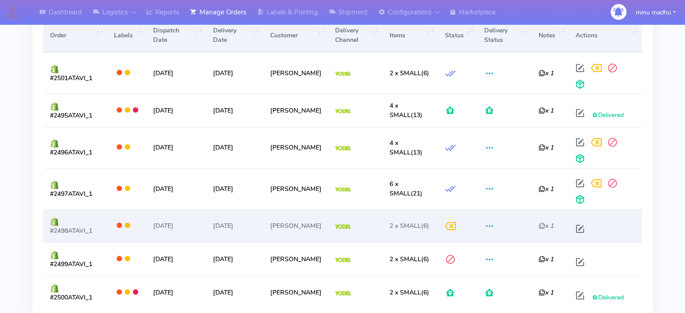
scroll to position [338, 0]
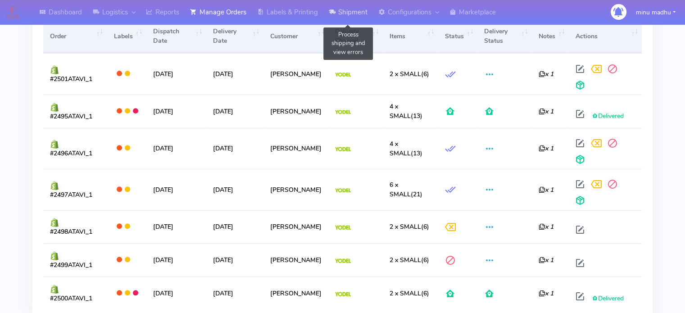
click at [355, 13] on link "Shipment" at bounding box center [348, 12] width 50 height 25
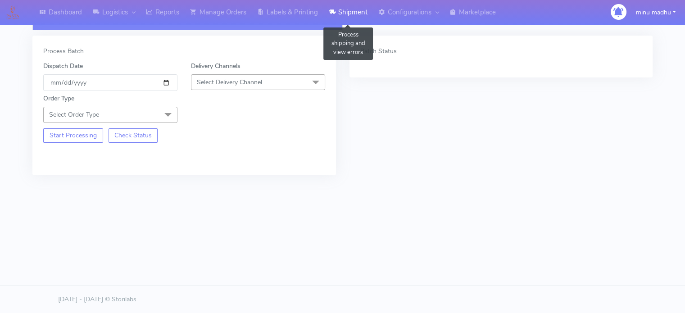
scroll to position [19, 0]
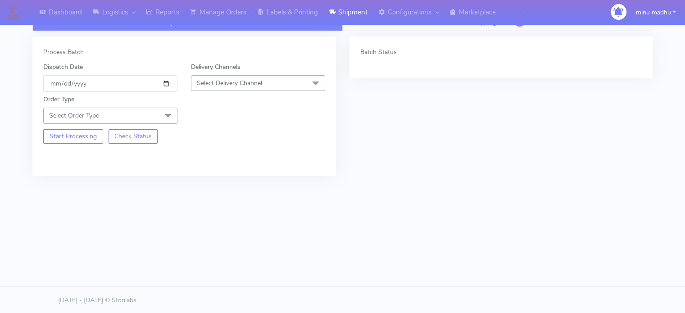
click at [239, 86] on span "Select Delivery Channel" at bounding box center [229, 83] width 65 height 9
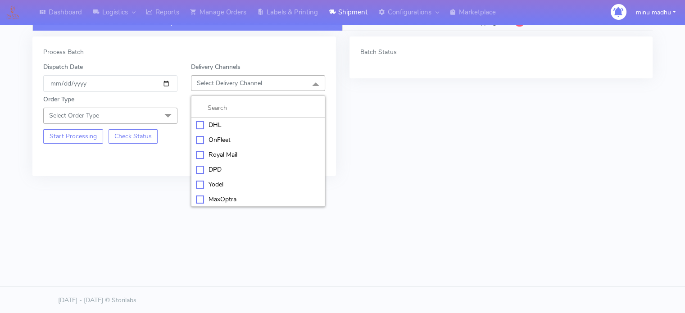
scroll to position [15, 0]
click at [200, 168] on div "Yodel" at bounding box center [258, 169] width 124 height 9
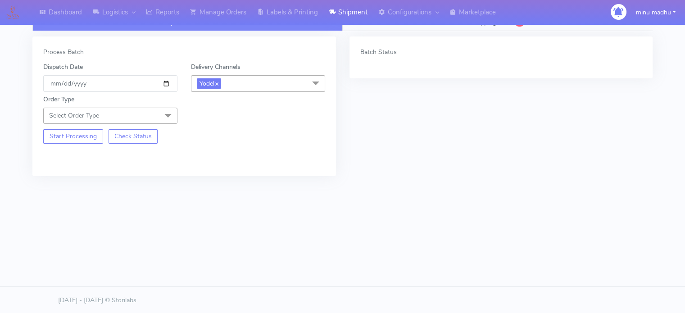
click at [170, 111] on span at bounding box center [168, 116] width 18 height 17
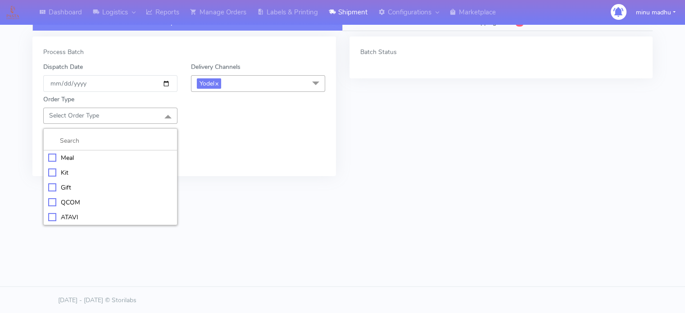
click at [52, 216] on div "ATAVI" at bounding box center [110, 217] width 124 height 9
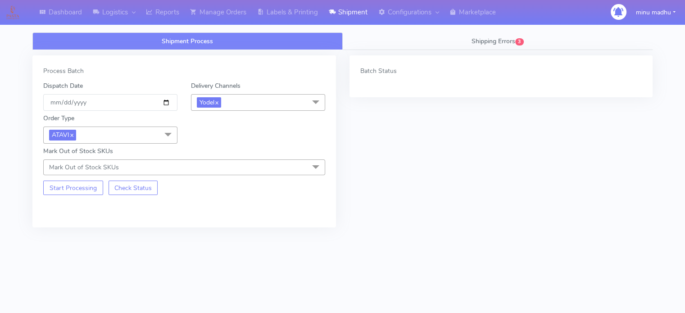
scroll to position [2, 0]
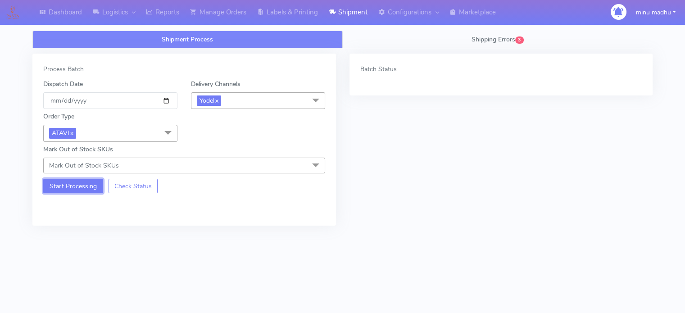
click at [68, 186] on button "Start Processing" at bounding box center [73, 186] width 60 height 14
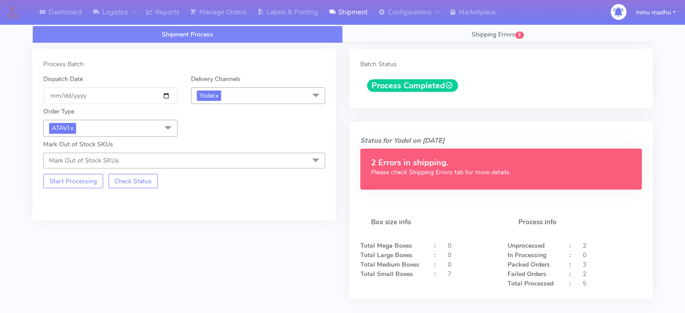
scroll to position [0, 0]
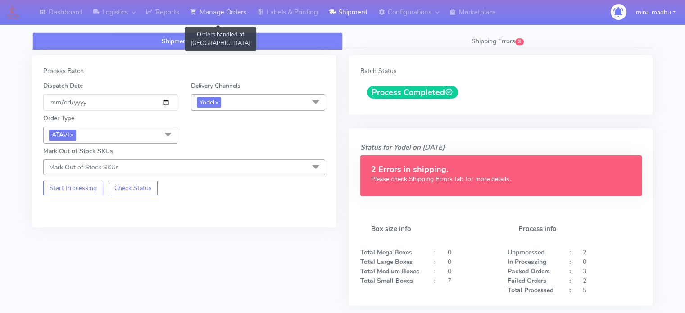
click at [217, 9] on link "Manage Orders" at bounding box center [218, 12] width 67 height 25
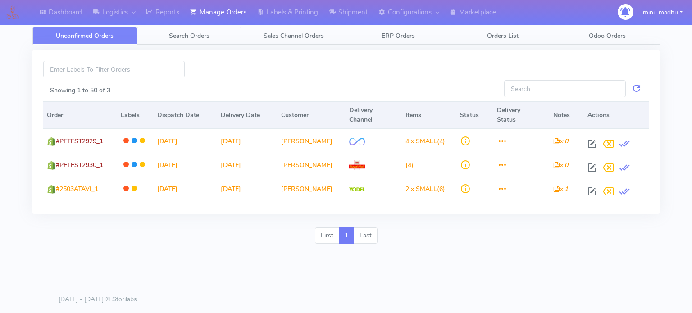
click at [177, 28] on link "Search Orders" at bounding box center [189, 36] width 104 height 18
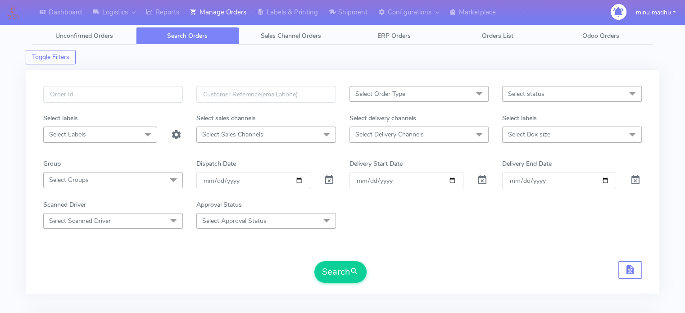
click at [404, 91] on span "Select Order Type" at bounding box center [380, 94] width 50 height 9
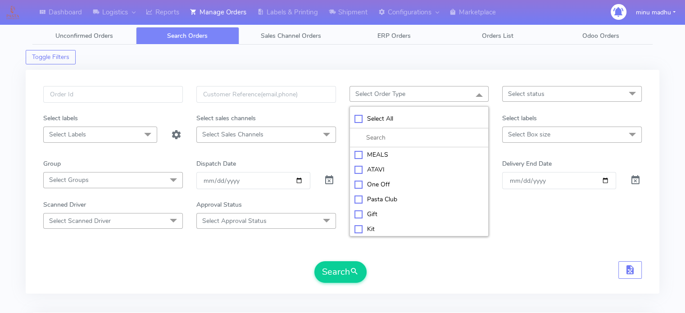
click at [352, 168] on li "ATAVI" at bounding box center [419, 169] width 139 height 15
checkbox input "true"
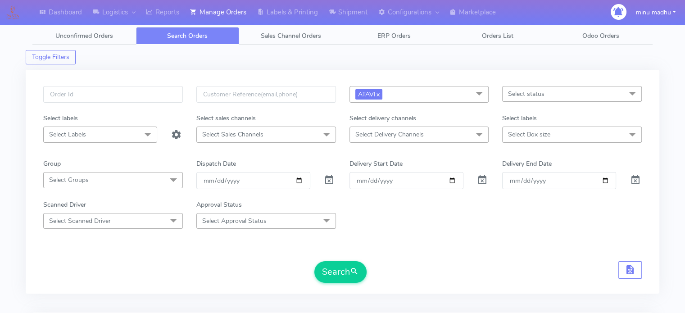
click at [405, 272] on div "Search" at bounding box center [342, 272] width 599 height 22
click at [338, 271] on button "Search" at bounding box center [340, 272] width 52 height 22
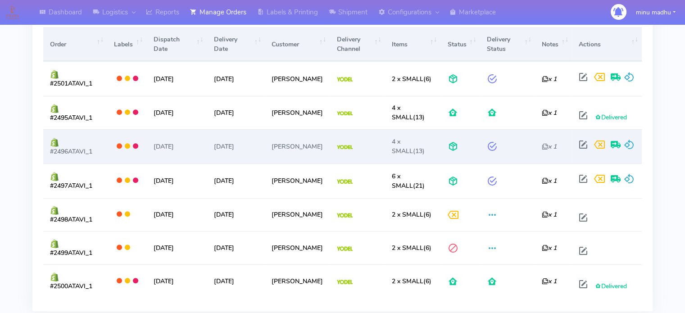
scroll to position [324, 0]
